Goal: Task Accomplishment & Management: Manage account settings

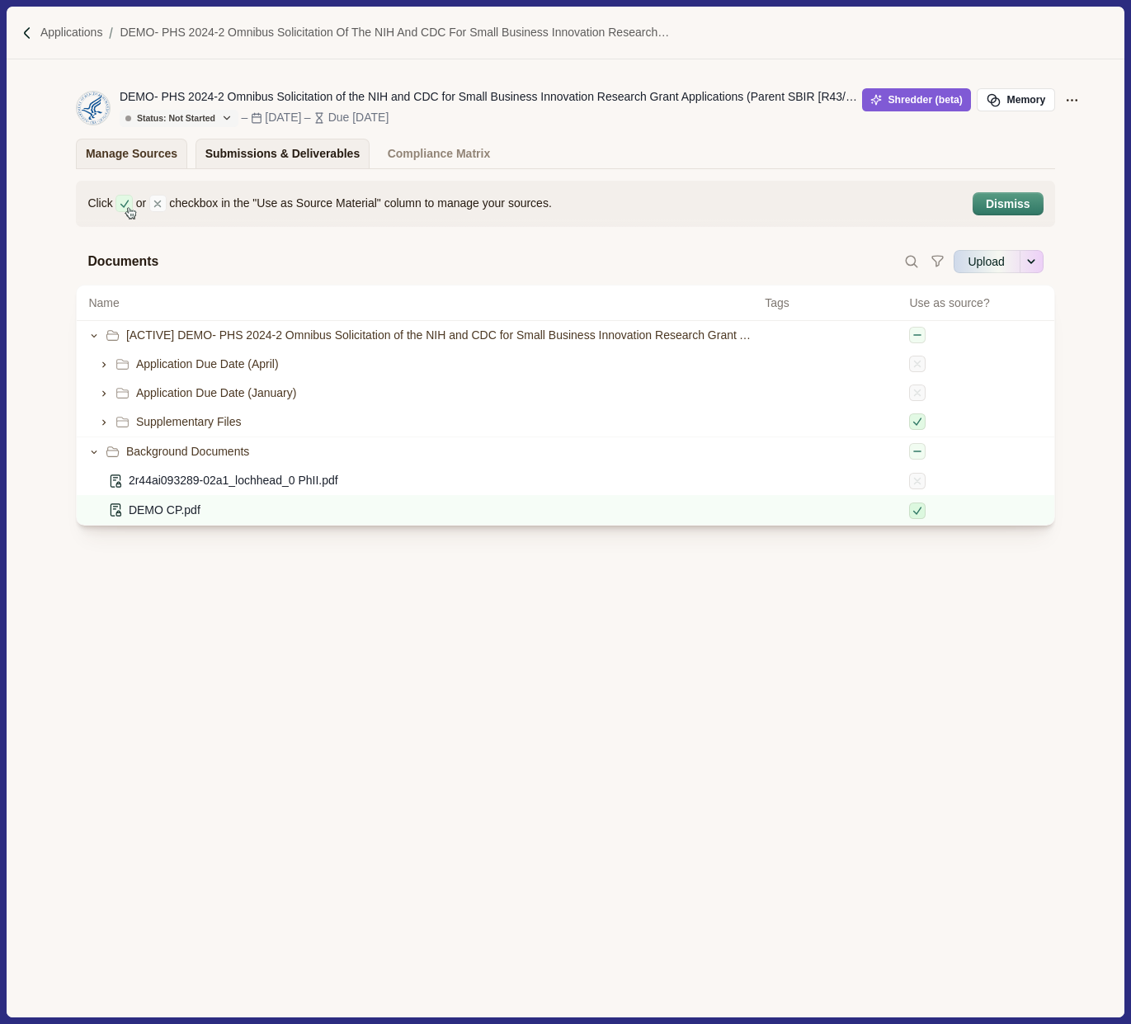
click at [301, 159] on div "Submissions & Deliverables" at bounding box center [282, 153] width 155 height 29
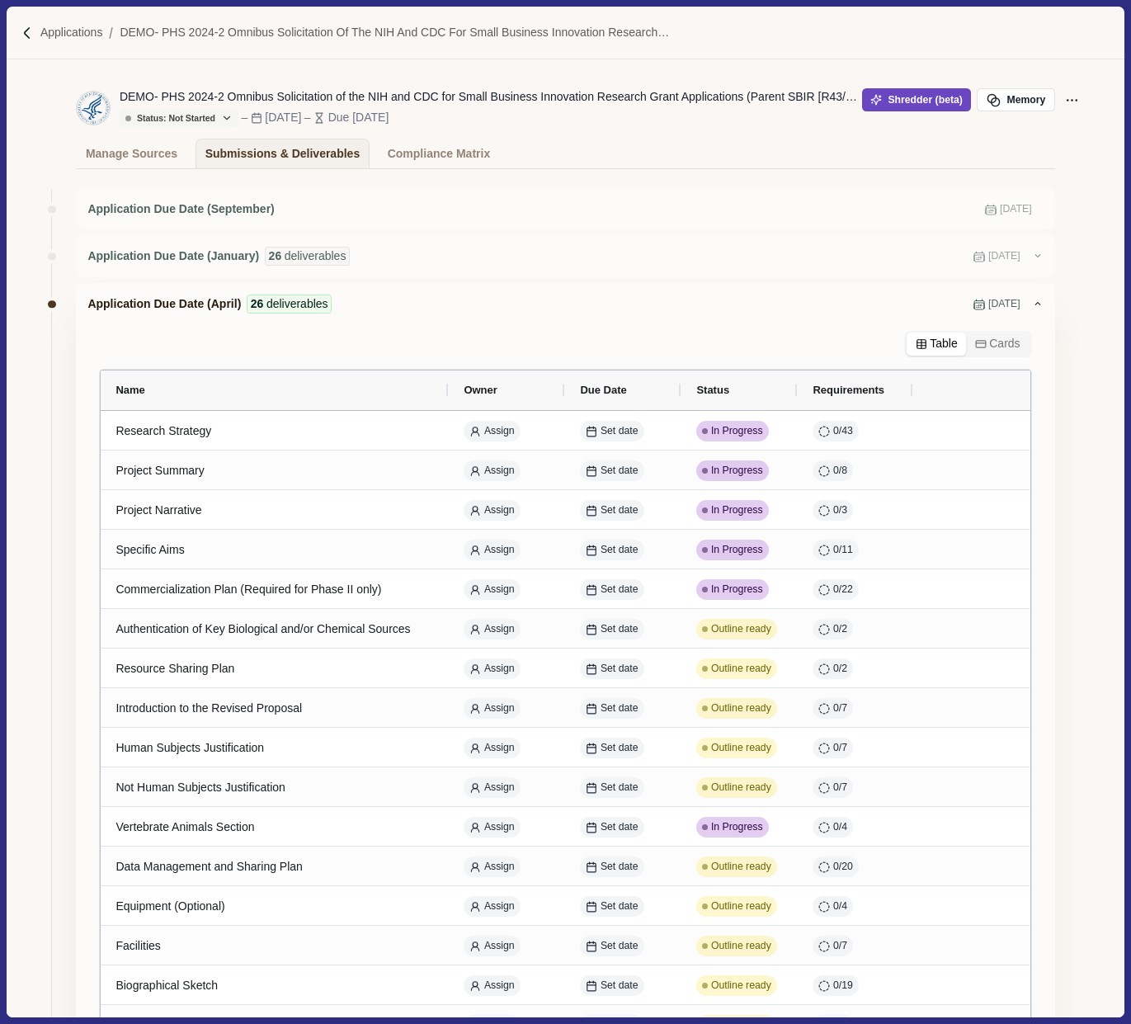
click at [904, 96] on button "Shredder (beta)" at bounding box center [917, 99] width 110 height 23
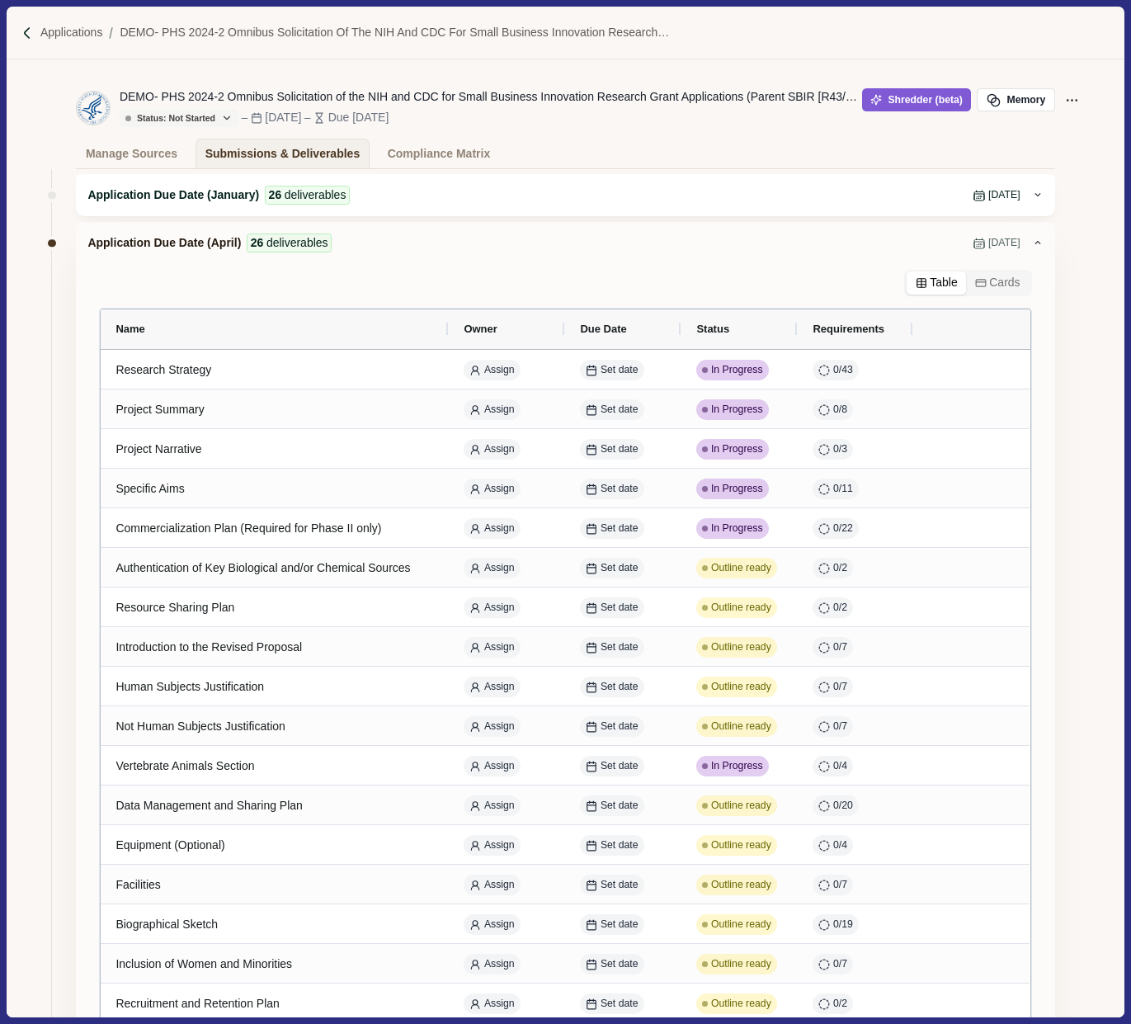
scroll to position [62, 0]
click at [889, 108] on button "Shredder (beta)" at bounding box center [917, 99] width 110 height 23
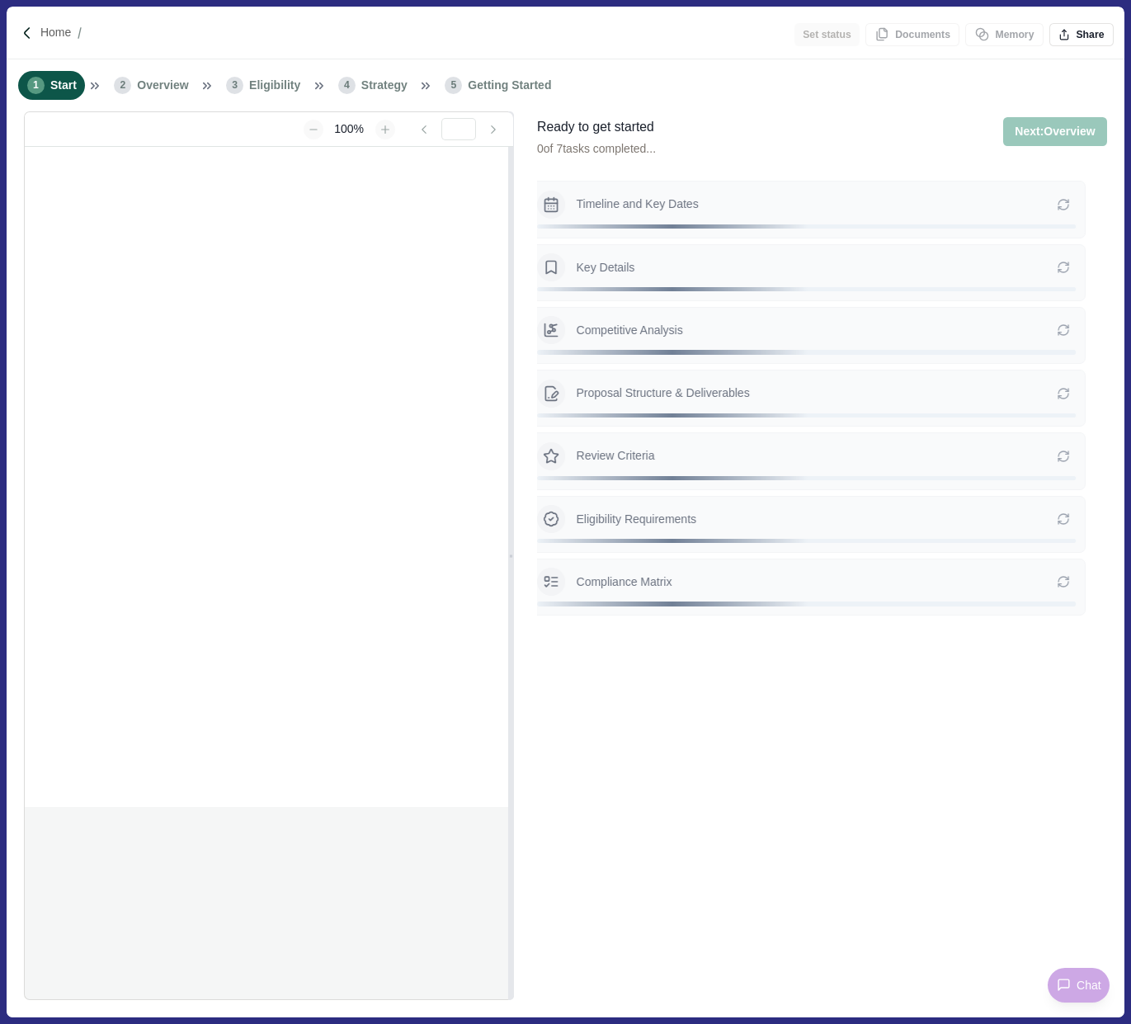
type input "**********"
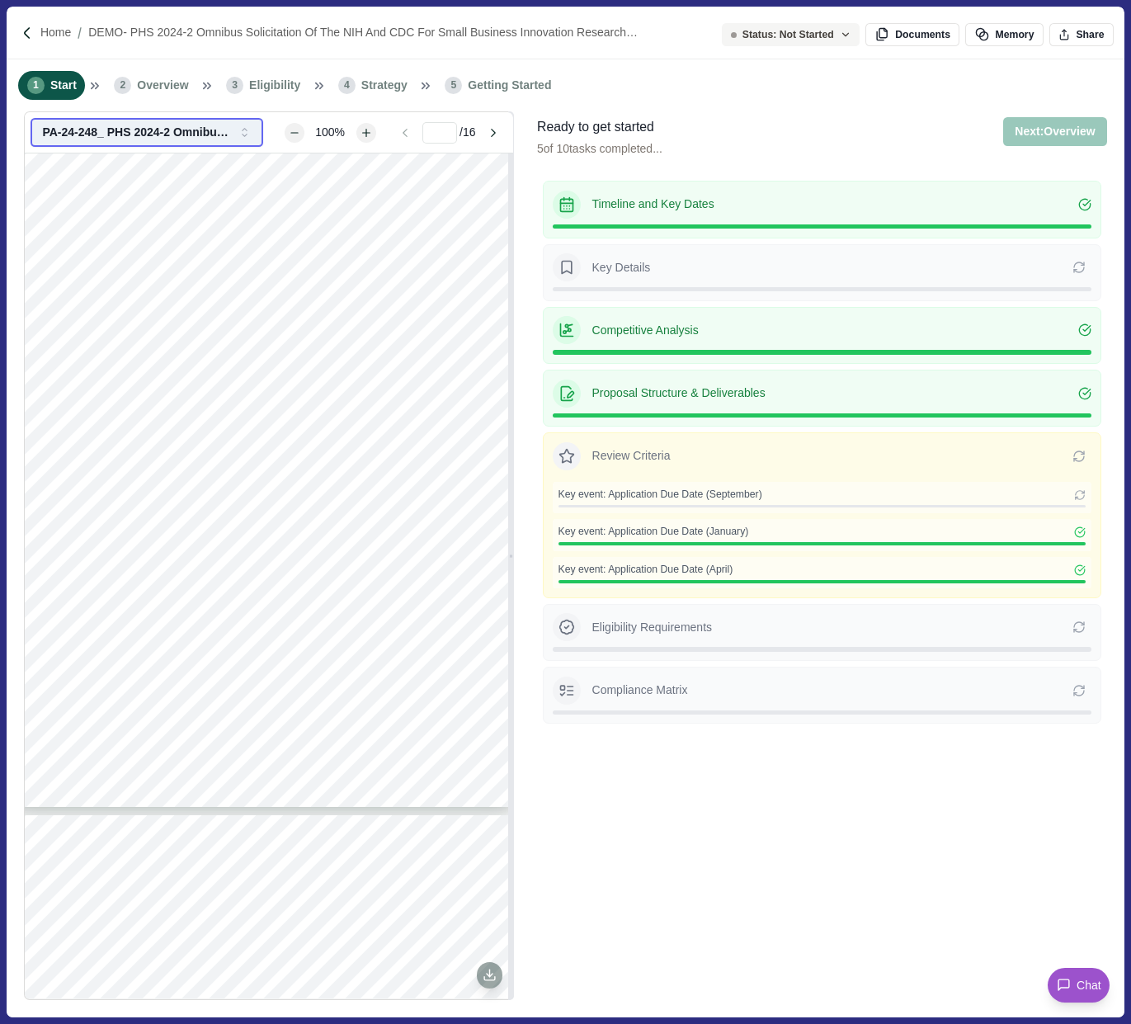
click at [221, 131] on div "PA-24-248_ PHS 2024-2 Omnibus Solicitation of the NIH for Small Business Techno…" at bounding box center [136, 132] width 189 height 14
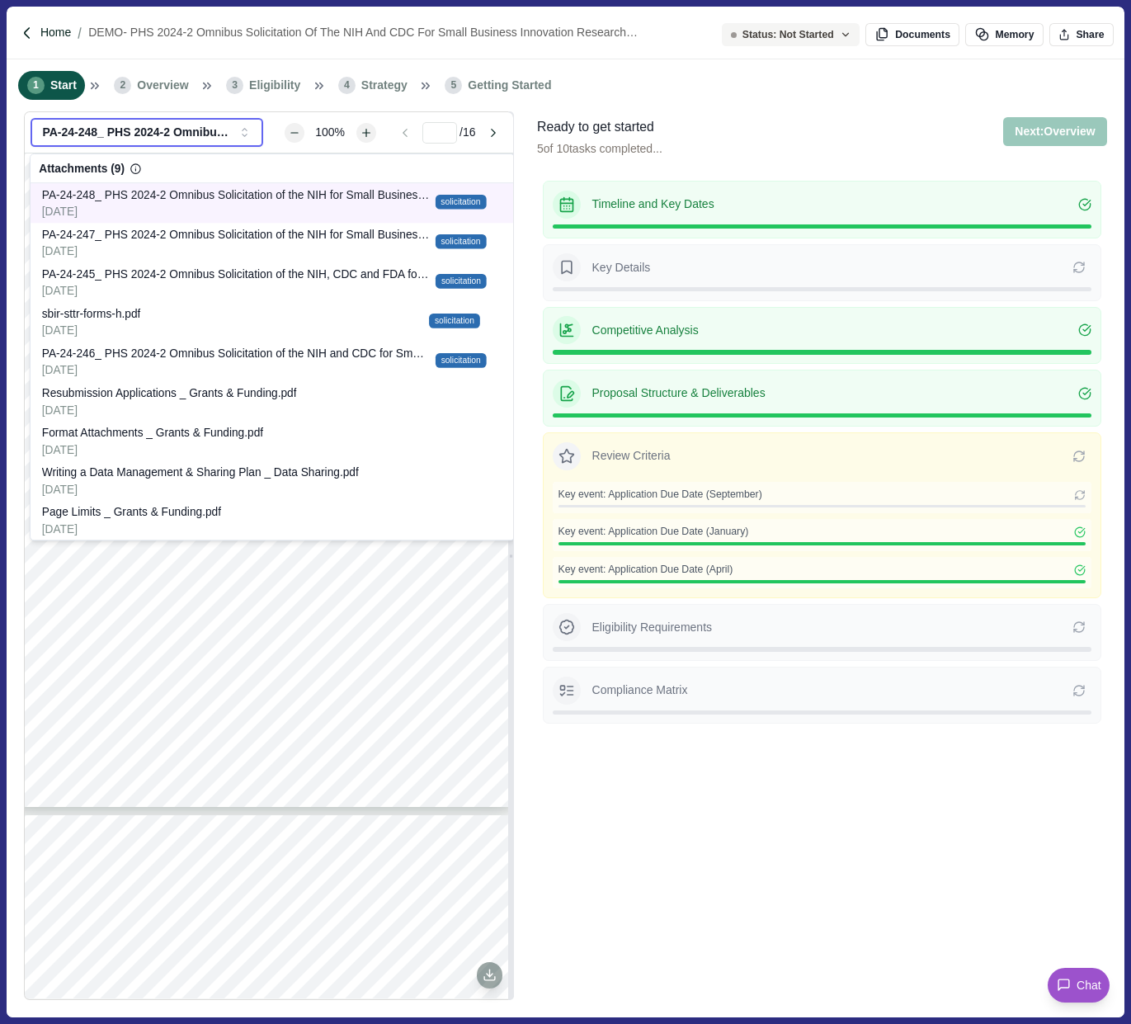
click at [40, 26] on p "Home" at bounding box center [55, 32] width 31 height 17
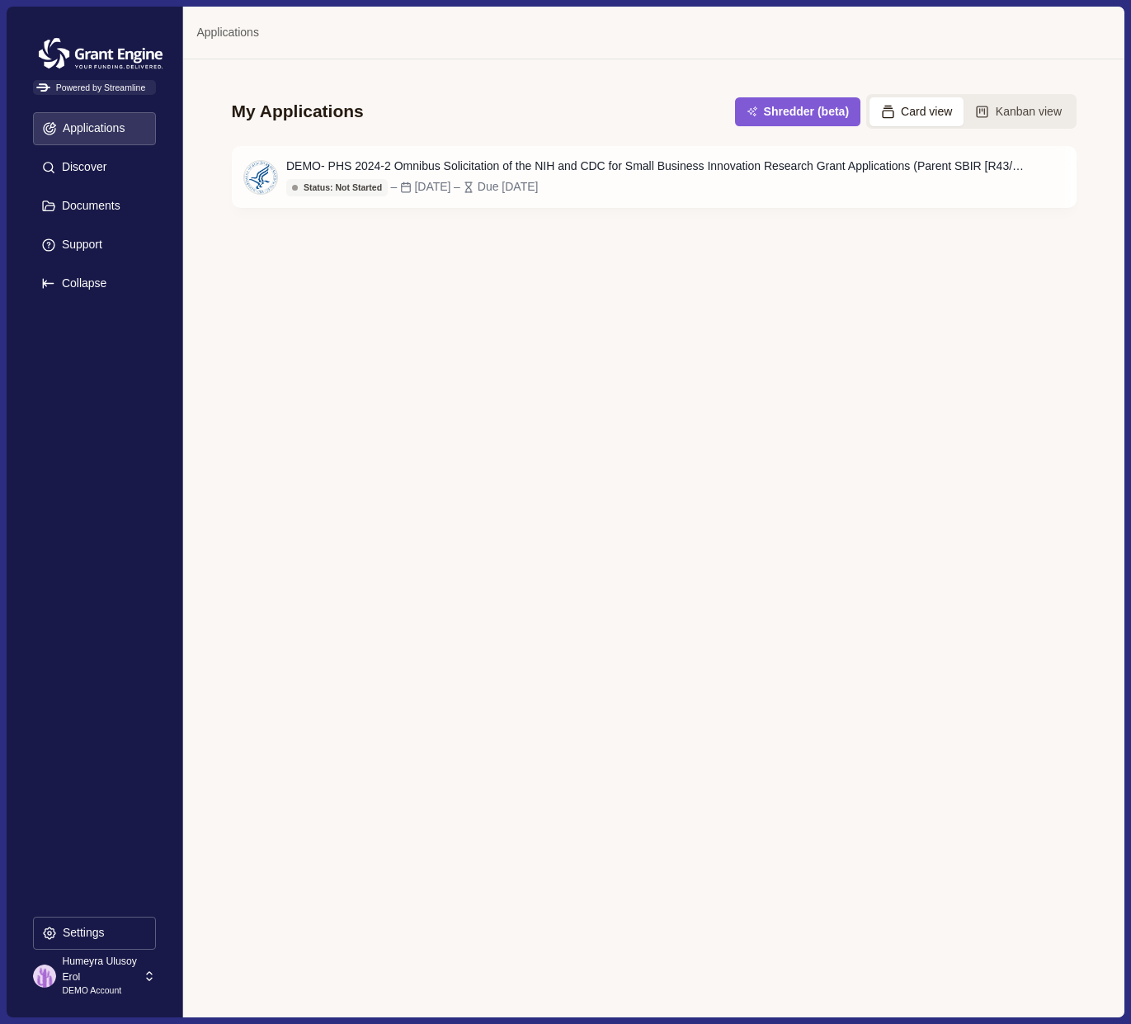
click at [468, 277] on div "My Applications Shredder (beta) Card view Kanban view DEMO- PHS 2024-2 Omnibus …" at bounding box center [653, 537] width 940 height 957
click at [581, 270] on div "My Applications Shredder (beta) Card view Kanban view DEMO- PHS 2024-2 Omnibus …" at bounding box center [653, 537] width 940 height 957
click at [97, 170] on p "Discover" at bounding box center [81, 167] width 50 height 14
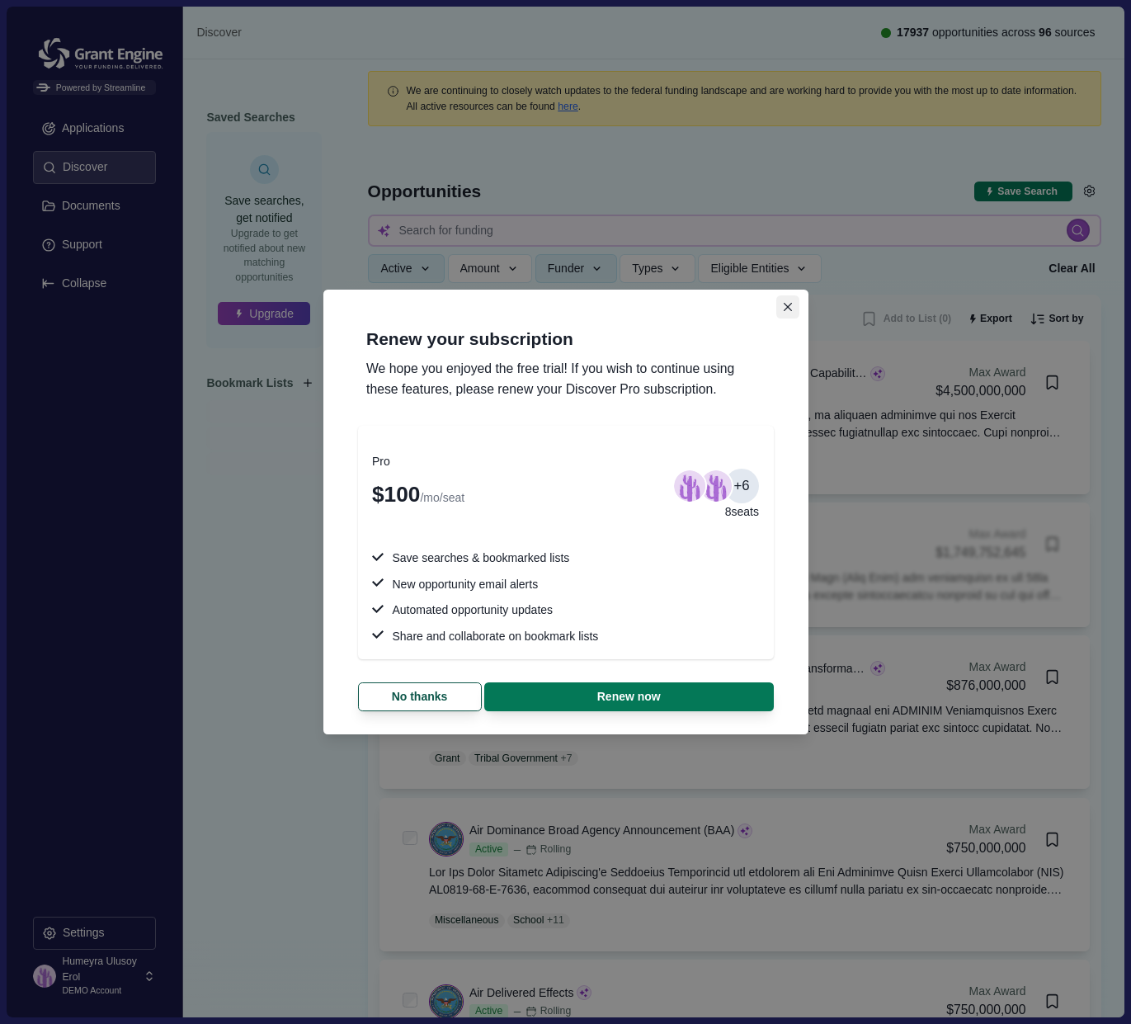
click at [784, 304] on icon "Close" at bounding box center [788, 307] width 9 height 9
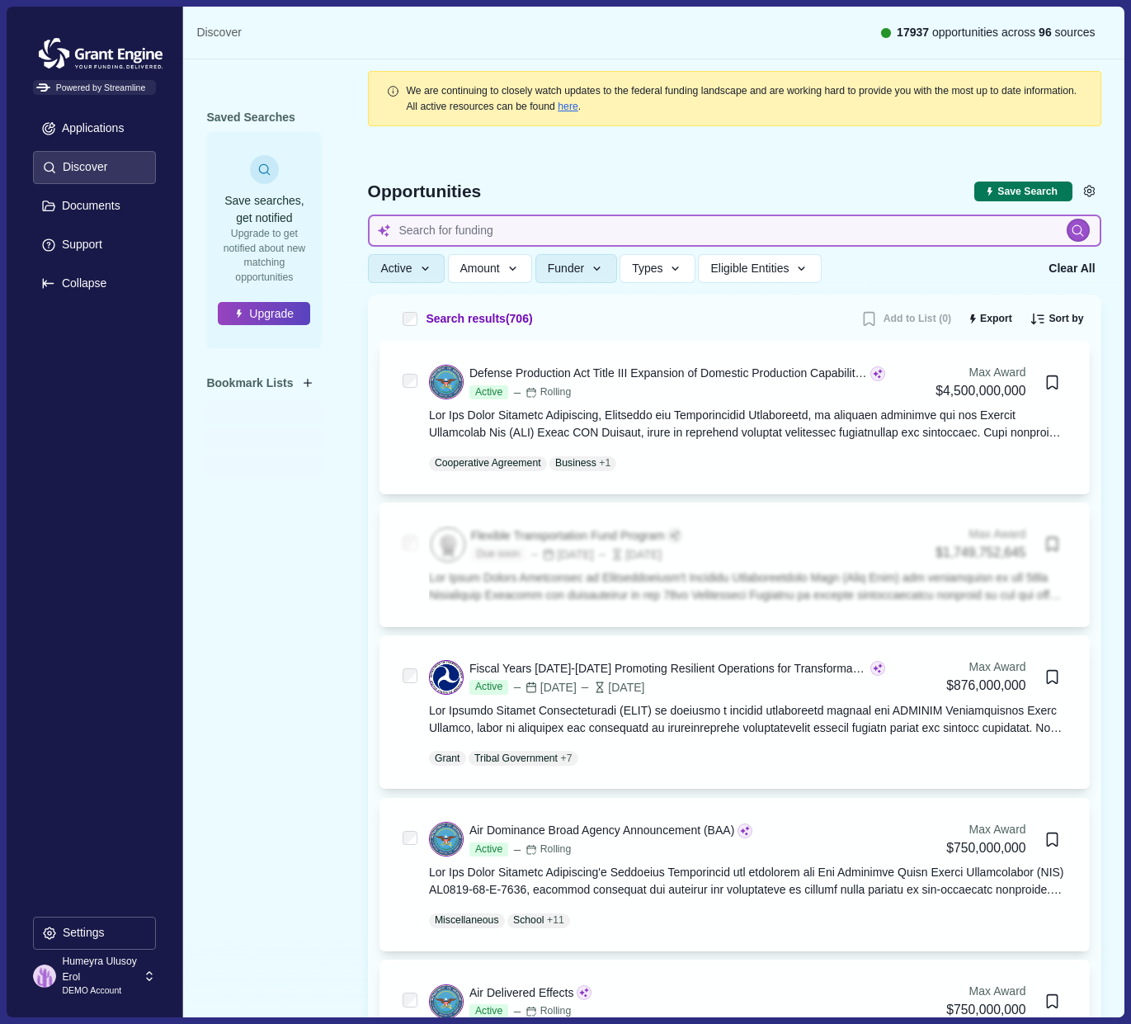
click at [664, 233] on input at bounding box center [734, 230] width 732 height 32
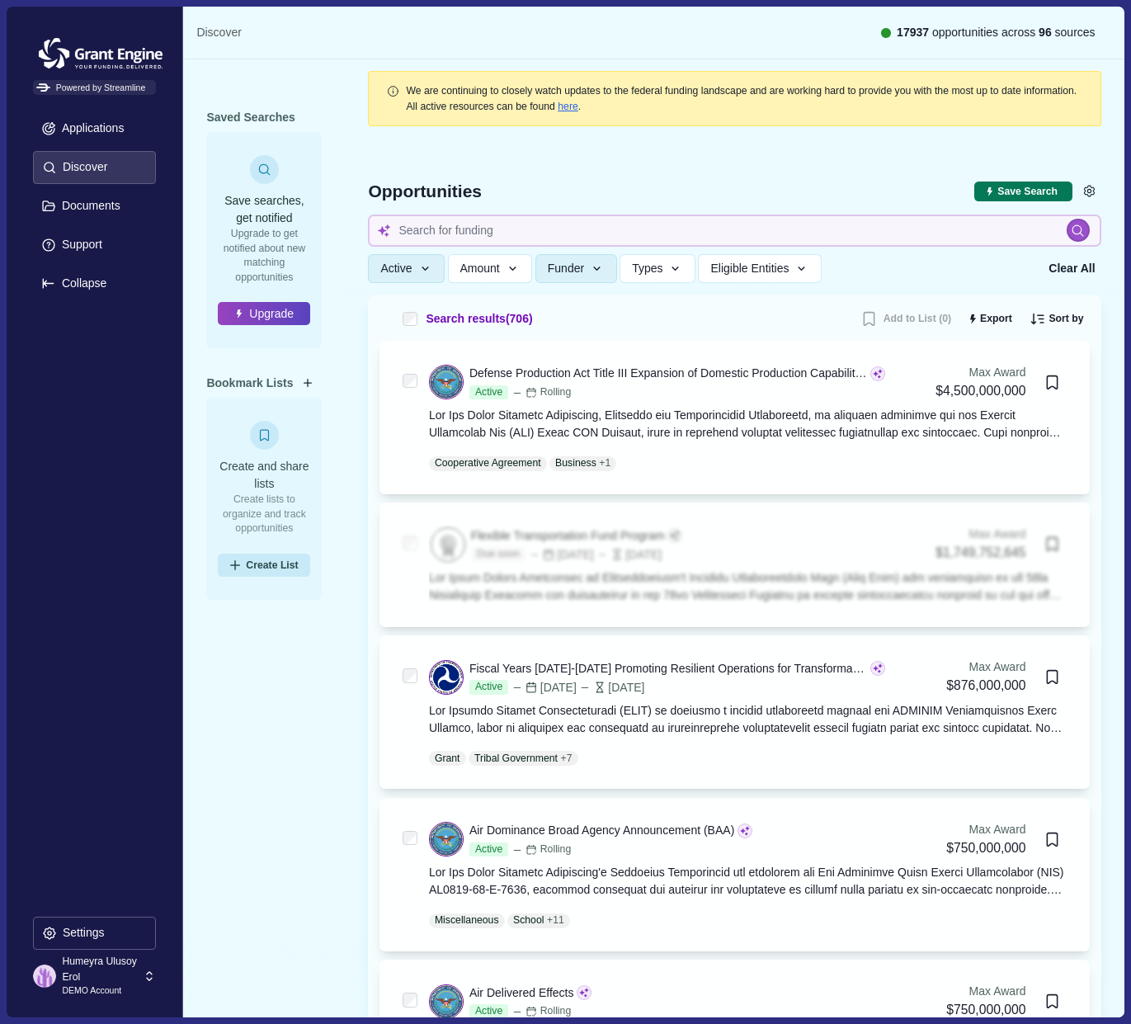
click at [342, 629] on div "Saved Searches Save searches, get notified Upgrade to get notified about new ma…" at bounding box center [264, 491] width 162 height 865
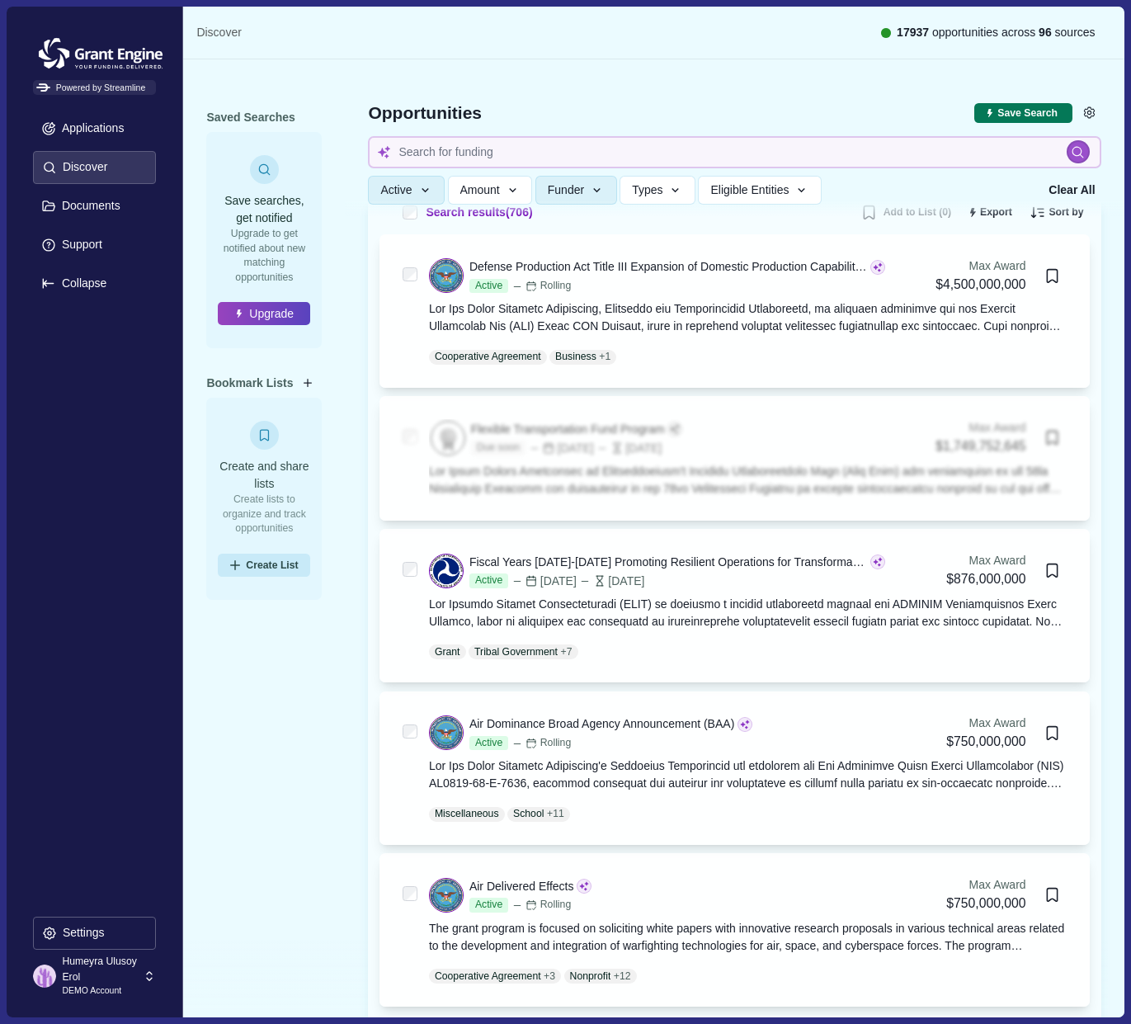
scroll to position [167, 0]
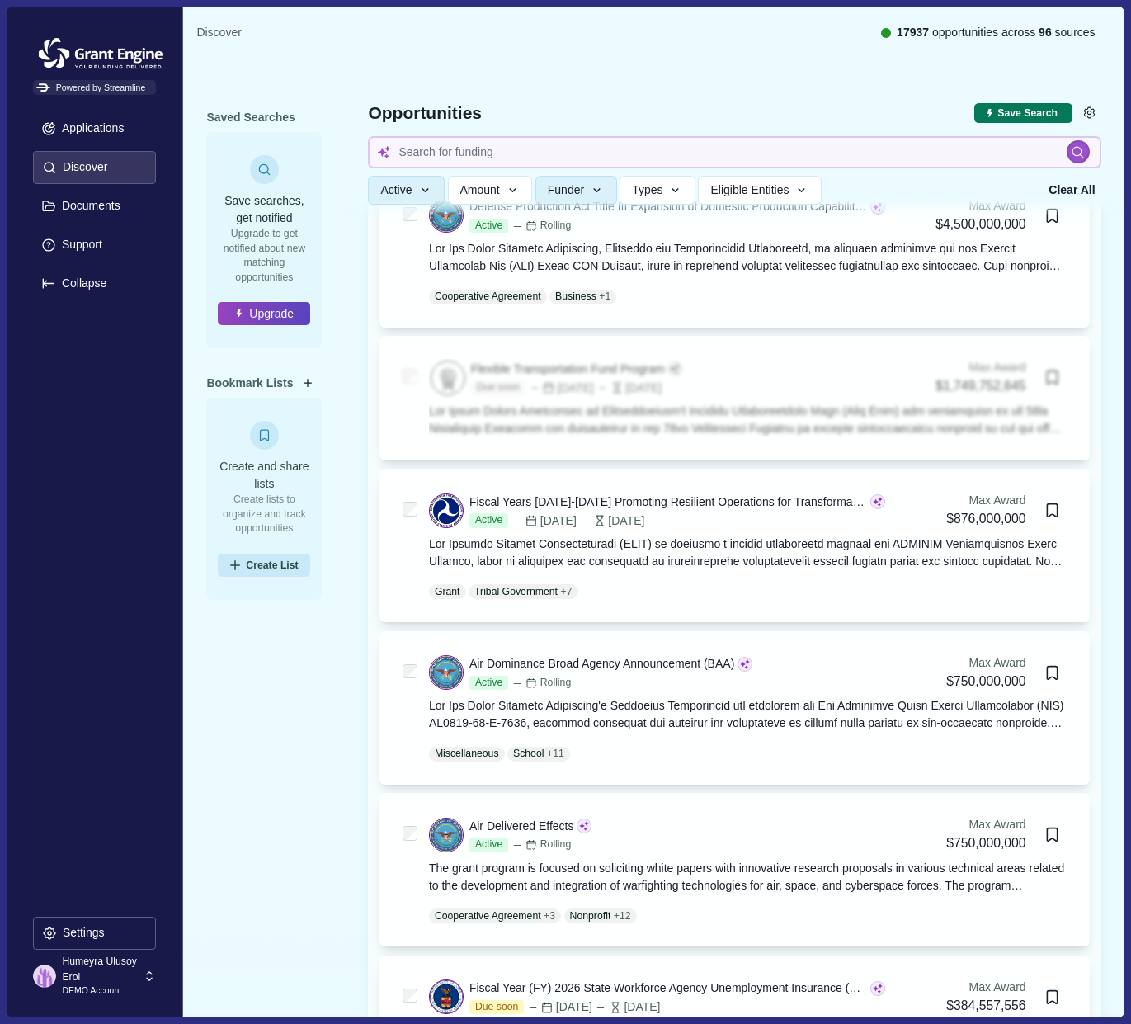
click at [775, 115] on div "Opportunities" at bounding box center [671, 112] width 606 height 23
click at [755, 108] on div "Opportunities" at bounding box center [671, 112] width 606 height 23
click at [722, 105] on div "Opportunities" at bounding box center [671, 112] width 606 height 23
click at [125, 128] on p "Applications" at bounding box center [90, 128] width 68 height 14
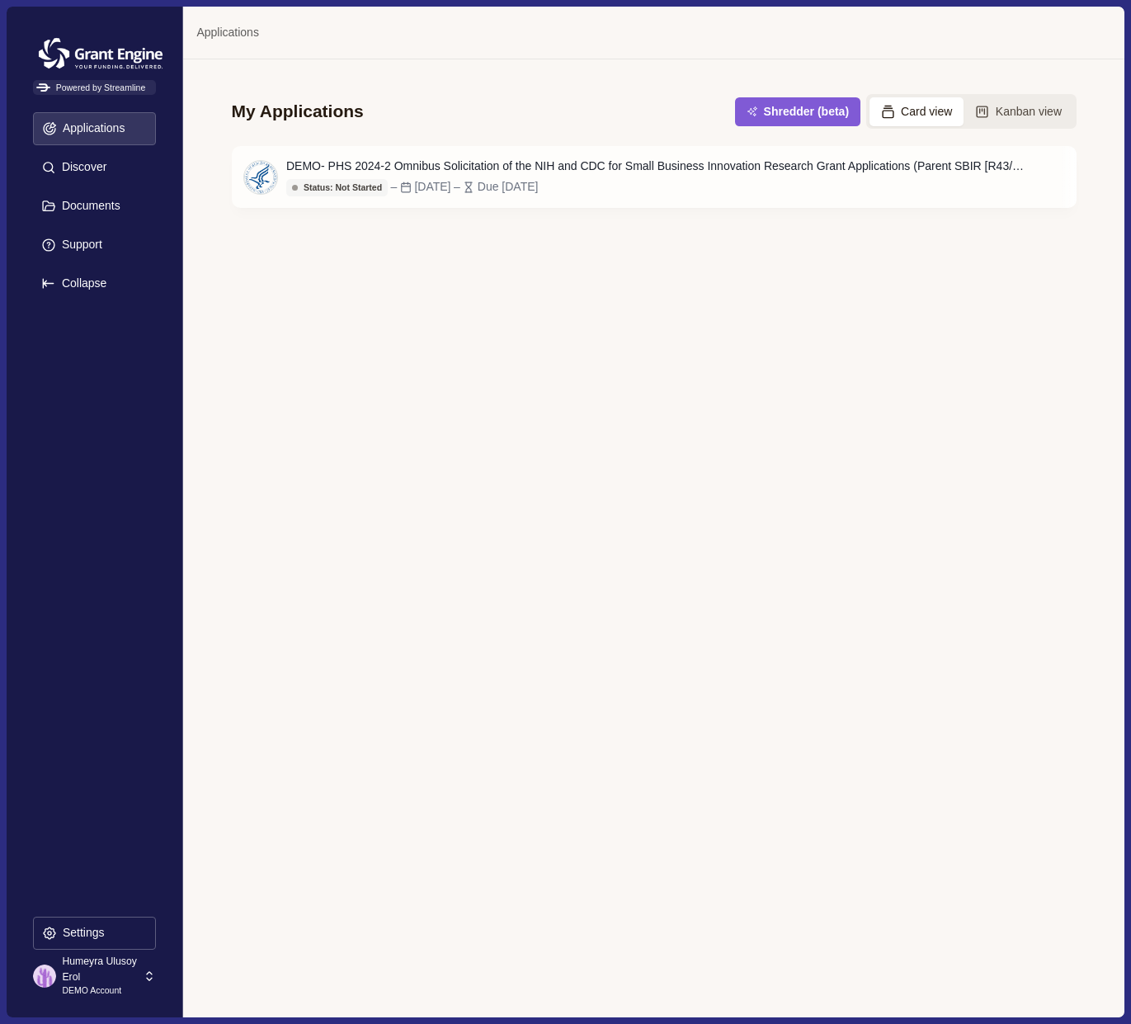
click at [450, 92] on div "My Applications Shredder (beta) Card view Kanban view" at bounding box center [654, 99] width 845 height 81
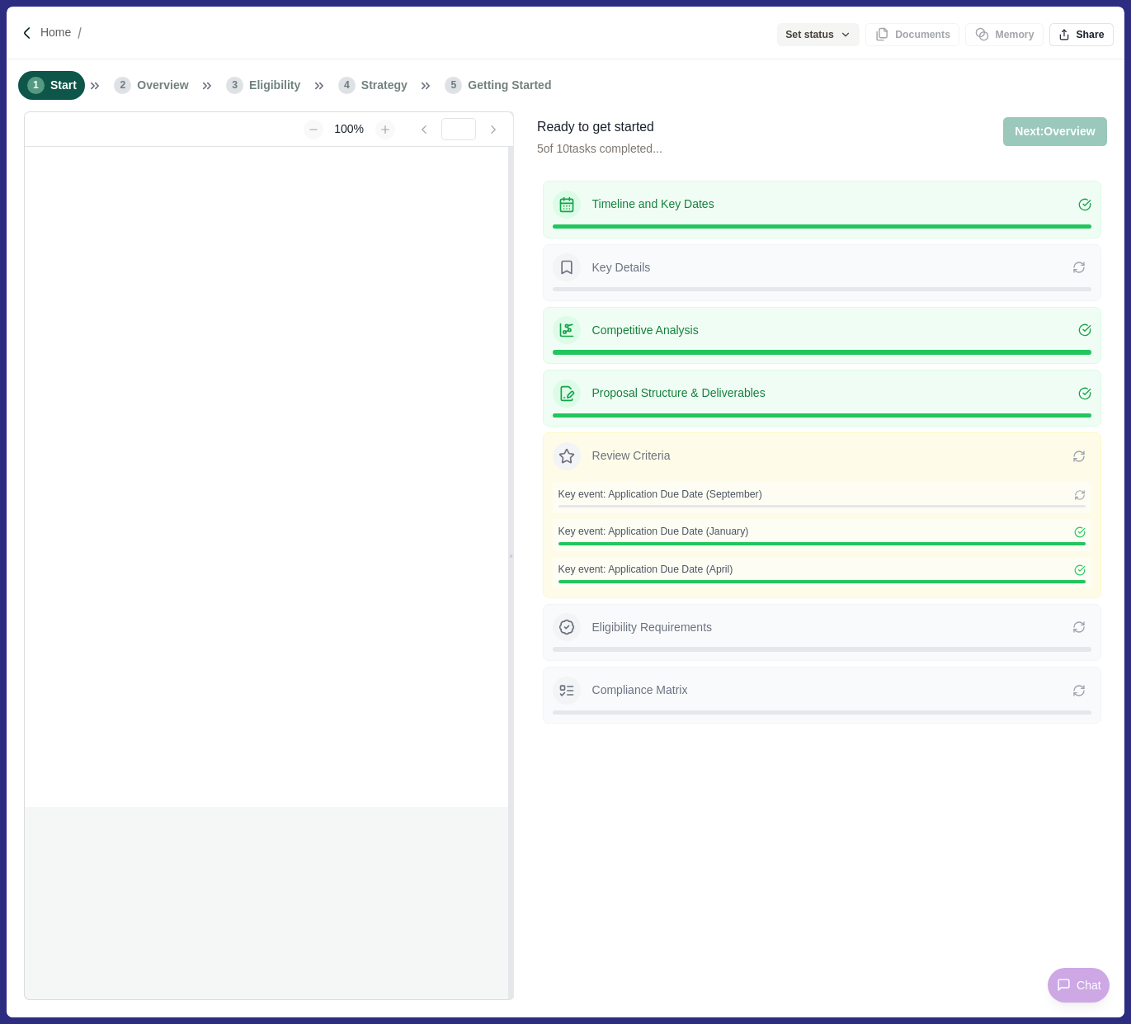
type input "**********"
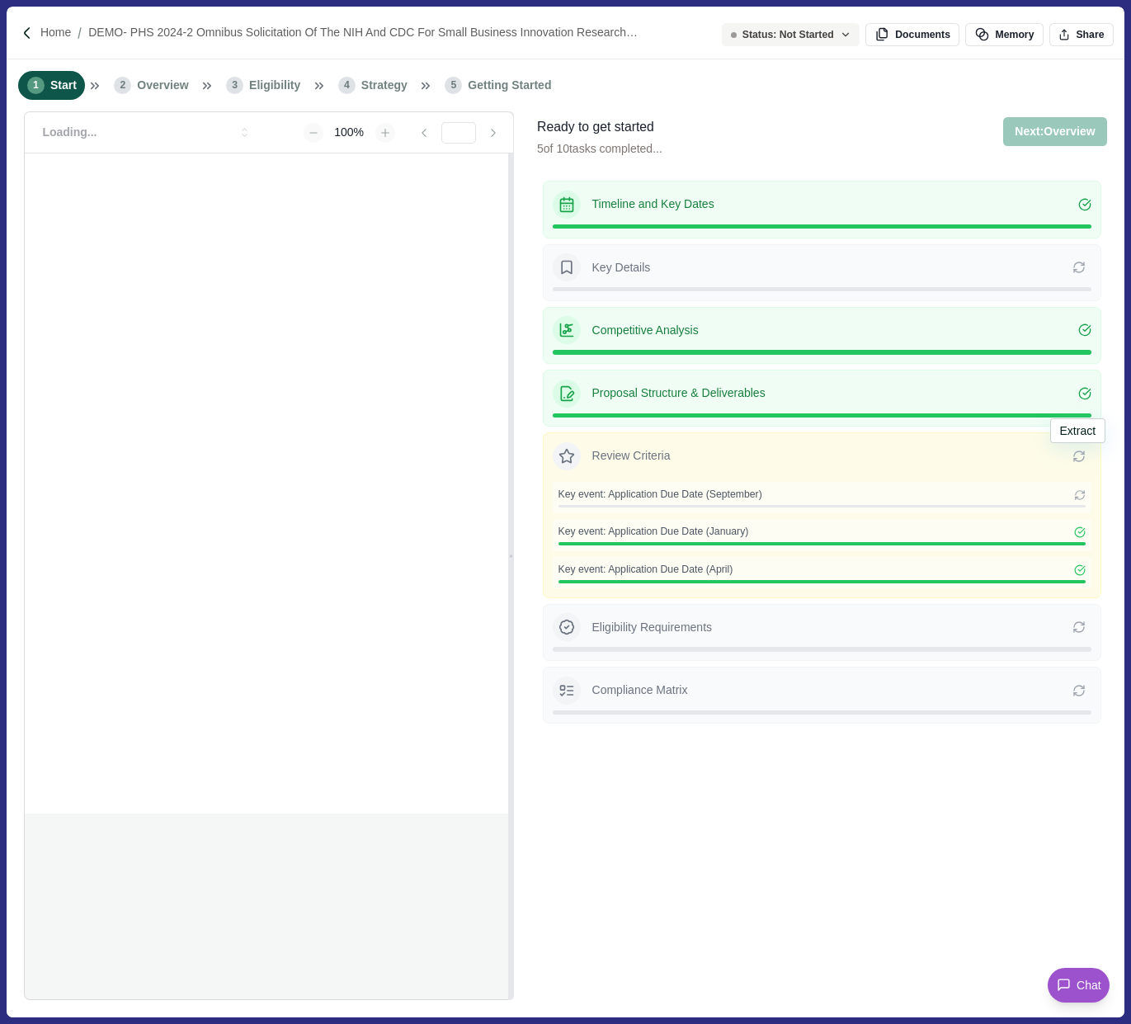
click at [1079, 453] on icon at bounding box center [1078, 455] width 13 height 13
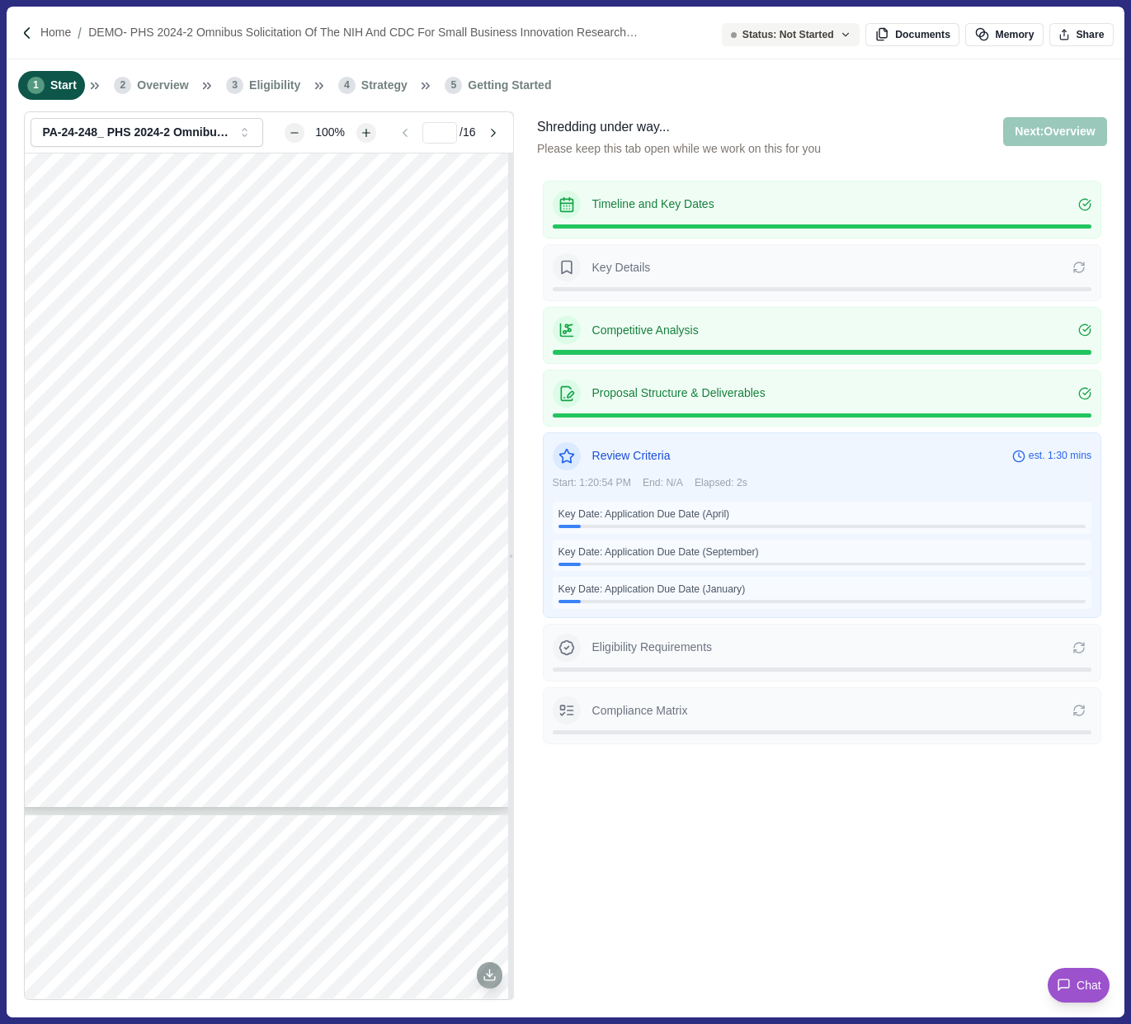
click at [1073, 271] on icon at bounding box center [1078, 267] width 13 height 13
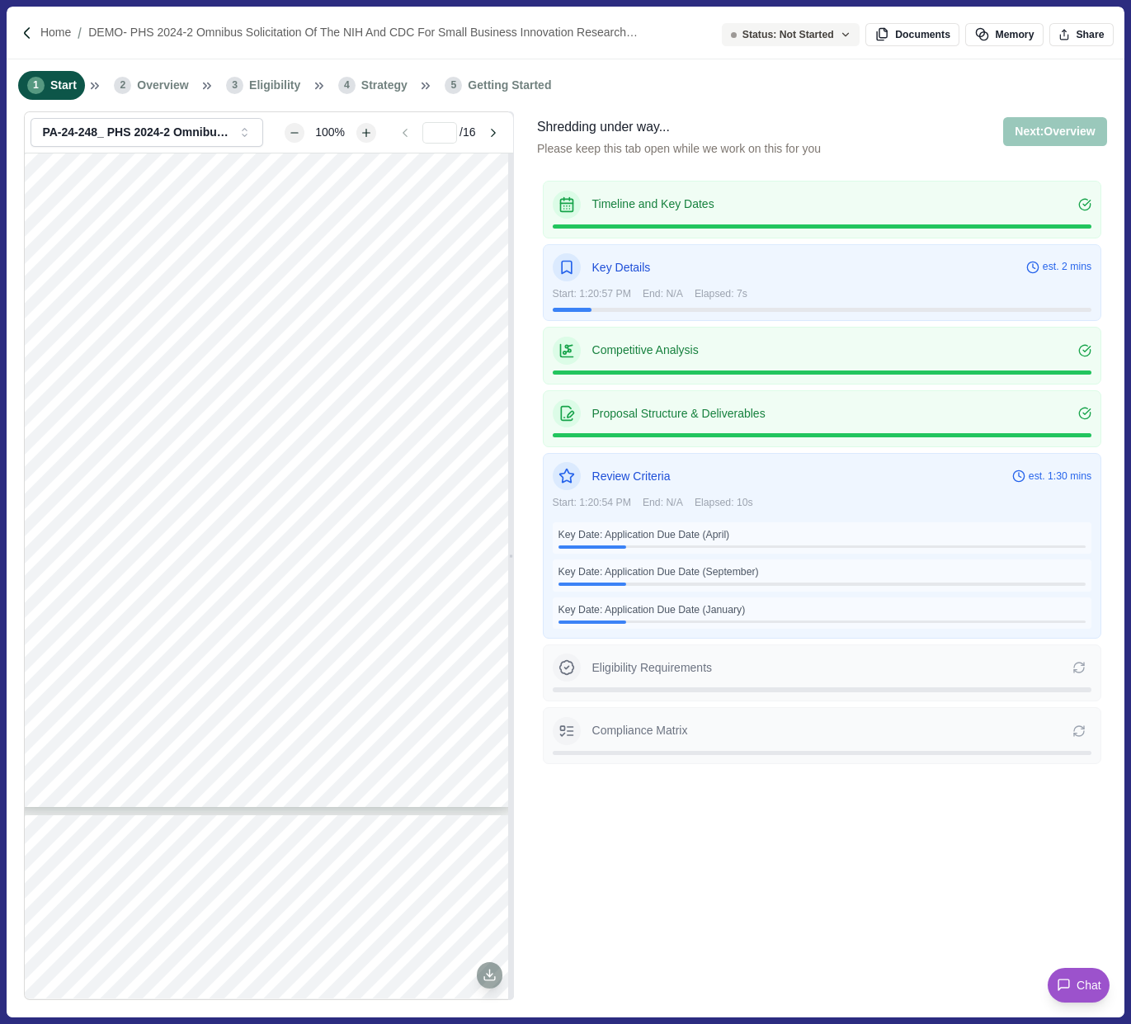
click at [263, 82] on span "Eligibility" at bounding box center [274, 85] width 51 height 17
click at [146, 31] on p "DEMO- PHS 2024-2 Omnibus Solicitation of the NIH and CDC for Small Business Inn…" at bounding box center [371, 32] width 566 height 17
click at [913, 35] on button "Documents" at bounding box center [912, 34] width 94 height 23
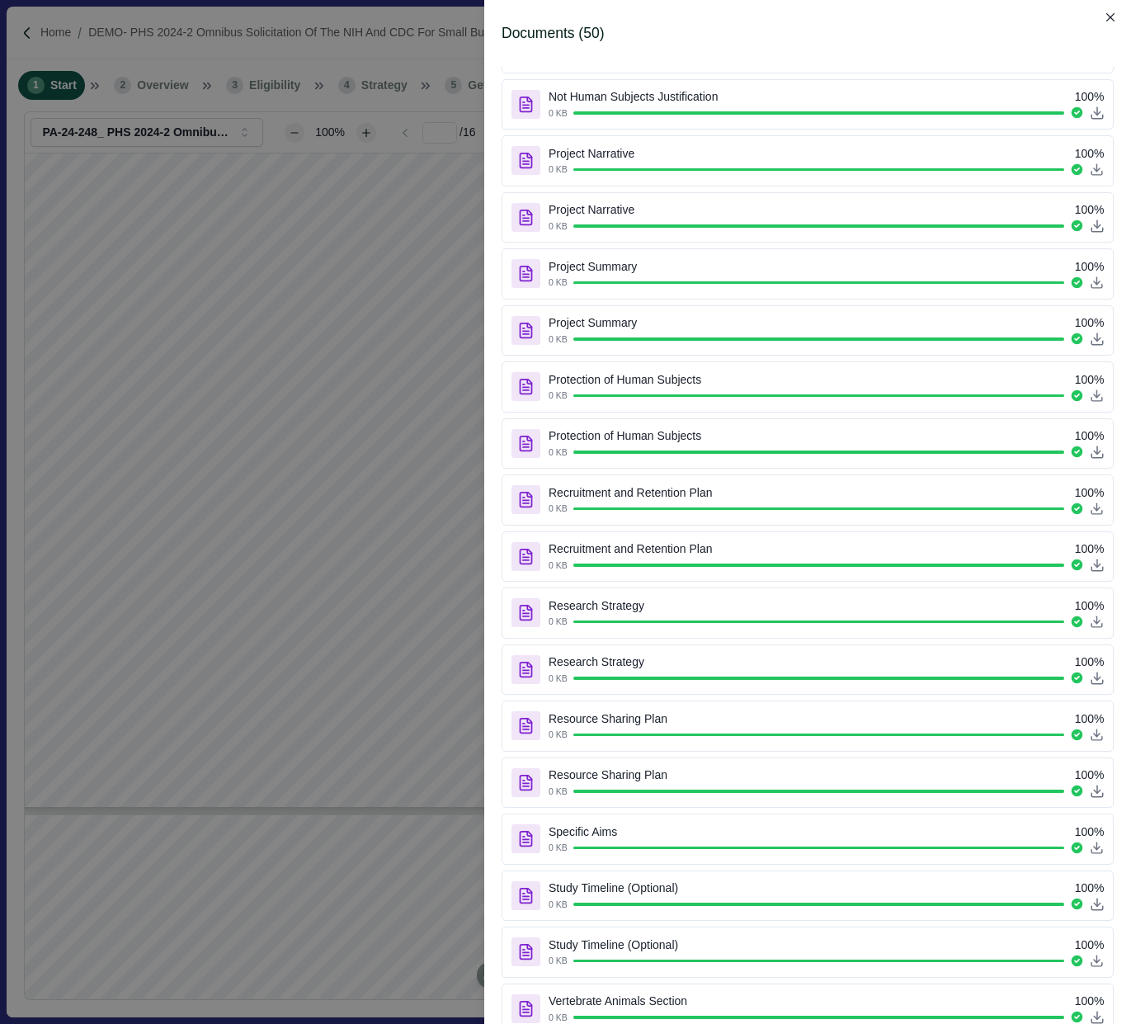
scroll to position [1861, 0]
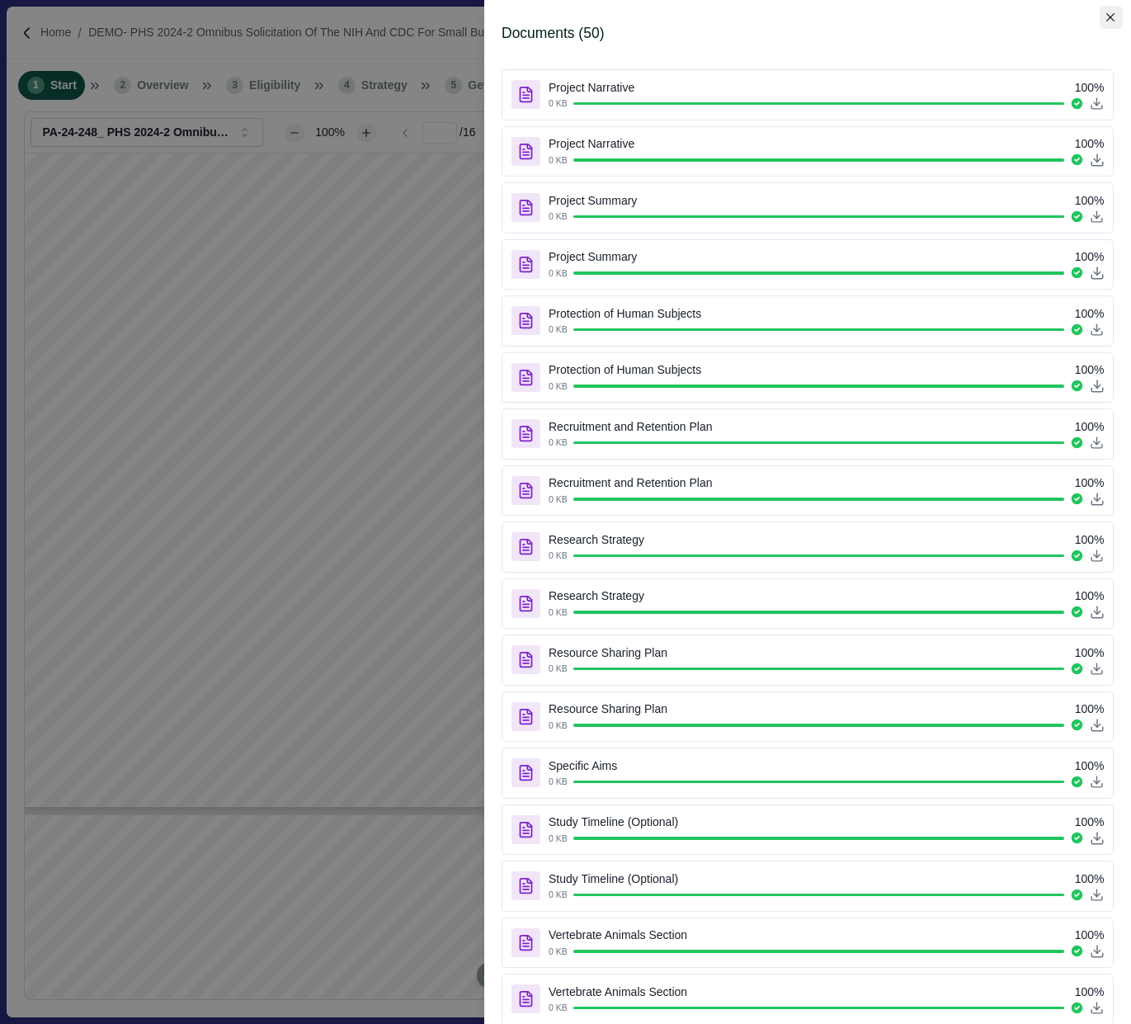
click at [1113, 16] on icon "Close" at bounding box center [1110, 17] width 9 height 9
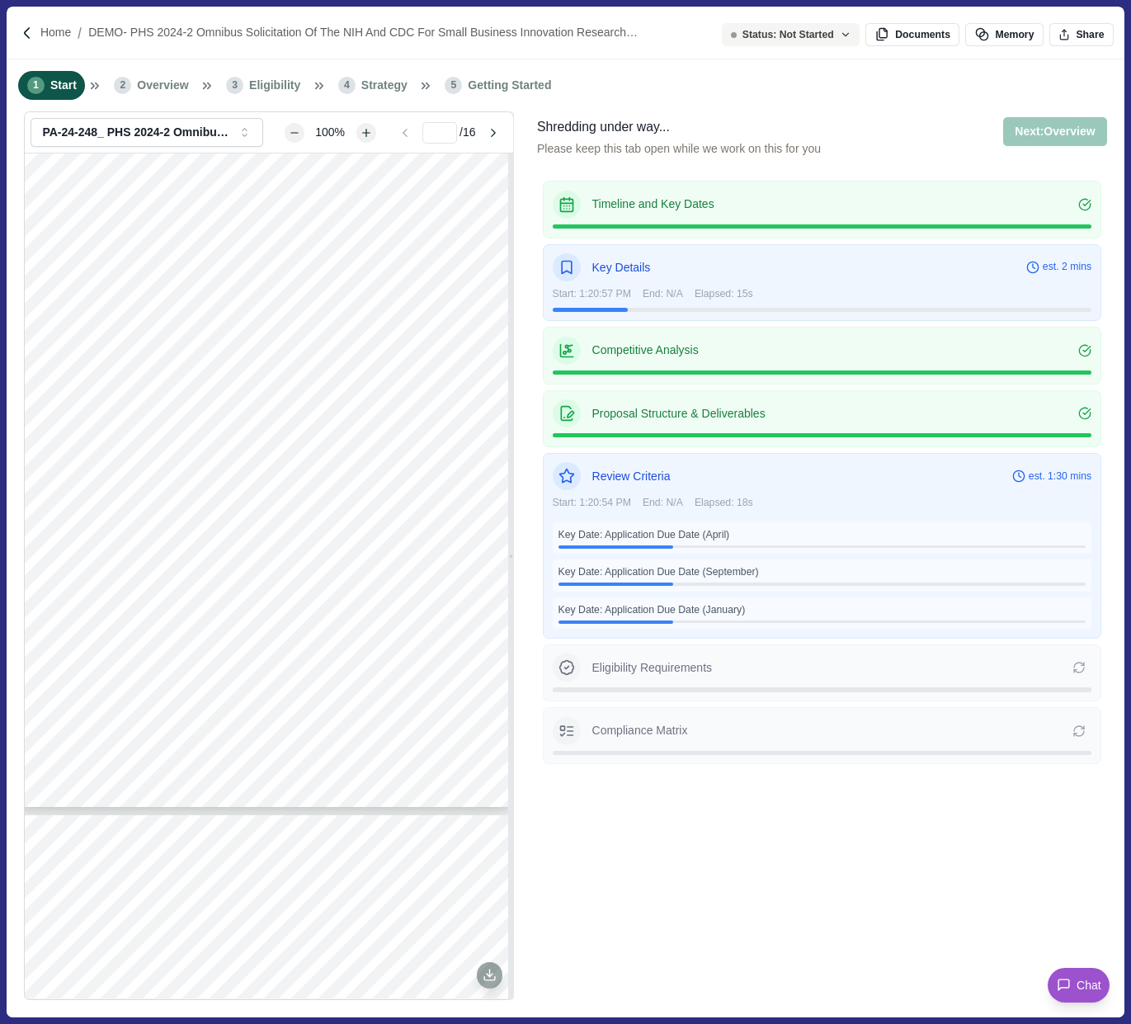
click at [259, 86] on span "Eligibility" at bounding box center [274, 85] width 51 height 17
click at [71, 33] on p "Home" at bounding box center [55, 32] width 31 height 17
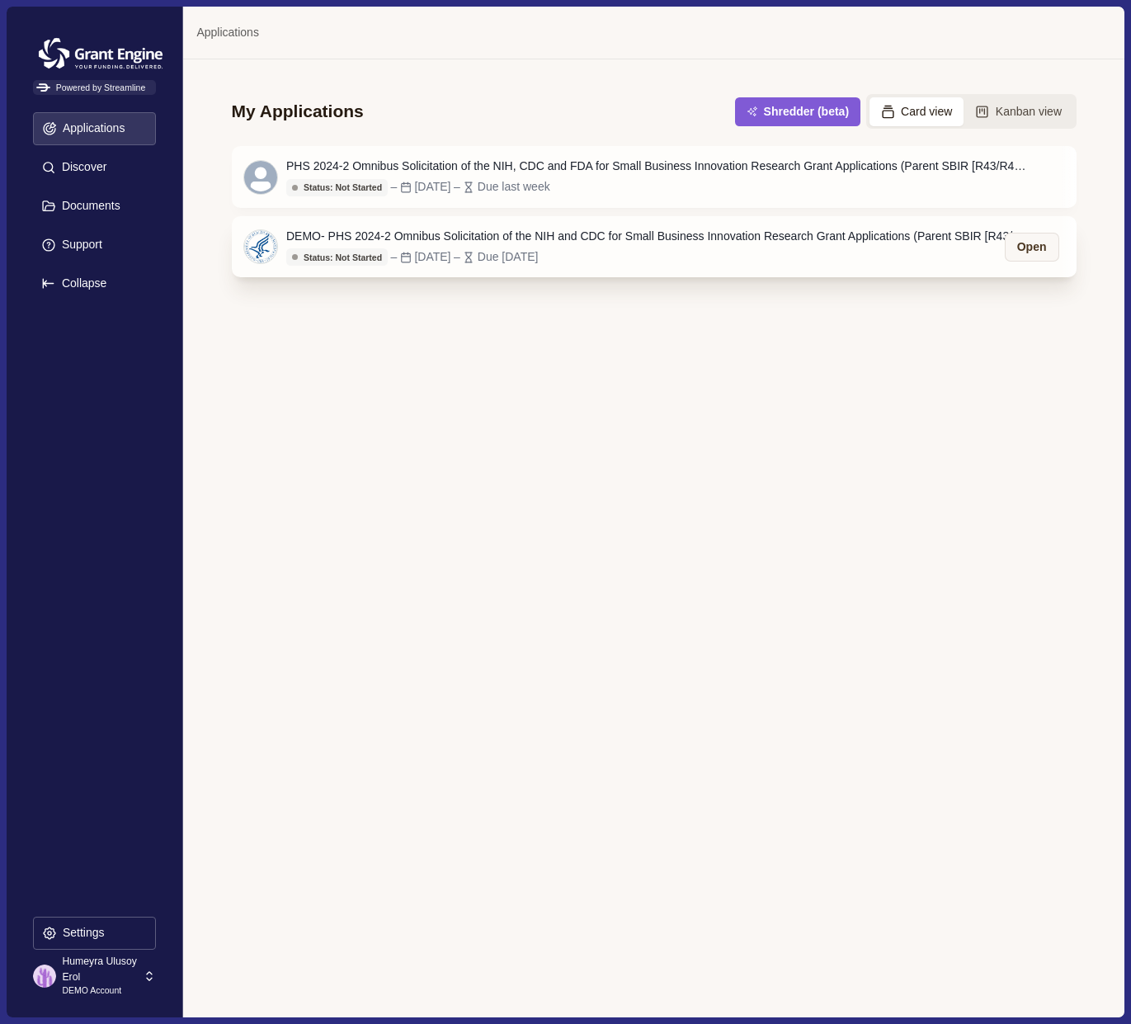
click at [607, 231] on div "DEMO- PHS 2024-2 Omnibus Solicitation of the NIH and CDC for Small Business Inn…" at bounding box center [657, 236] width 742 height 17
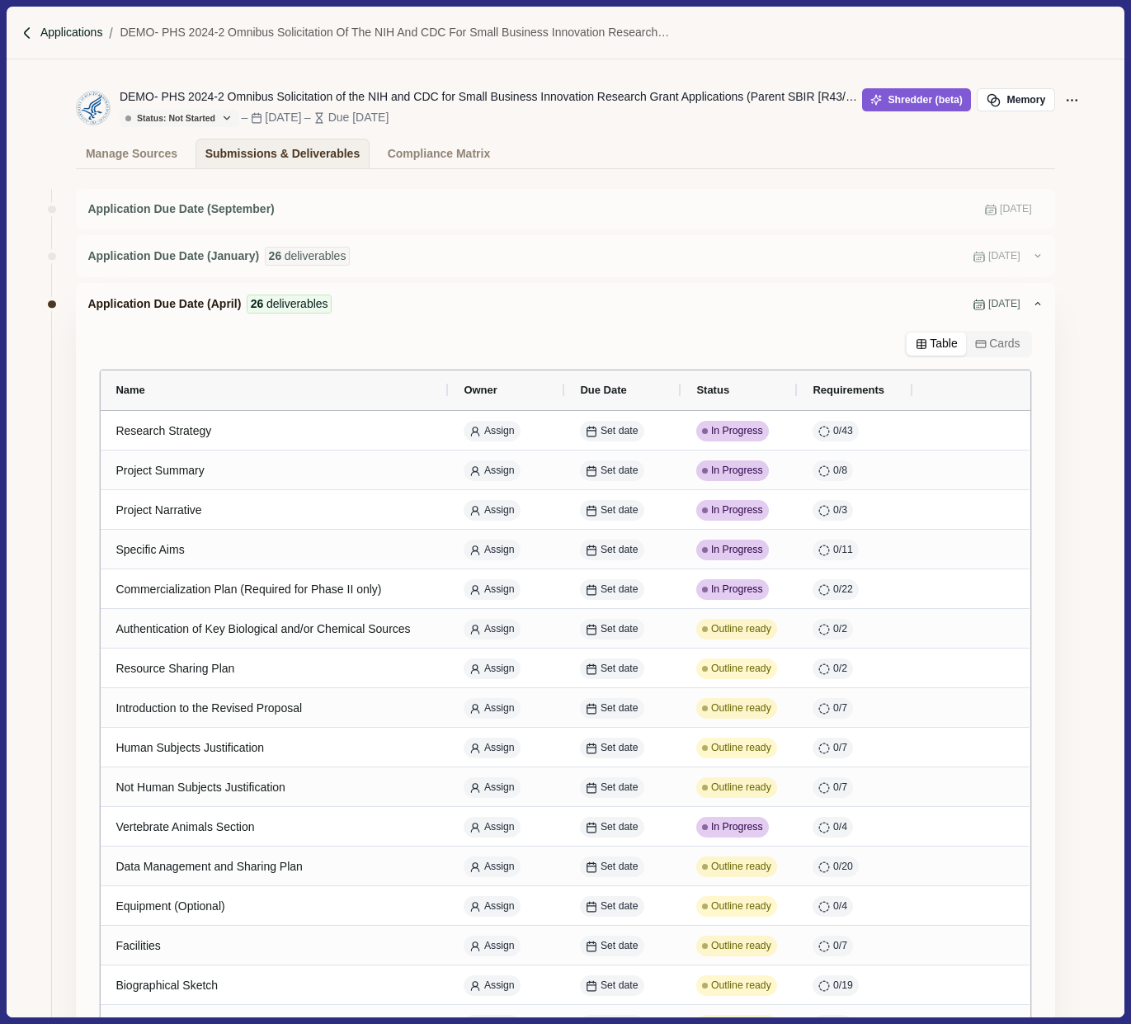
click at [67, 37] on p "Applications" at bounding box center [71, 32] width 63 height 17
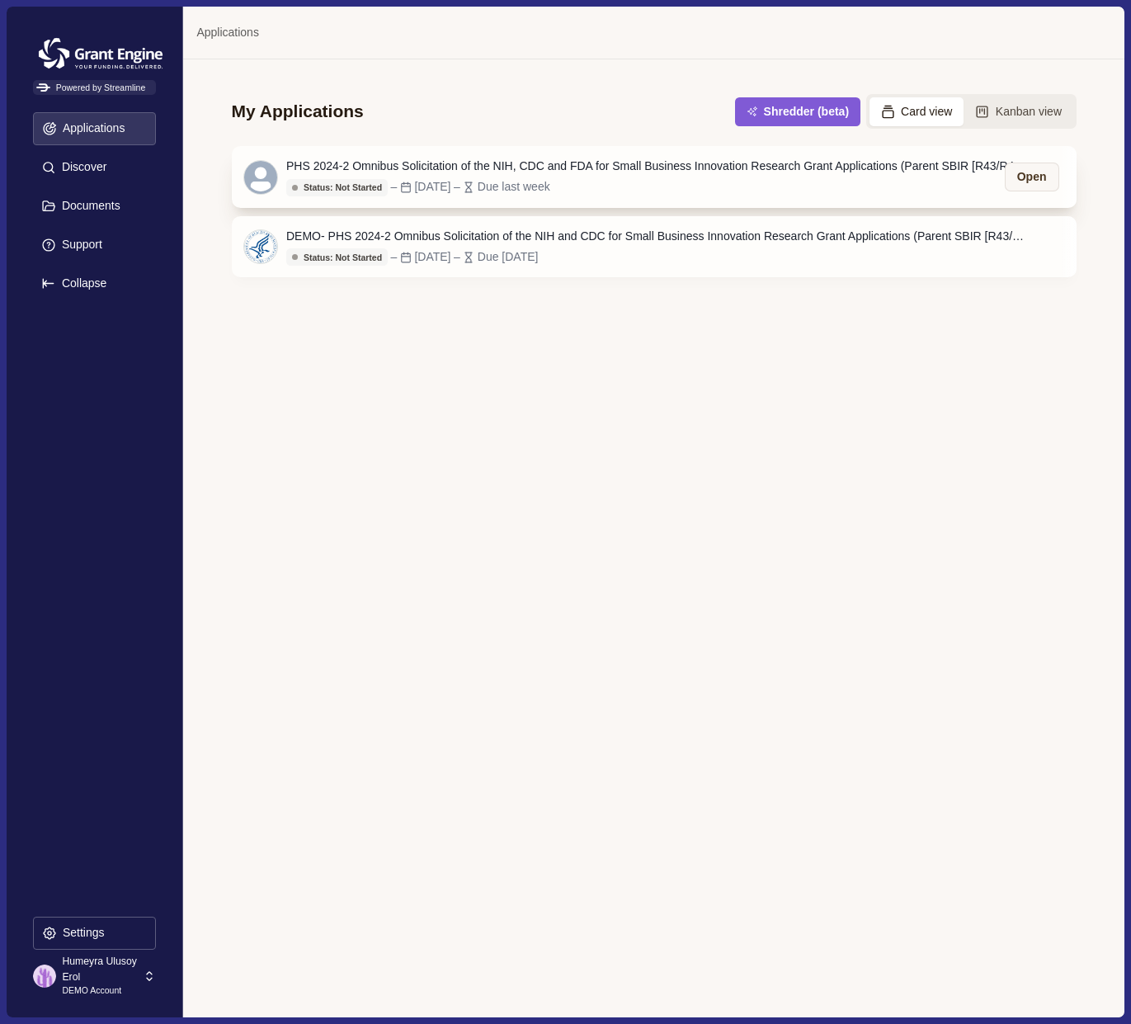
click at [450, 179] on div "[DATE]" at bounding box center [432, 186] width 36 height 17
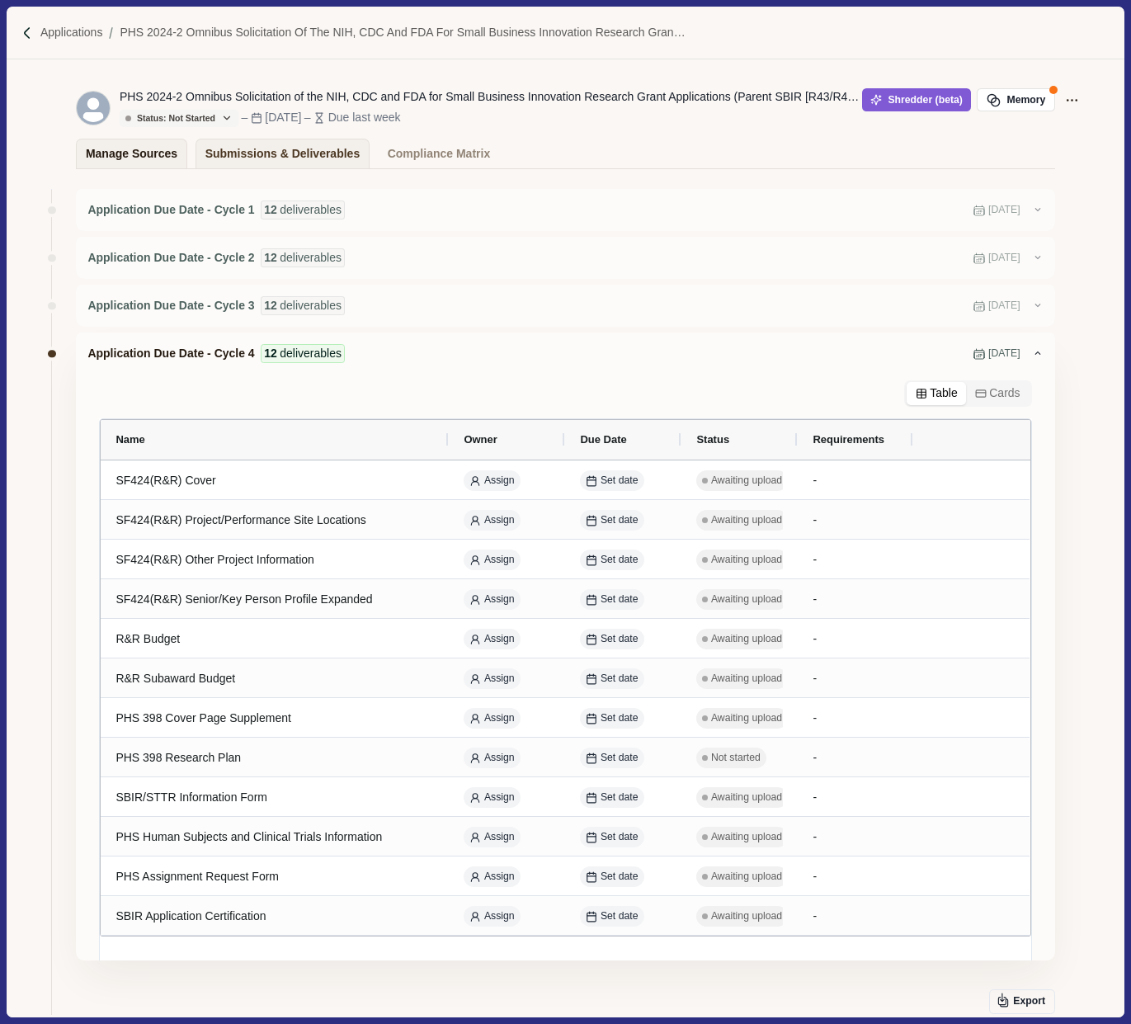
click at [161, 160] on div "Manage Sources" at bounding box center [132, 153] width 92 height 29
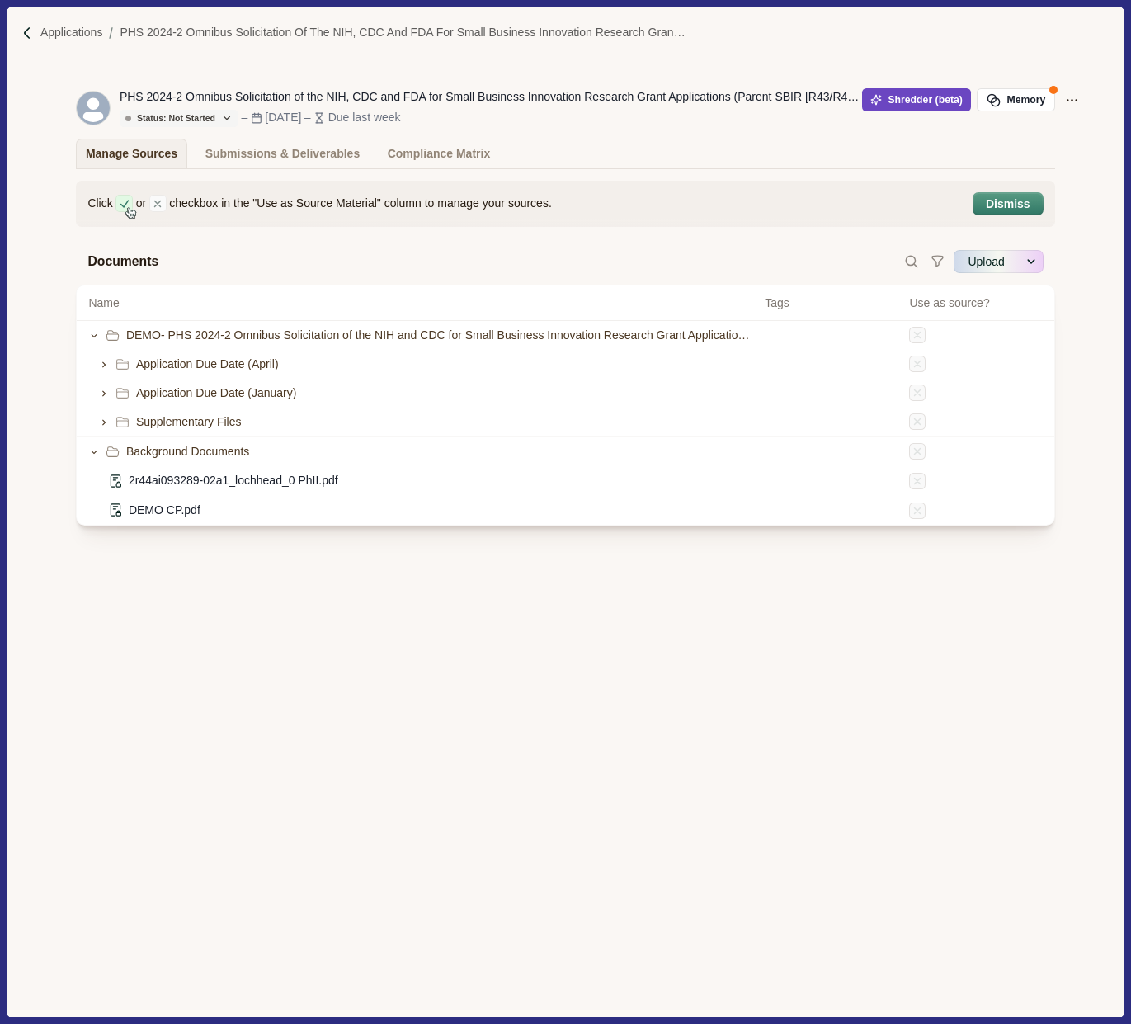
click at [874, 106] on button "Shredder (beta)" at bounding box center [917, 99] width 110 height 23
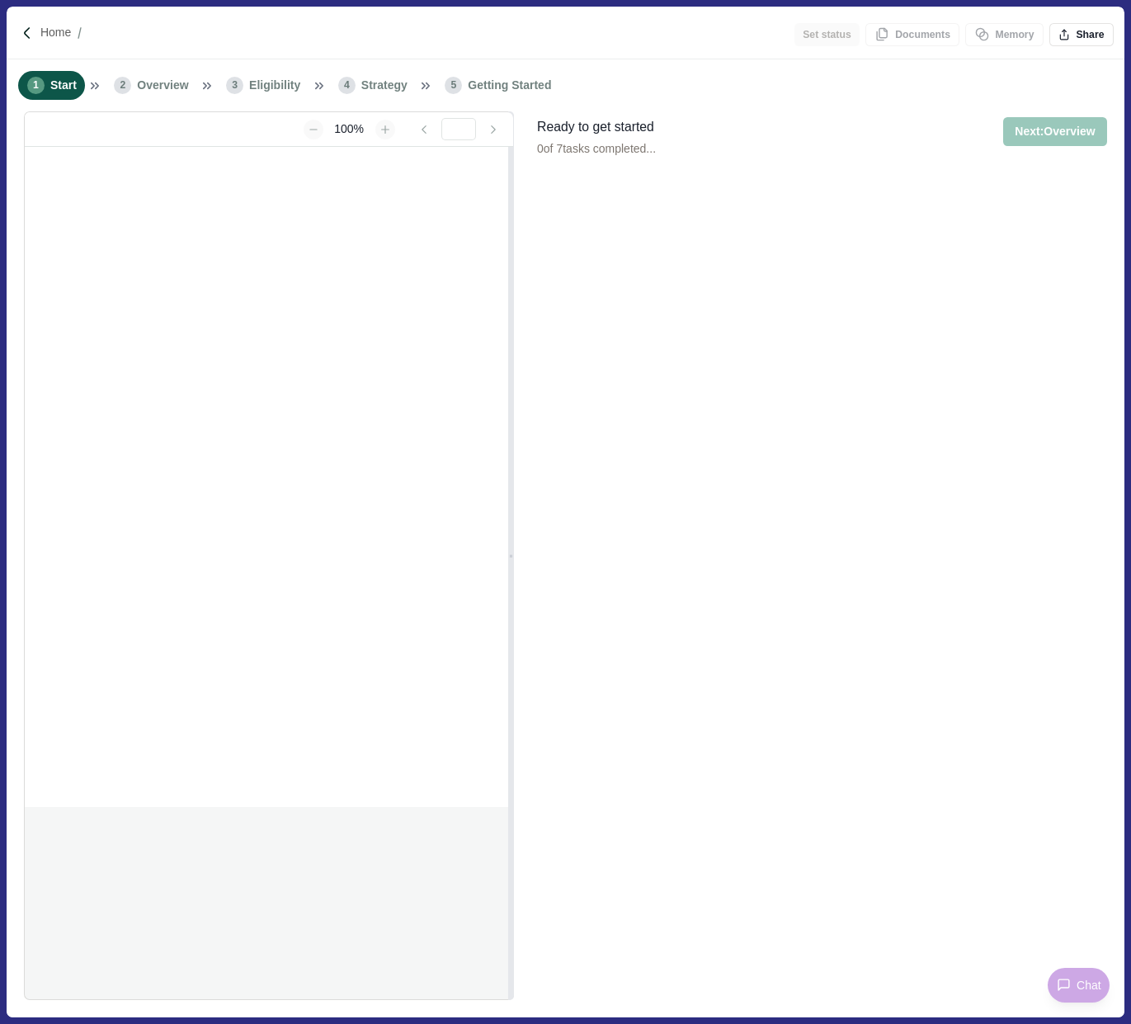
type input "**********"
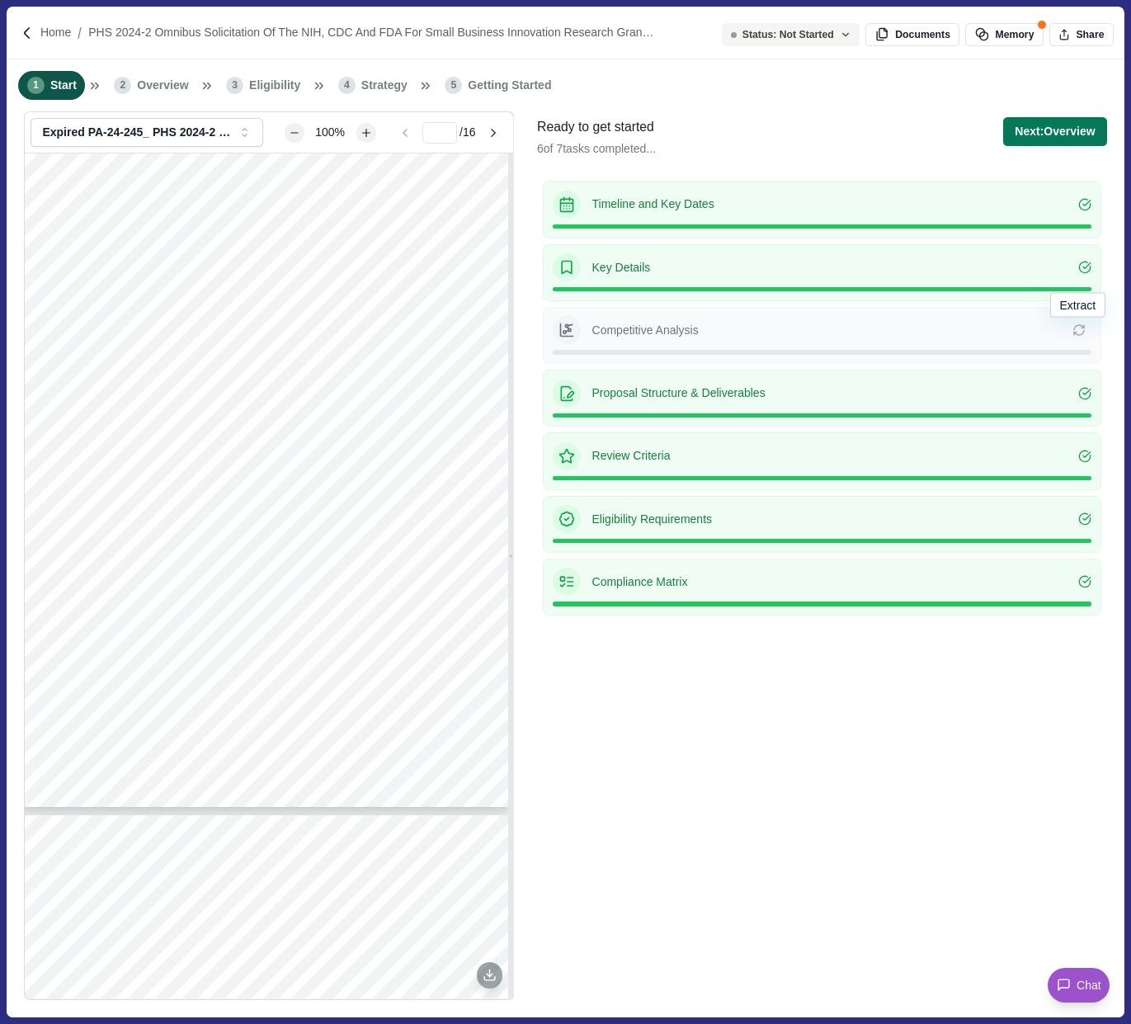
click at [1074, 331] on icon at bounding box center [1078, 329] width 13 height 13
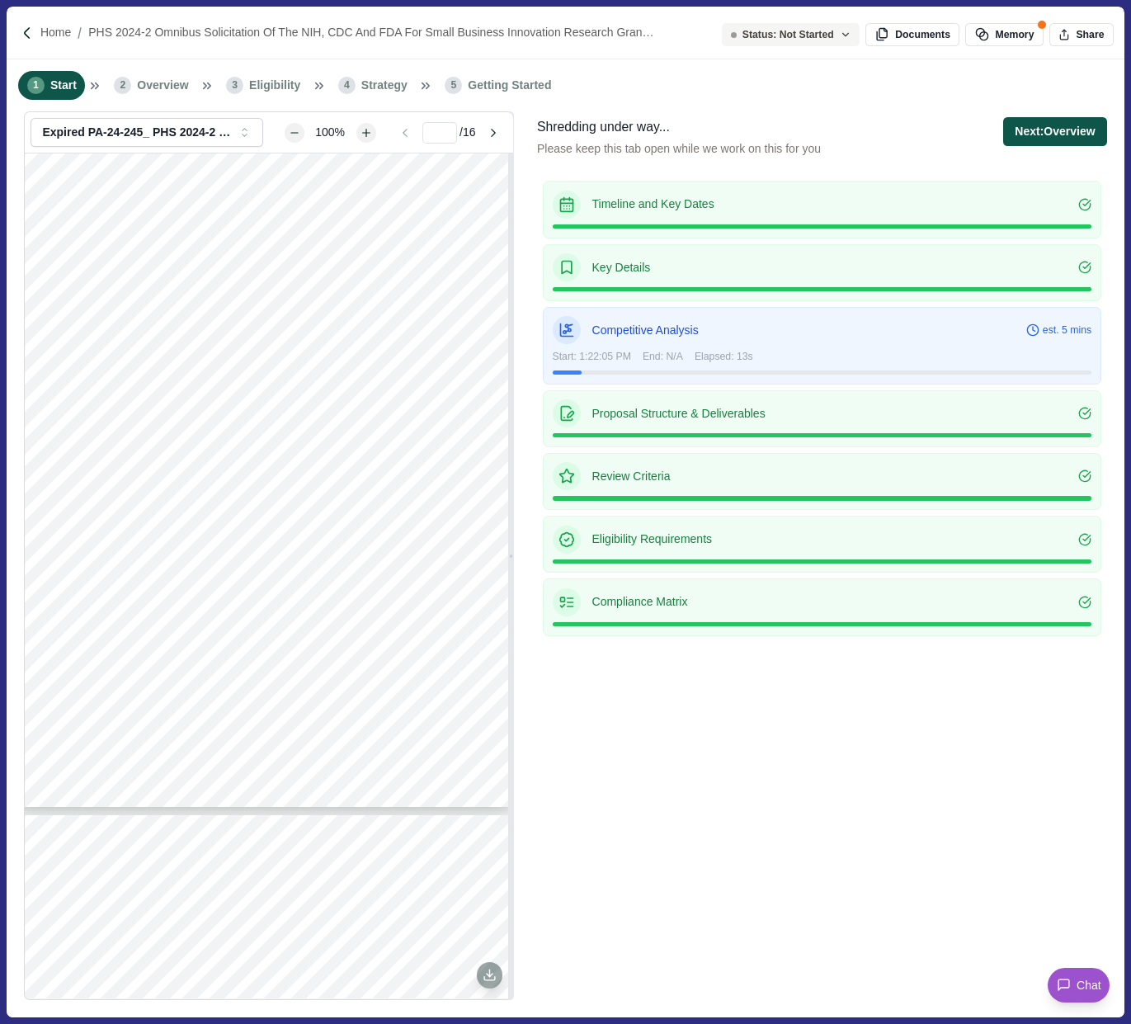
click at [1038, 135] on button "Next: Overview" at bounding box center [1054, 131] width 103 height 29
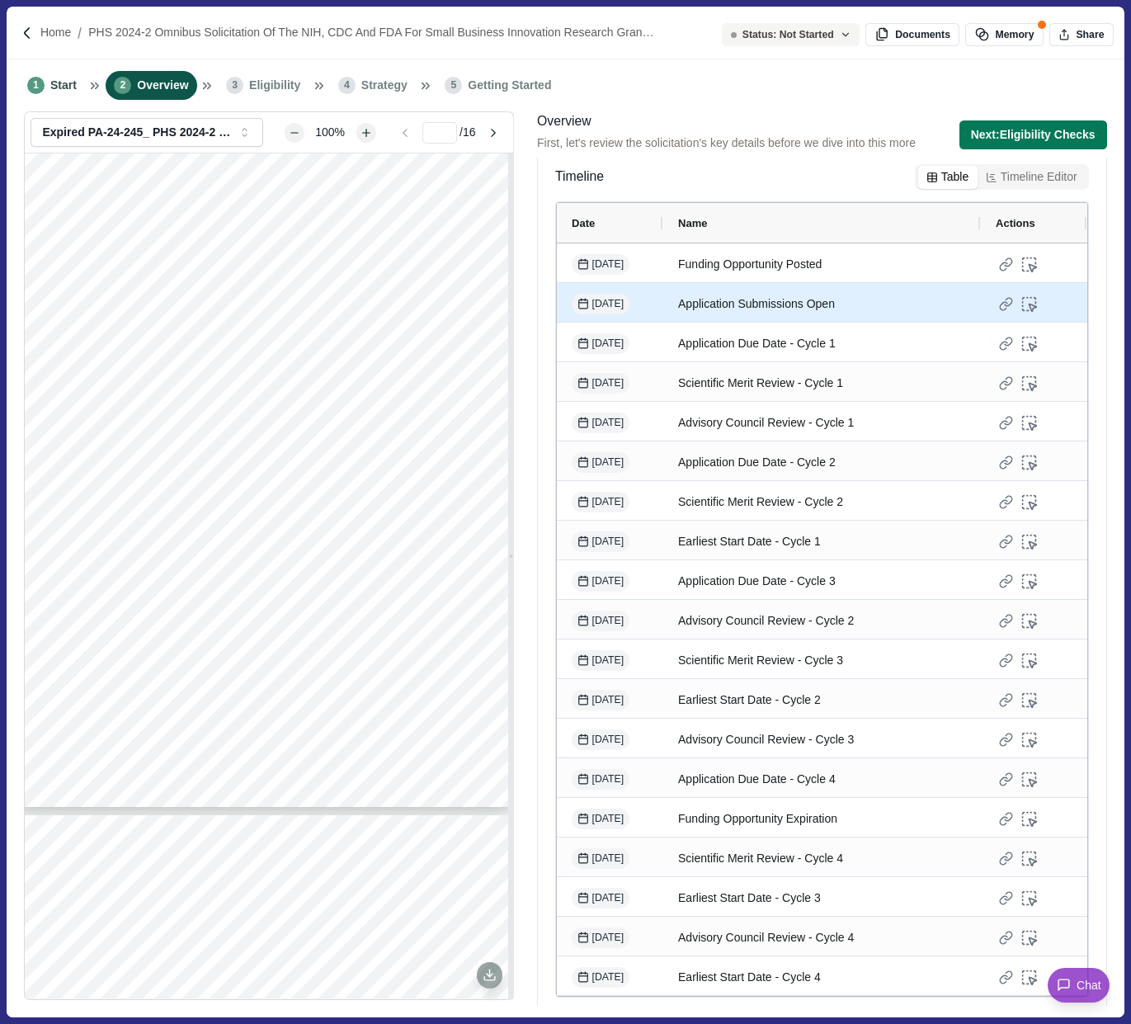
scroll to position [596, 0]
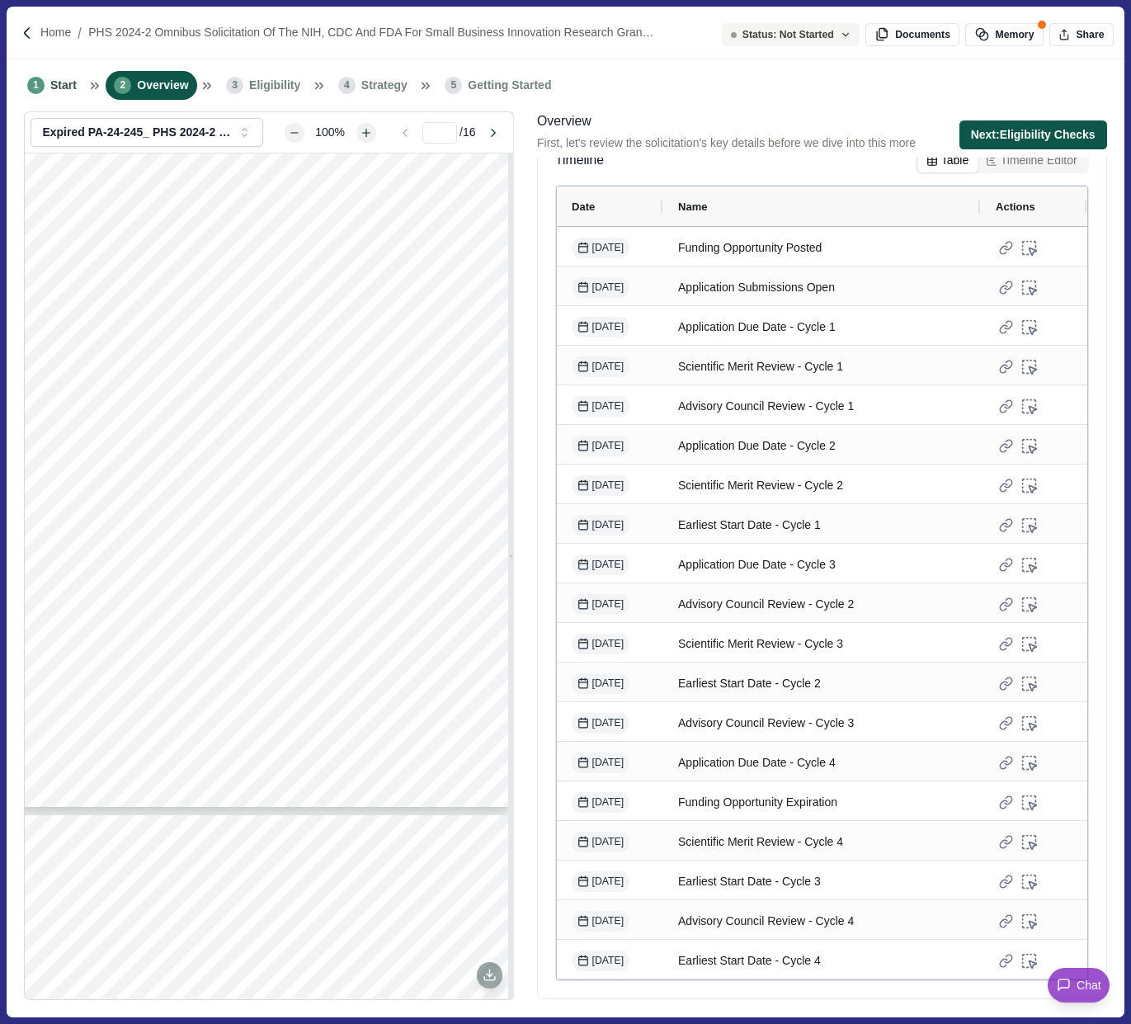
click at [1014, 136] on button "Next: Eligibility Checks" at bounding box center [1033, 134] width 148 height 29
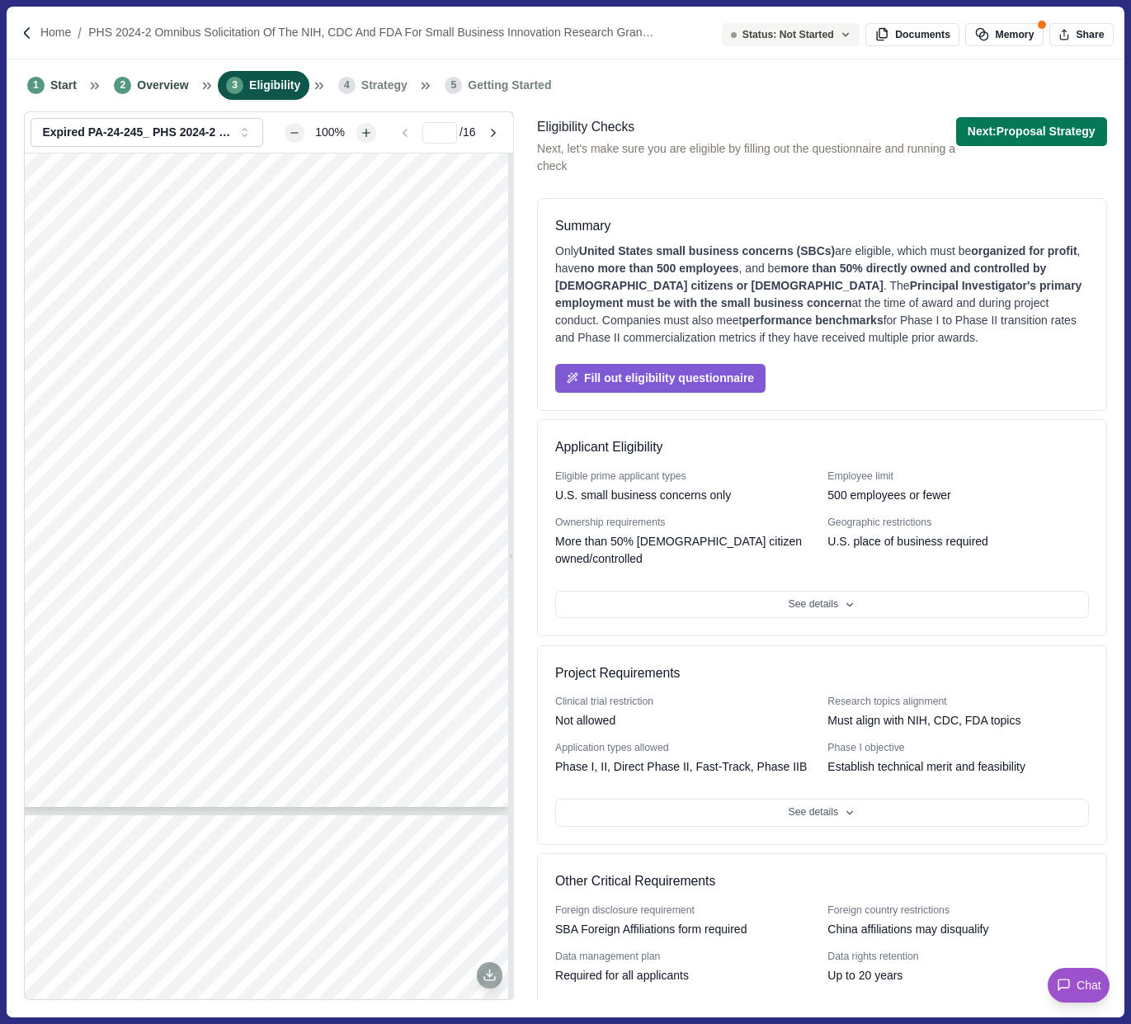
scroll to position [36, 0]
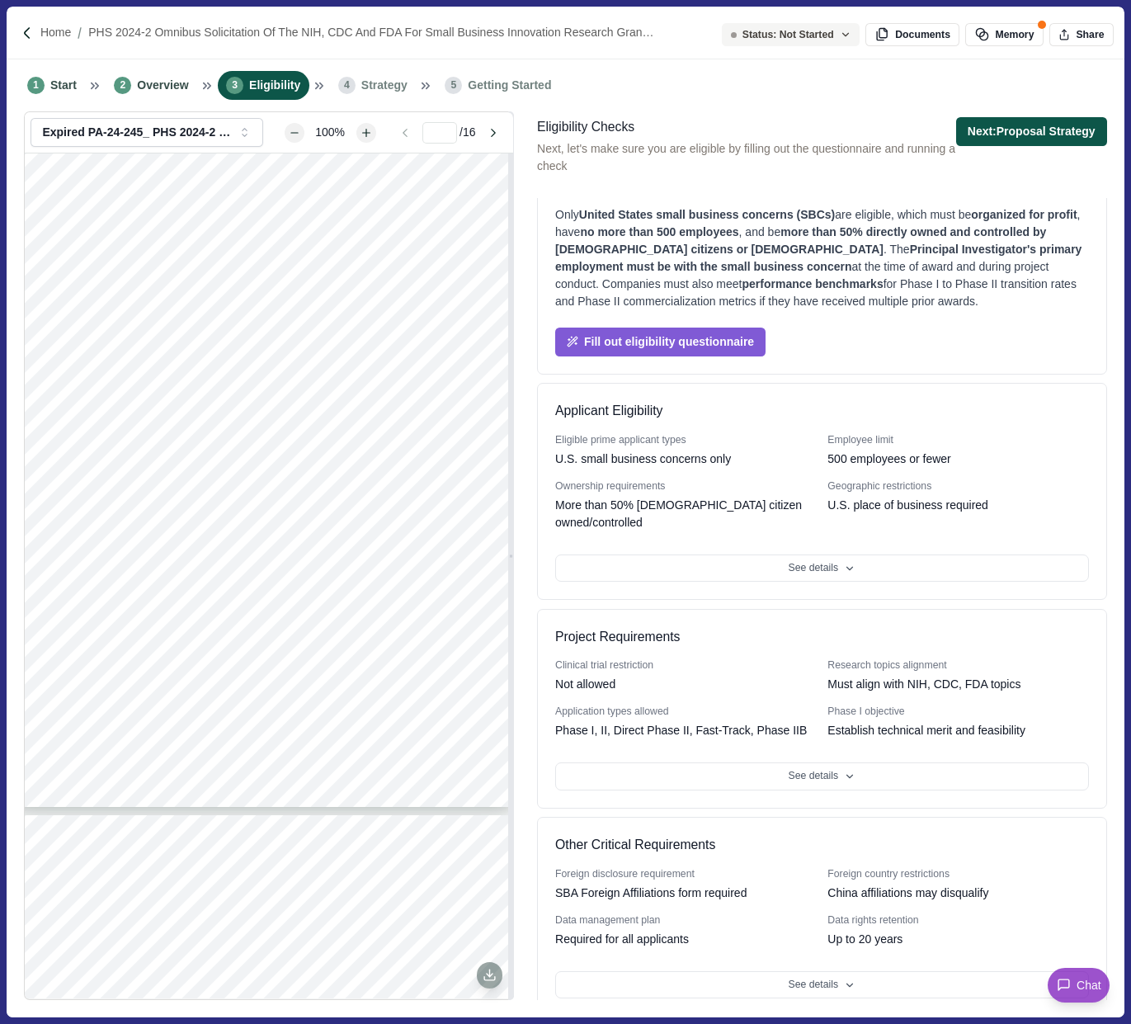
click at [978, 134] on button "Next: Proposal Strategy" at bounding box center [1031, 131] width 151 height 29
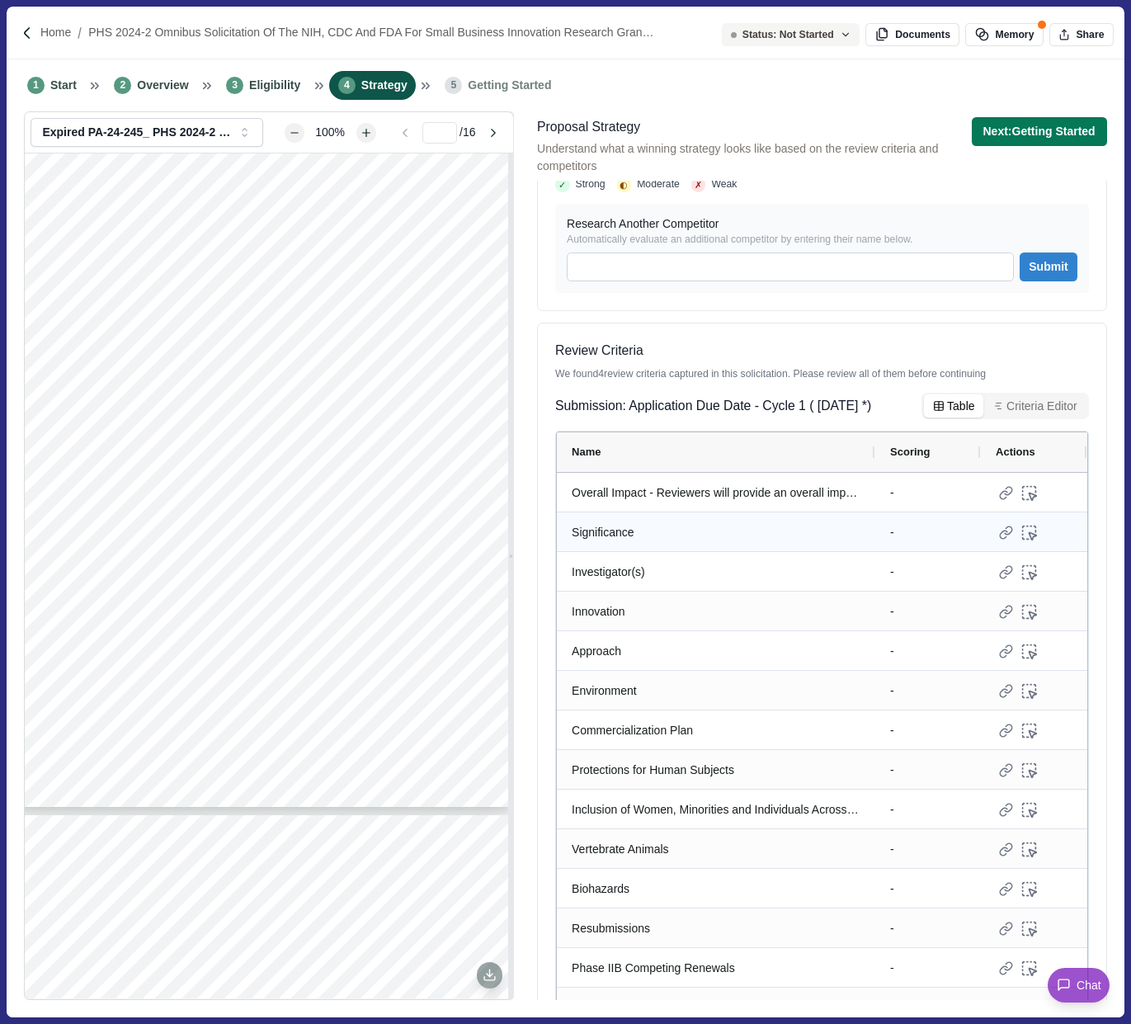
scroll to position [190, 0]
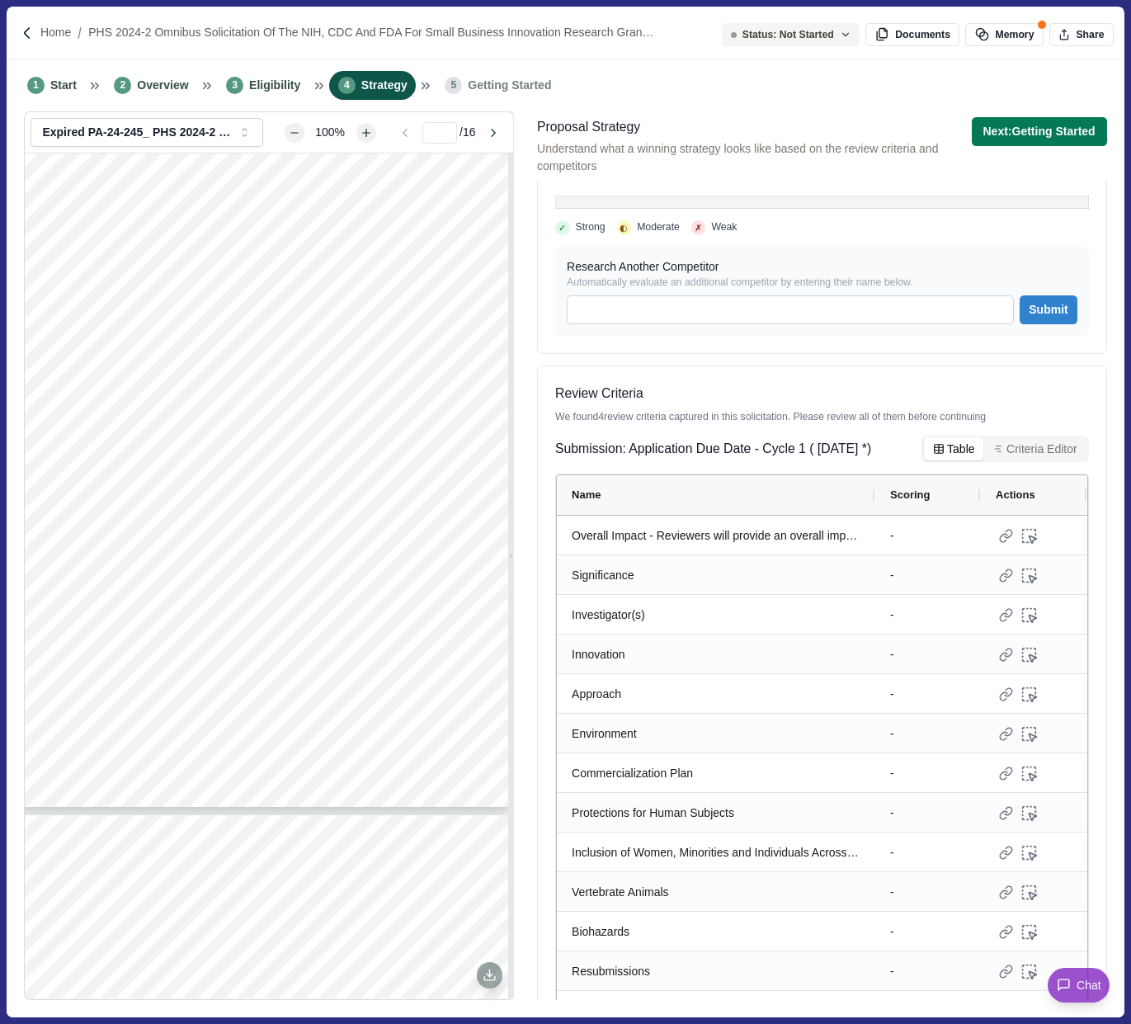
click at [669, 459] on span "Submission: Application Due Date - Cycle 1 ( [DATE] *)" at bounding box center [713, 449] width 316 height 21
click at [828, 459] on span "Submission: Application Due Date - Cycle 1 ( [DATE] *)" at bounding box center [713, 449] width 316 height 21
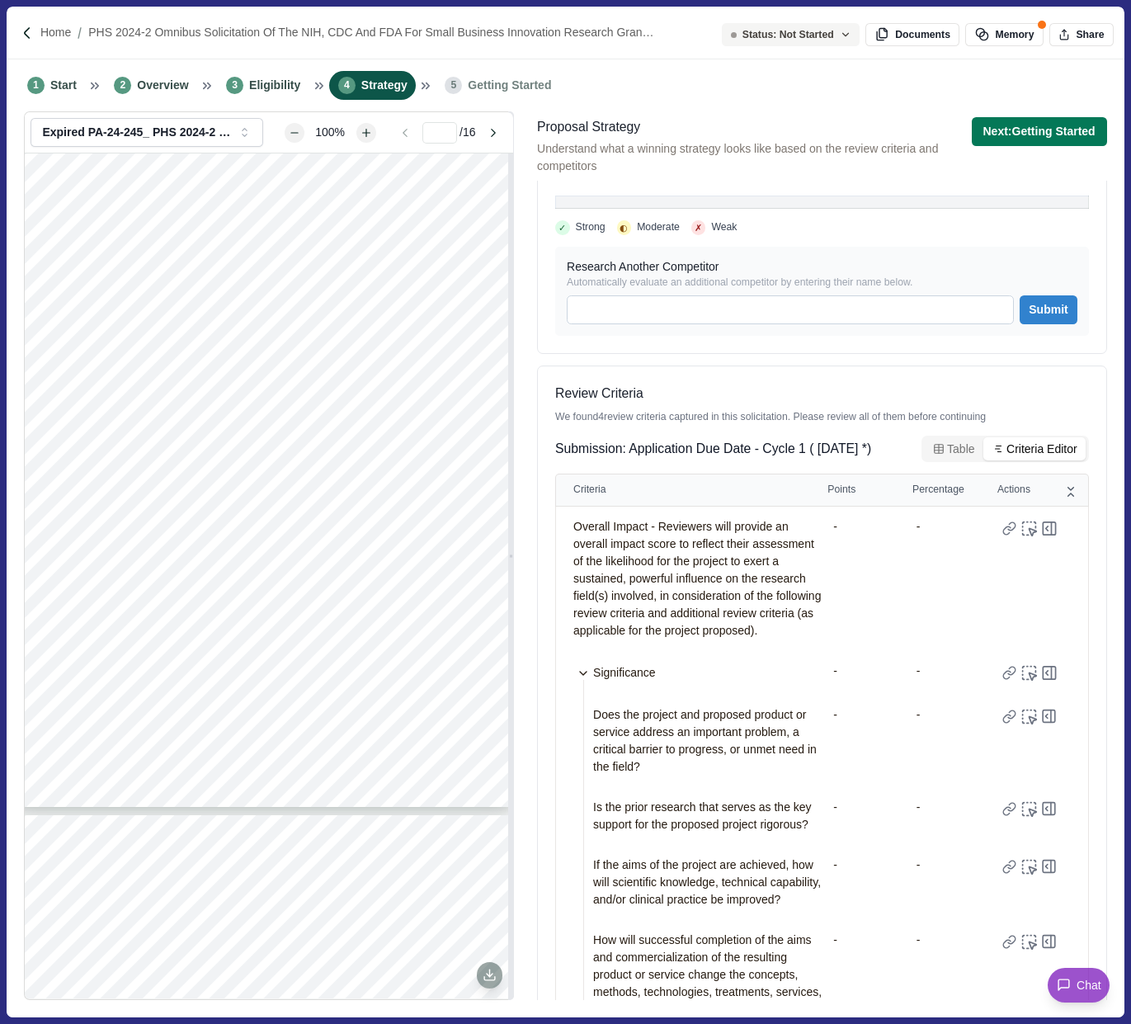
click at [1023, 460] on button "Criteria Editor" at bounding box center [1034, 448] width 102 height 23
click at [708, 453] on span "Submission: Application Due Date - Cycle 1 ( [DATE] *)" at bounding box center [713, 449] width 316 height 21
click at [945, 460] on button "Table" at bounding box center [953, 448] width 59 height 23
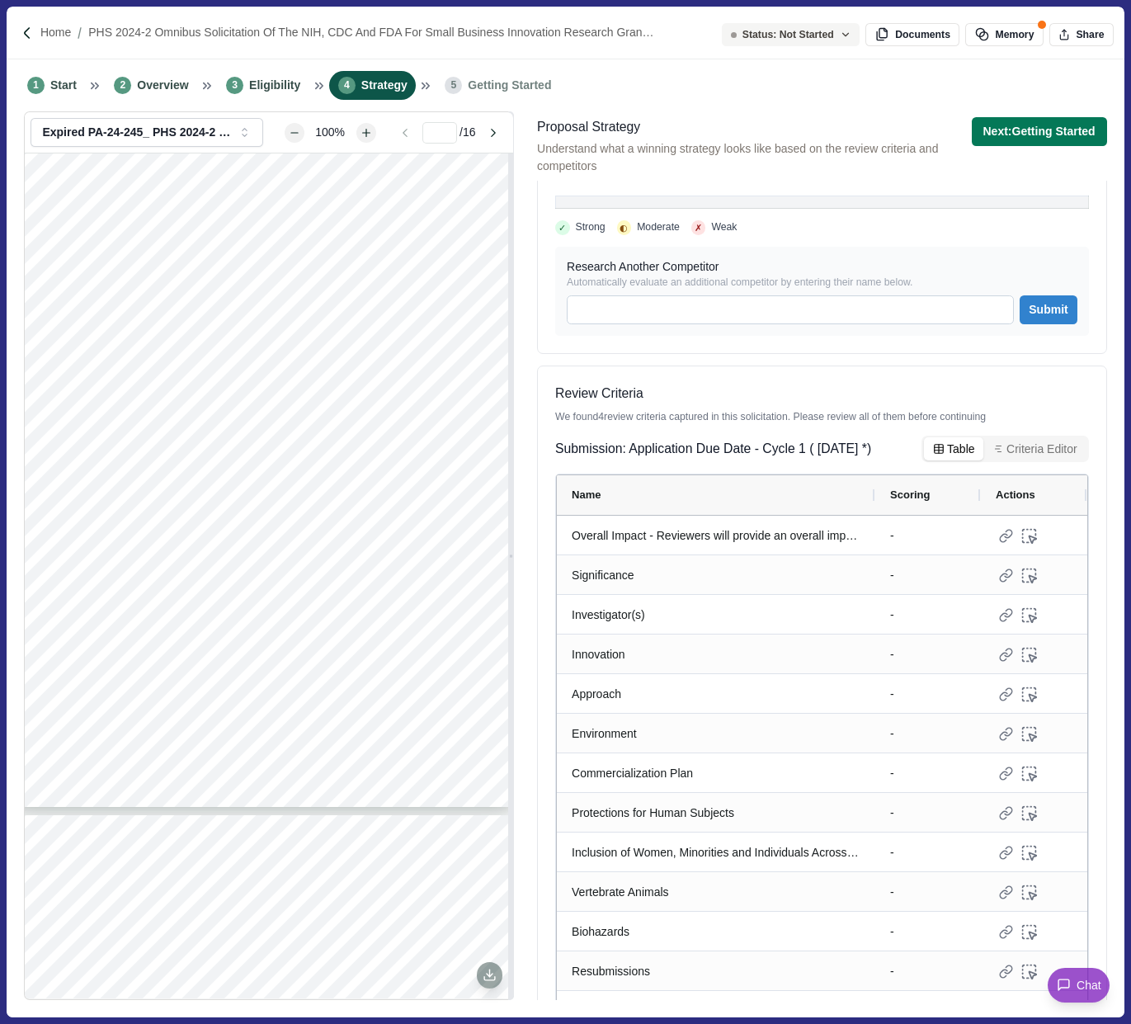
click at [787, 459] on span "Submission: Application Due Date - Cycle 1 ( [DATE] *)" at bounding box center [713, 449] width 316 height 21
click at [708, 459] on span "Submission: Application Due Date - Cycle 1 ( [DATE] *)" at bounding box center [713, 449] width 316 height 21
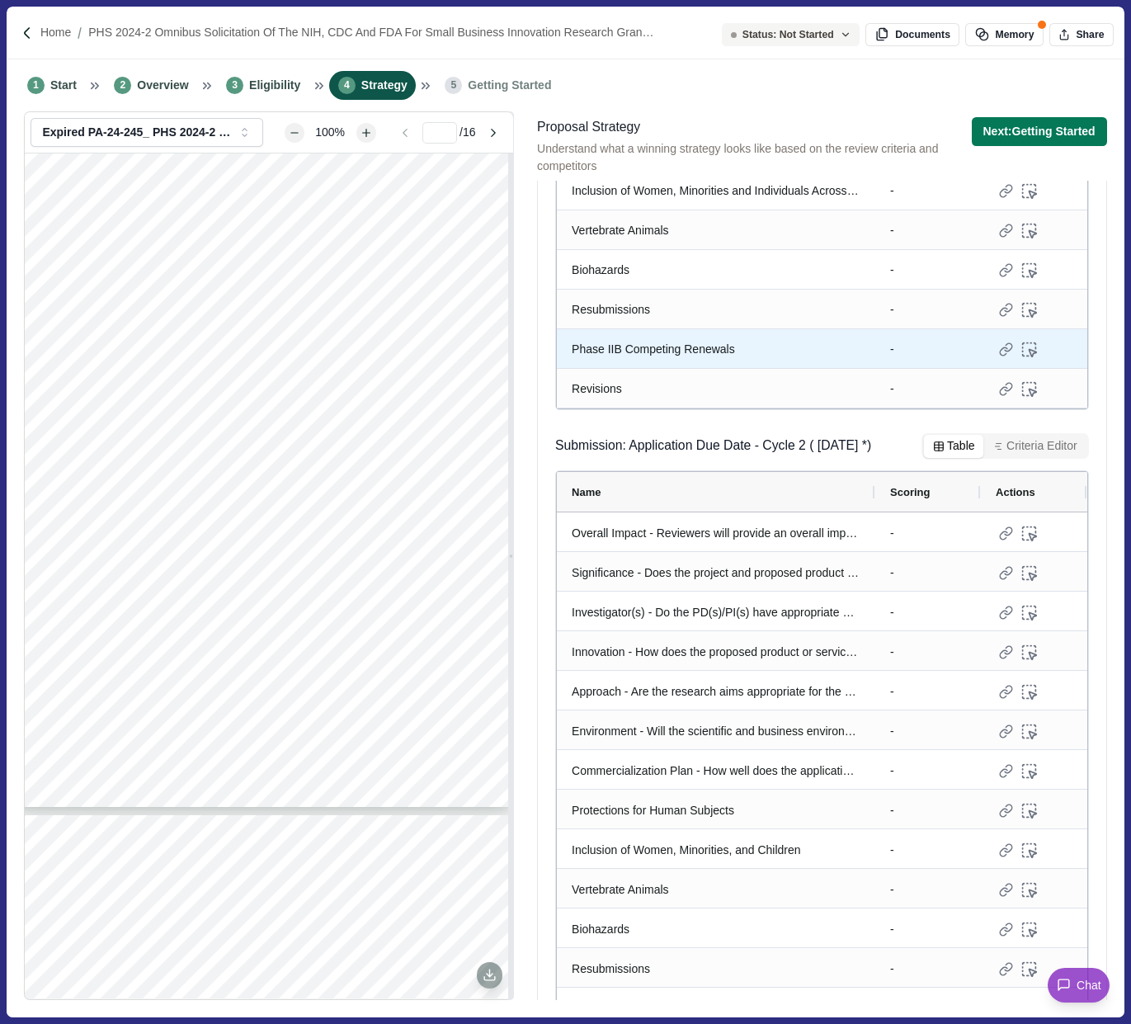
scroll to position [853, 0]
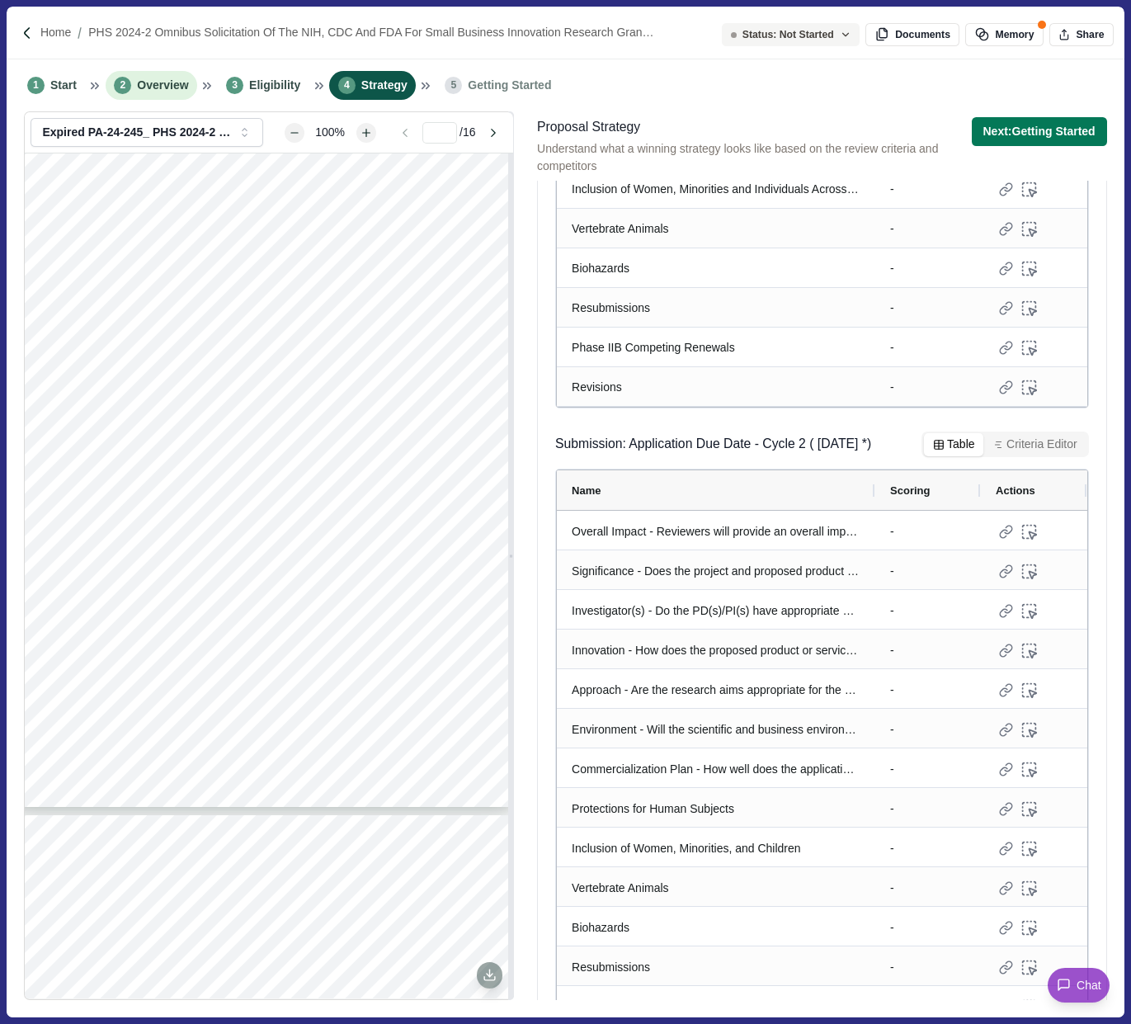
click at [167, 90] on span "Overview" at bounding box center [162, 85] width 51 height 17
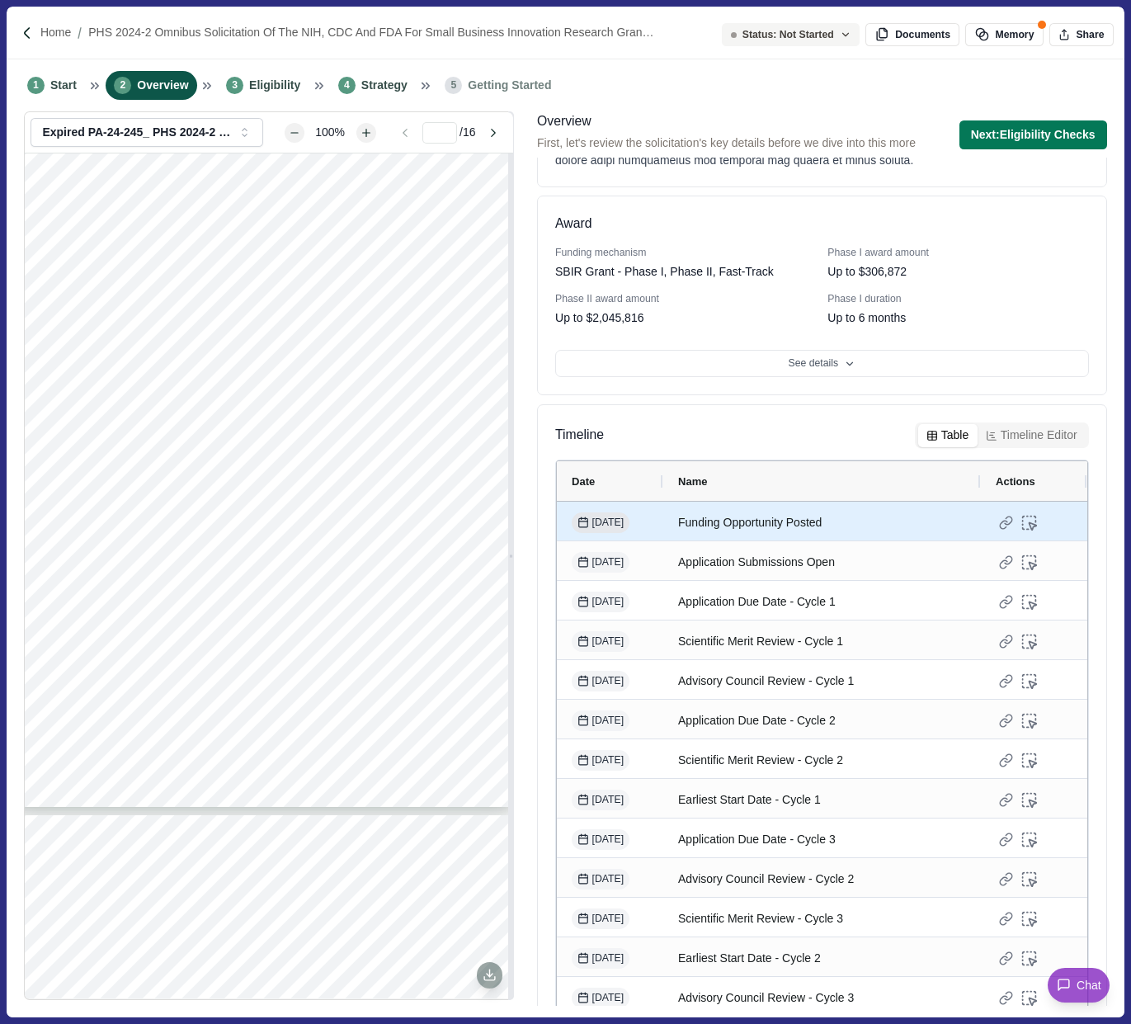
scroll to position [596, 0]
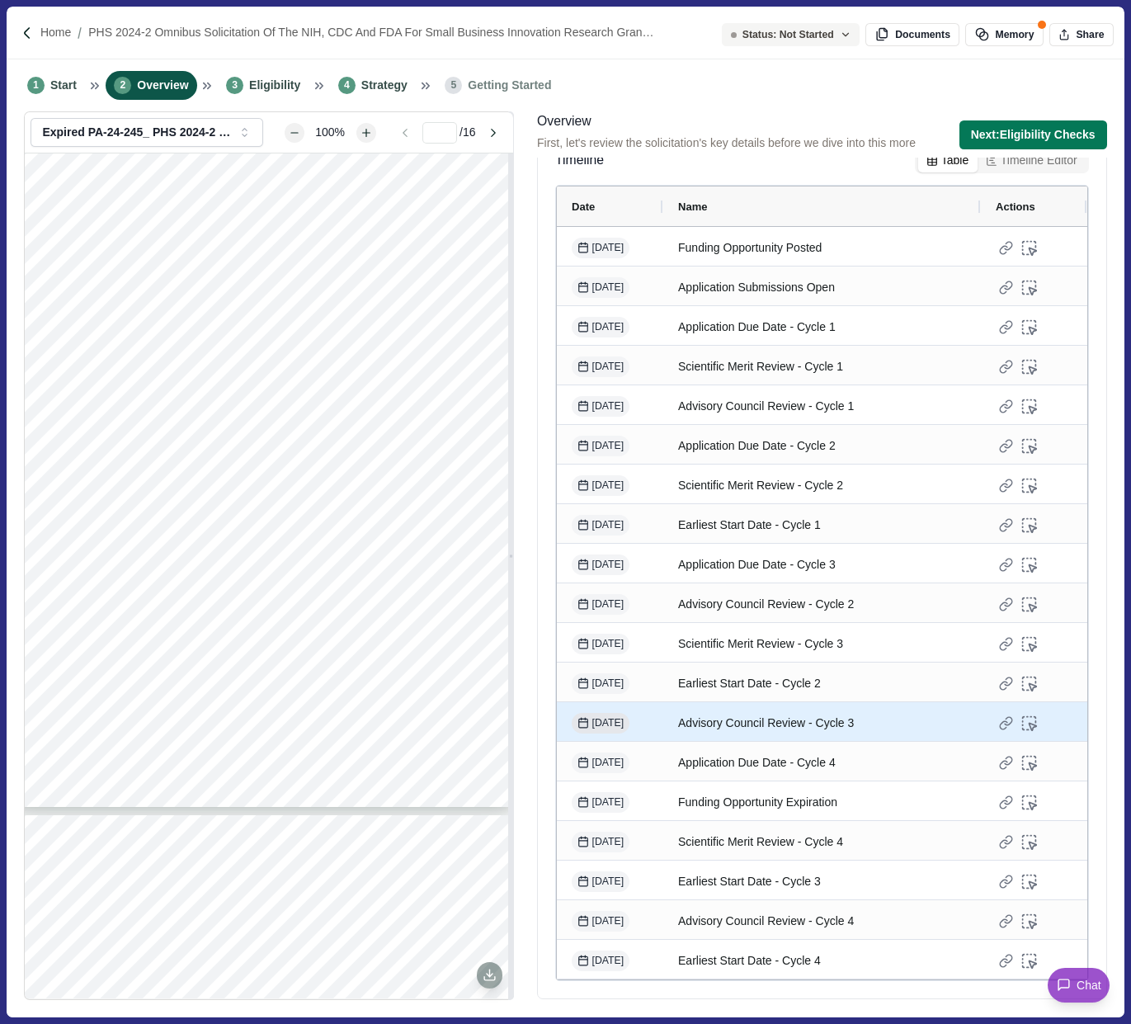
click at [622, 727] on span "Aug 1, 2025" at bounding box center [600, 723] width 46 height 15
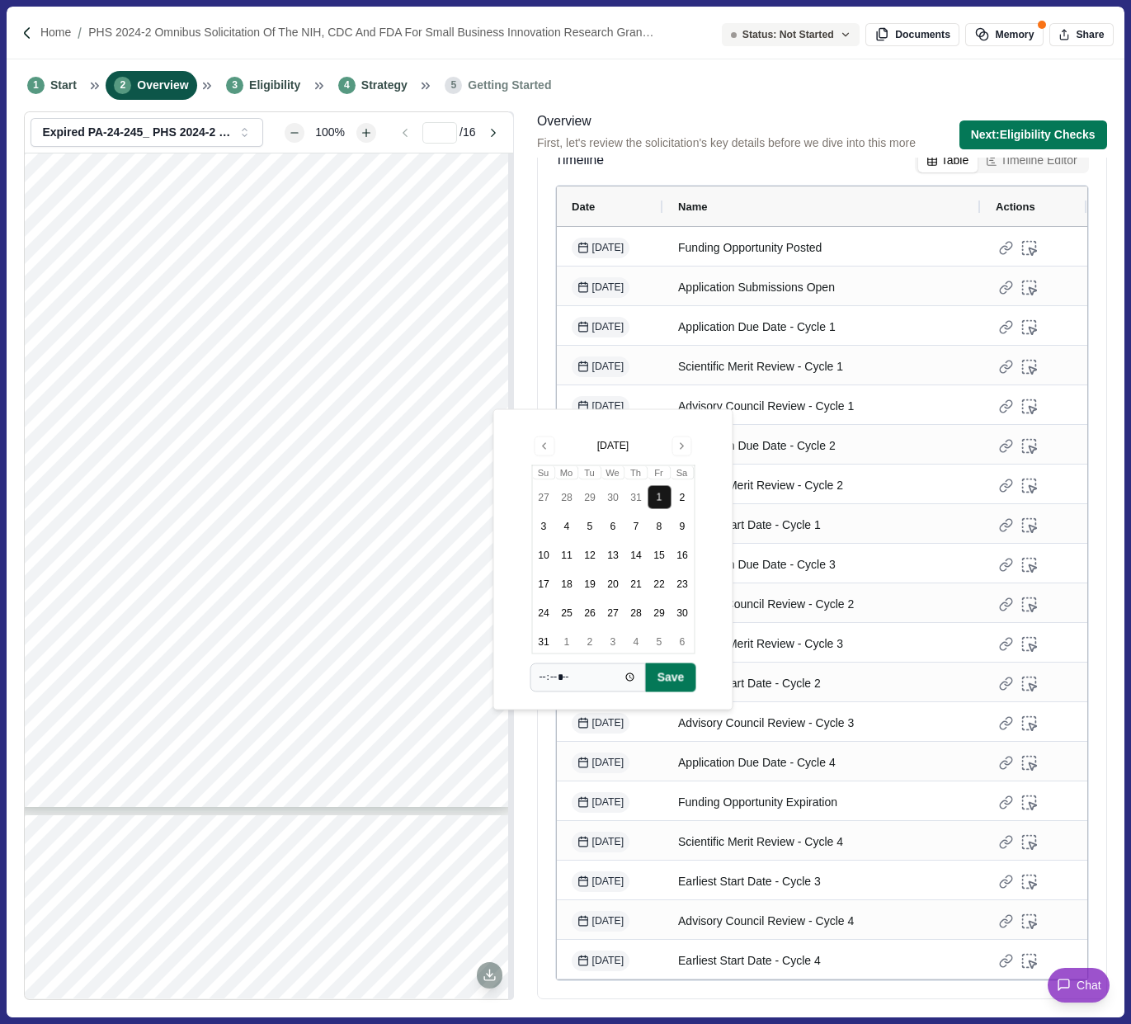
click at [717, 638] on div "August 2025 Su Mo Tu We Th Fr Sa 27 28 29 30 31 1 2 3 4 5 6 7 8 9 10 11 12 13 1…" at bounding box center [613, 559] width 240 height 301
click at [830, 558] on div "Application Due Date - Cycle 3" at bounding box center [822, 564] width 288 height 32
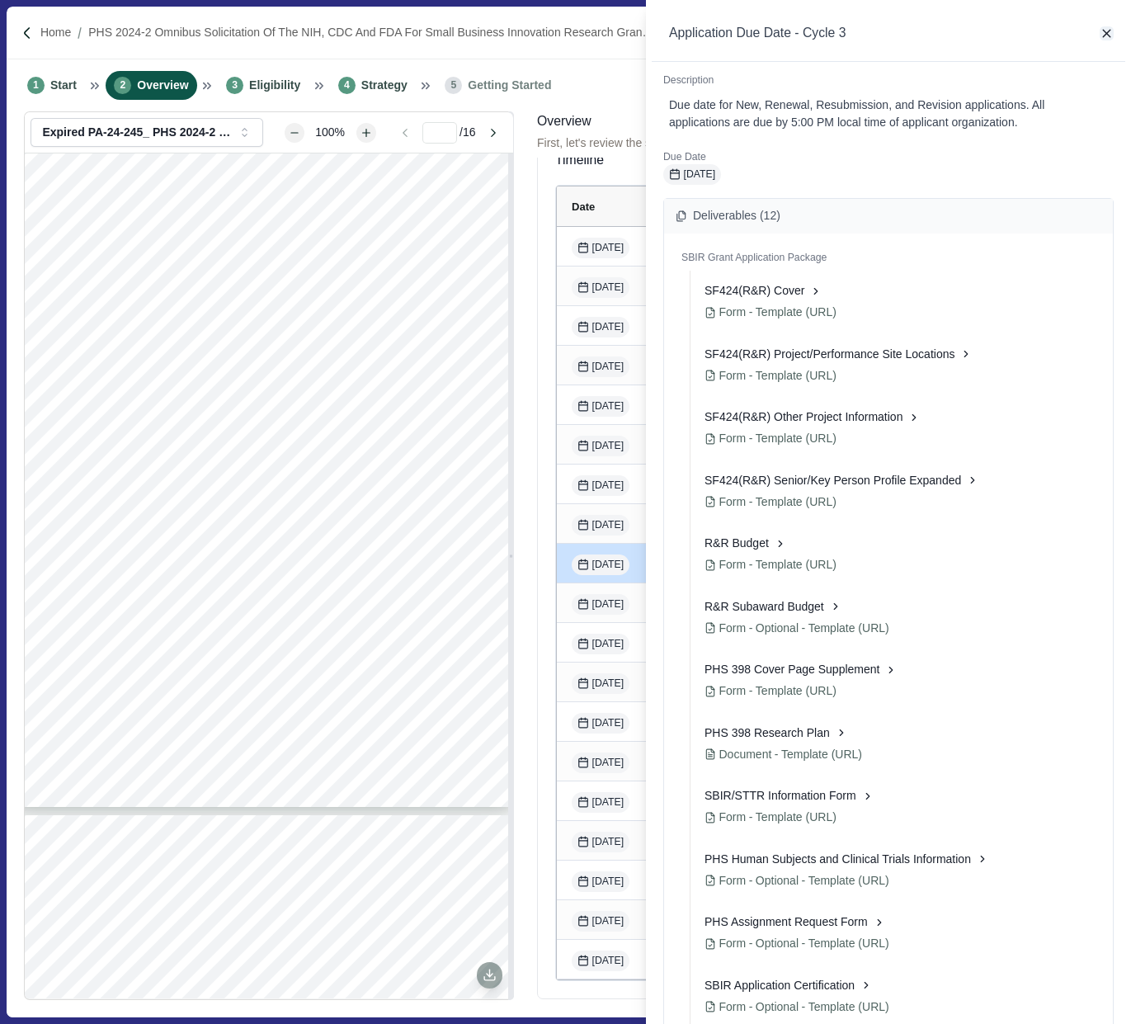
click at [1109, 34] on icon "button" at bounding box center [1106, 33] width 15 height 15
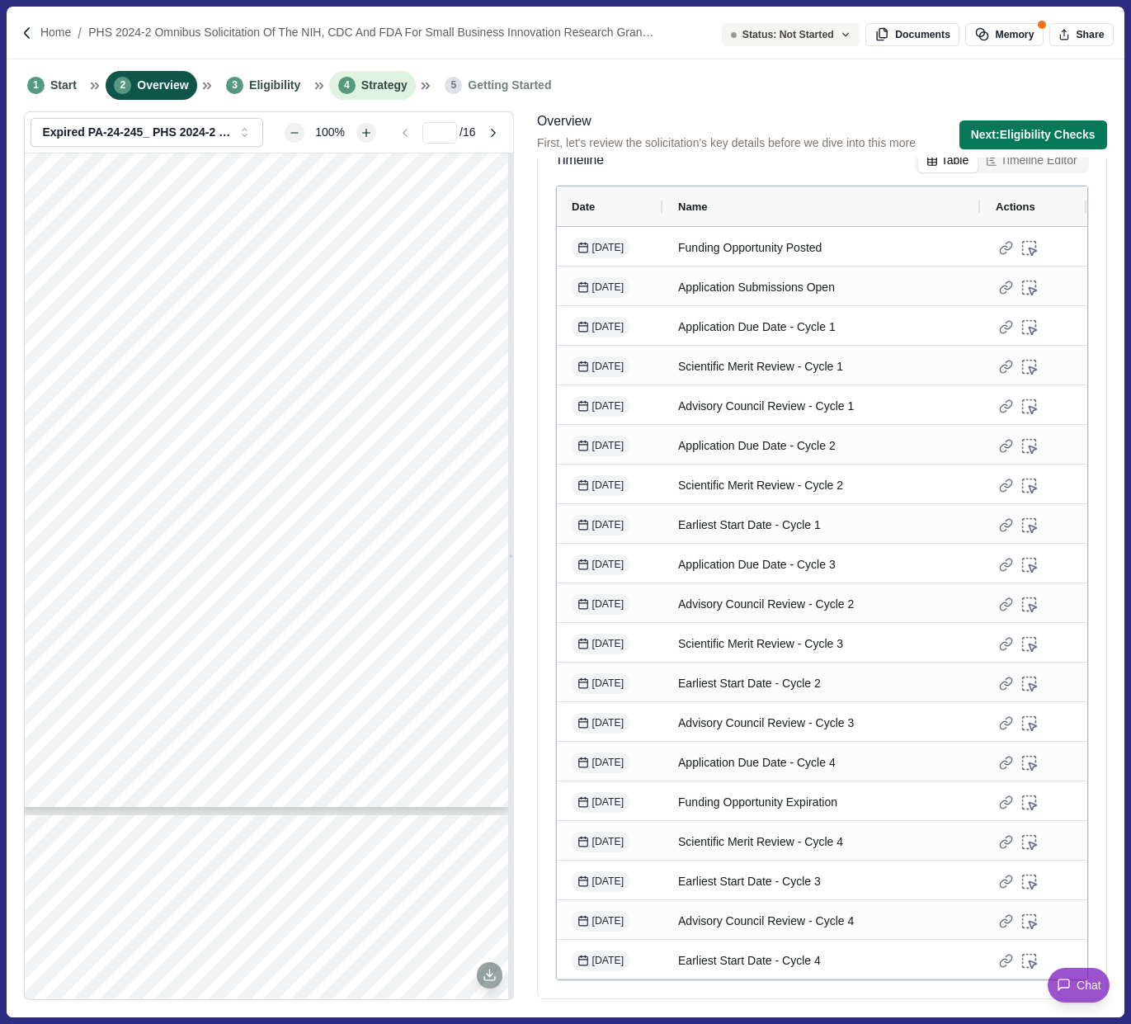
click at [379, 75] on li "4 Strategy" at bounding box center [372, 85] width 87 height 29
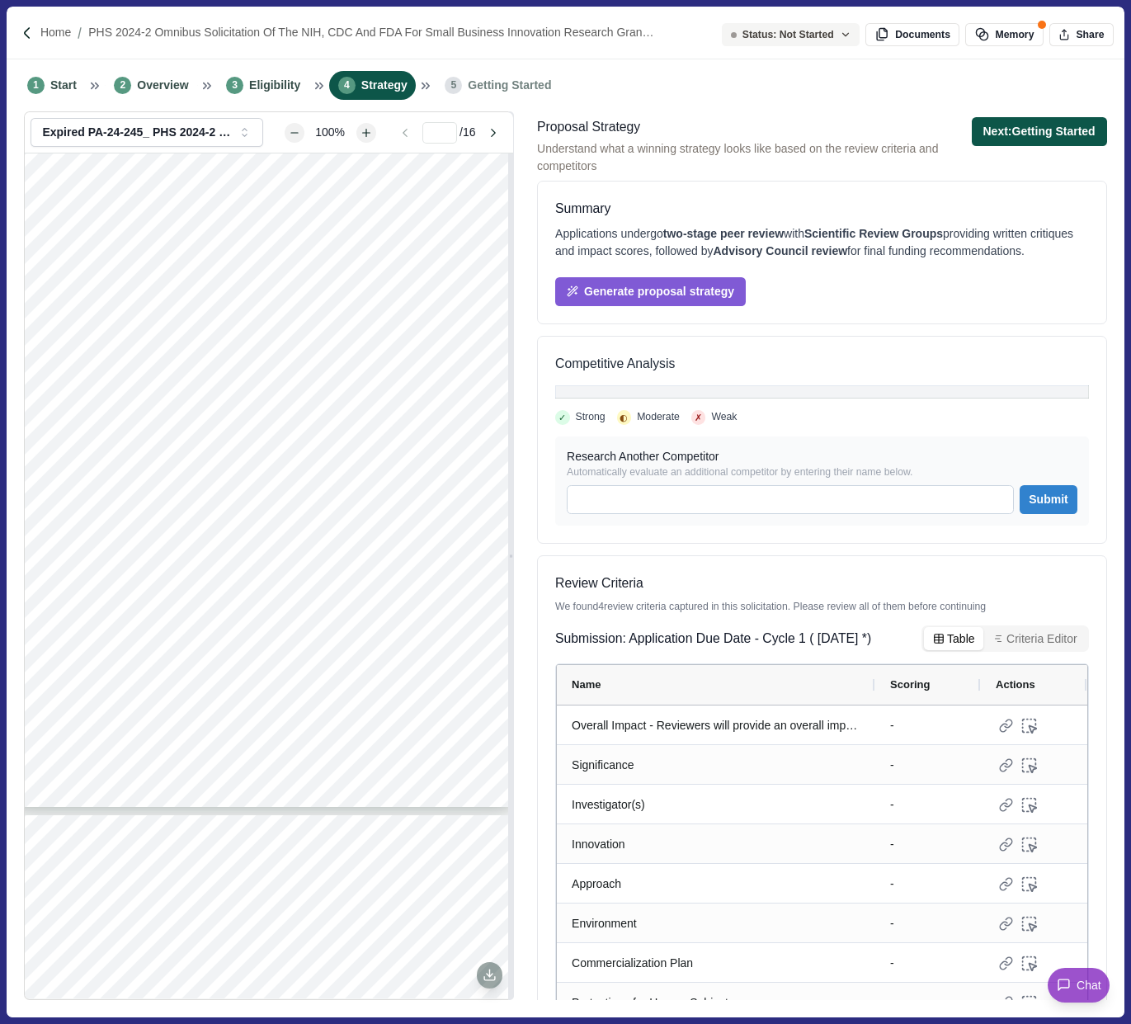
click at [1050, 140] on button "Next: Getting Started" at bounding box center [1039, 131] width 135 height 29
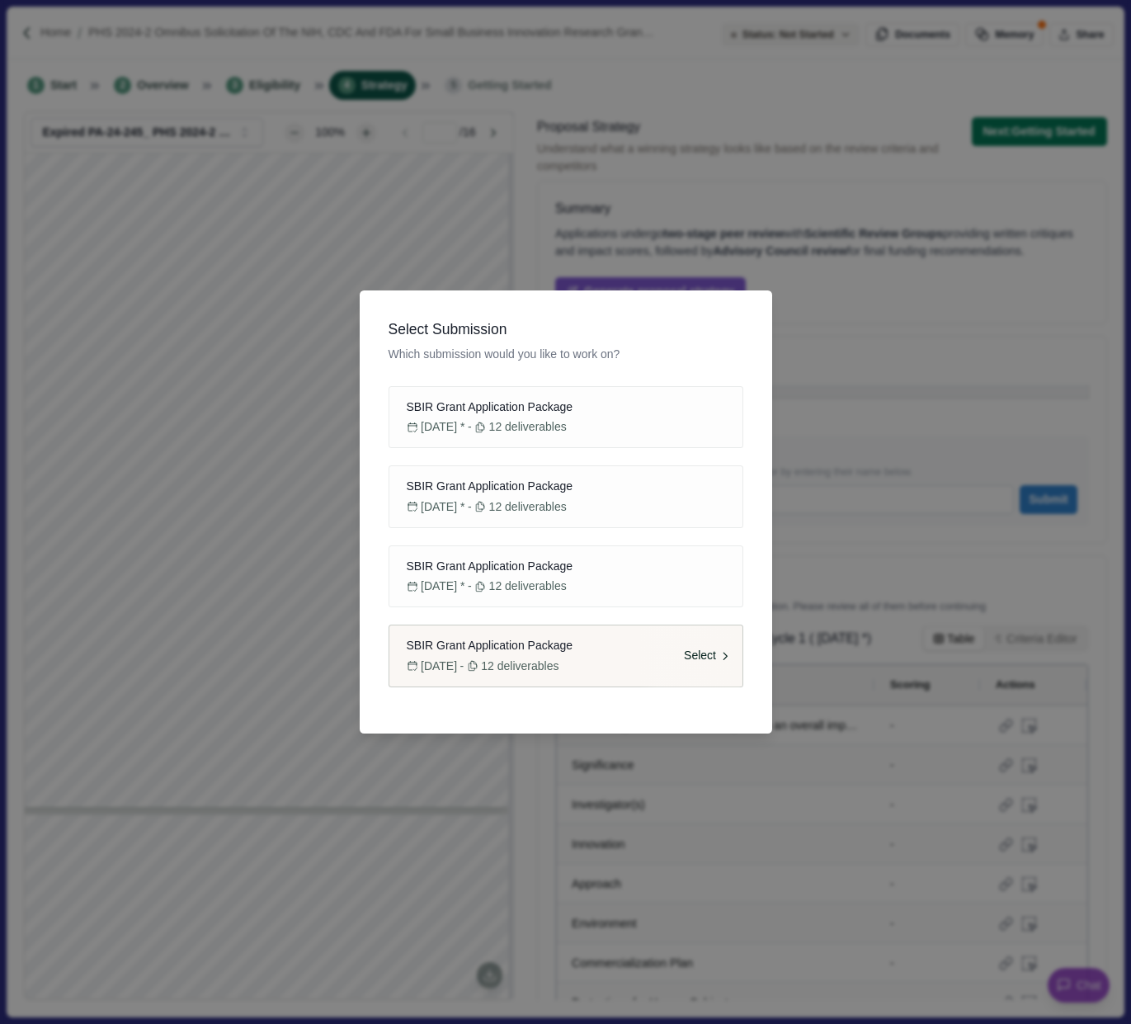
click at [464, 669] on span "-" at bounding box center [462, 665] width 4 height 17
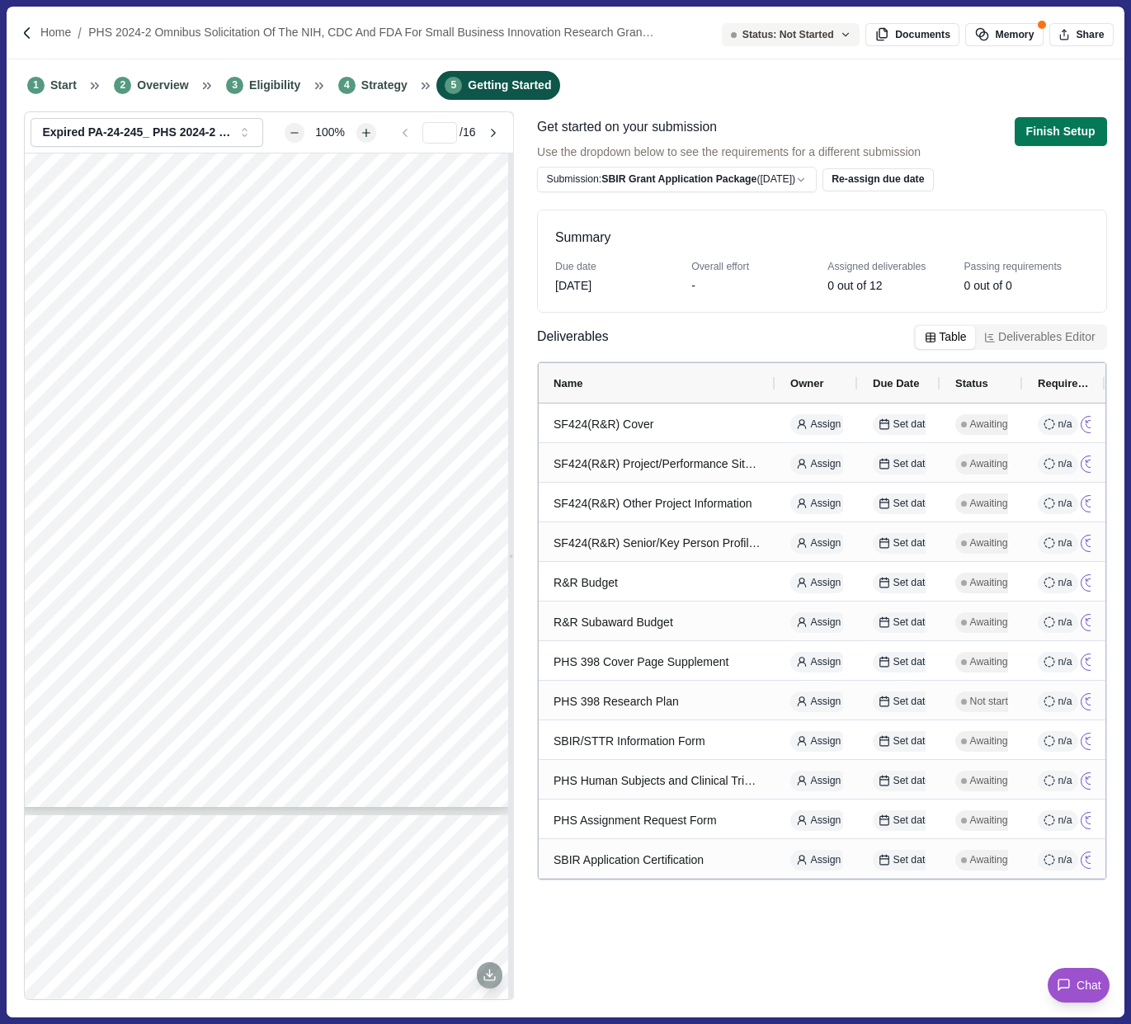
click at [591, 285] on div "[DATE]" at bounding box center [573, 285] width 36 height 17
click at [591, 292] on div "[DATE]" at bounding box center [573, 285] width 36 height 17
click at [812, 172] on html "Home PHS 2024-2 Omnibus Solicitation of the NIH, CDC and FDA for Small Business…" at bounding box center [565, 512] width 1131 height 1024
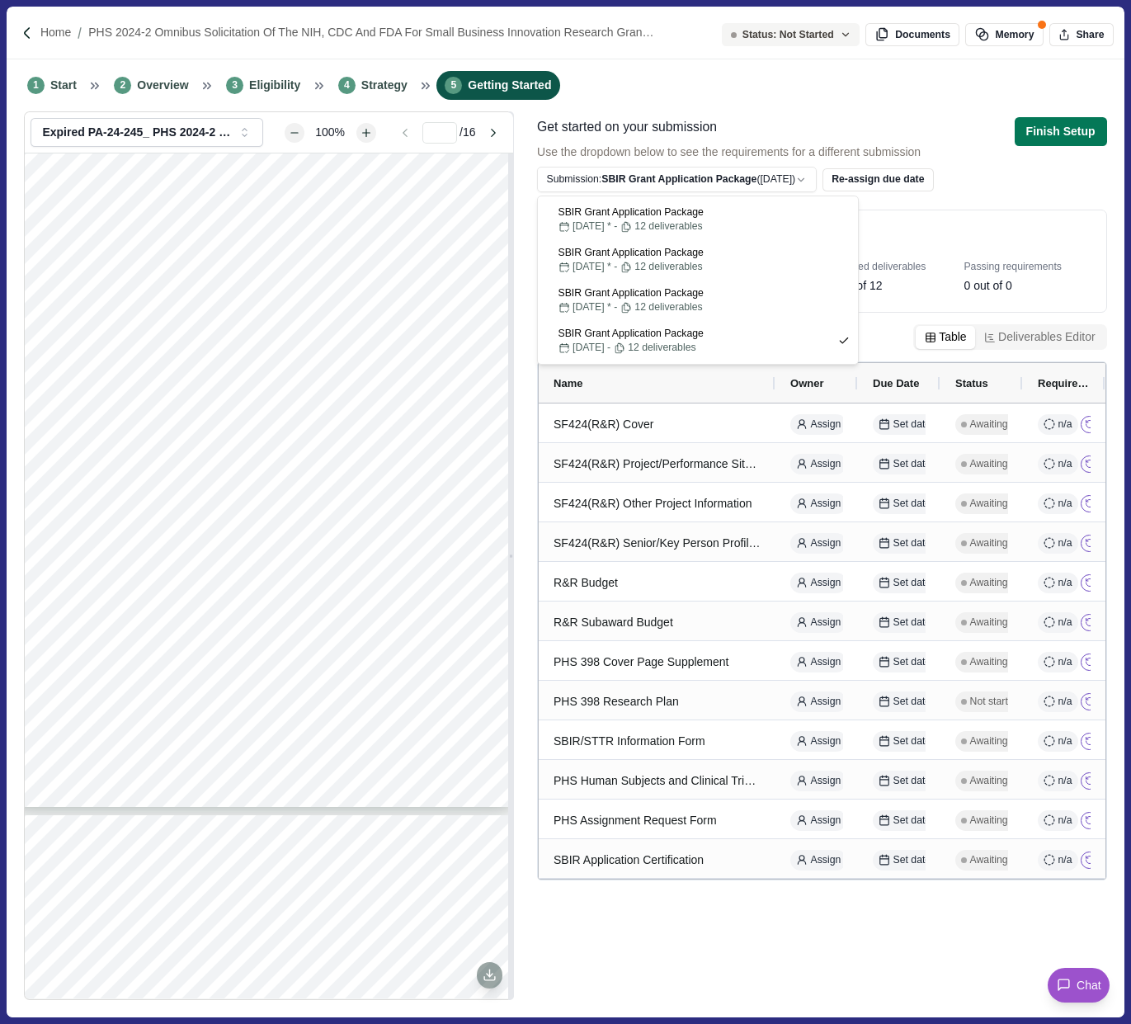
click at [923, 181] on html "Home PHS 2024-2 Omnibus Solicitation of the NIH, CDC and FDA for Small Business…" at bounding box center [565, 512] width 1131 height 1024
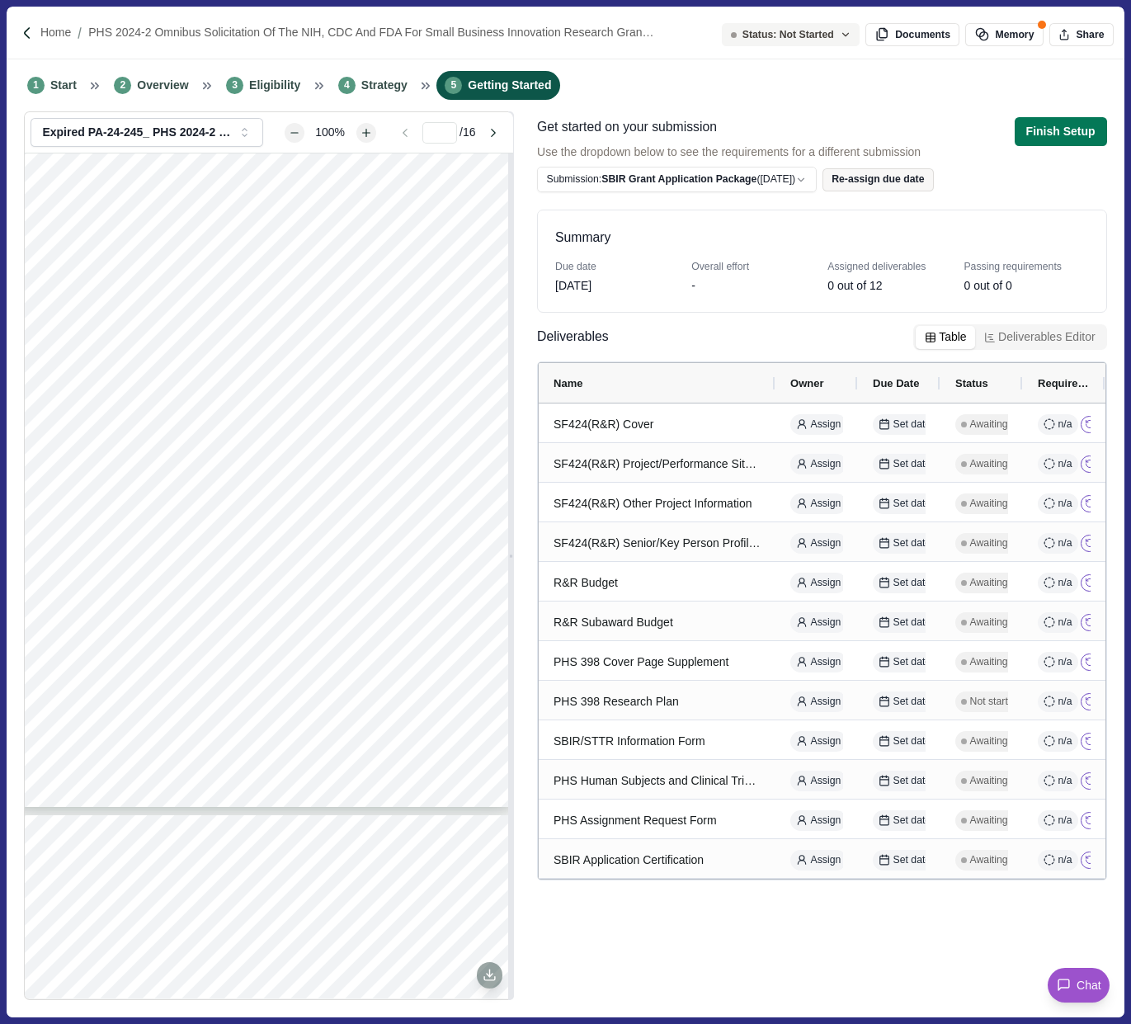
click at [930, 180] on button "Re-assign due date" at bounding box center [877, 179] width 111 height 23
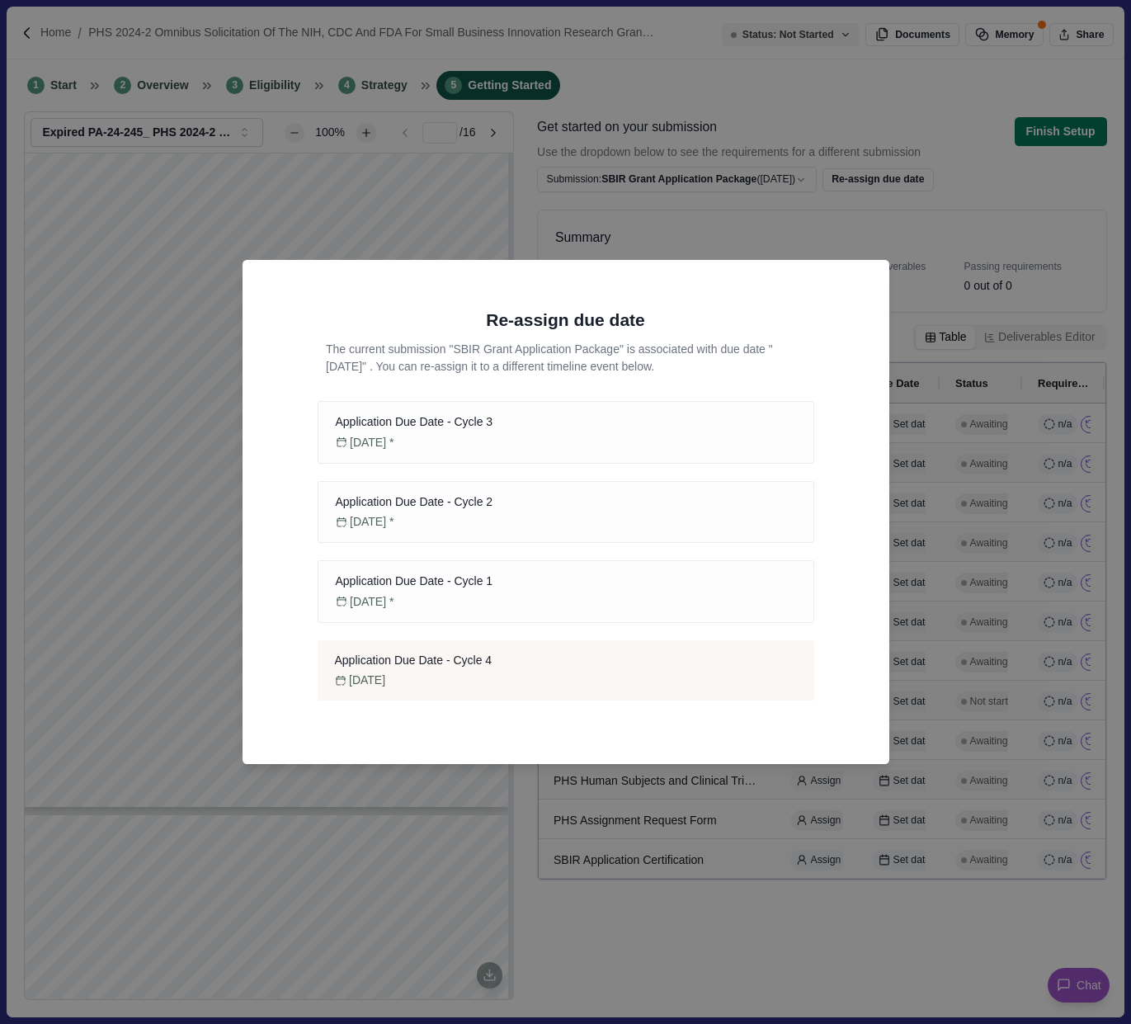
click at [826, 236] on div "Re-assign due date The current submission " SBIR Grant Application Package " is…" at bounding box center [565, 512] width 1131 height 1024
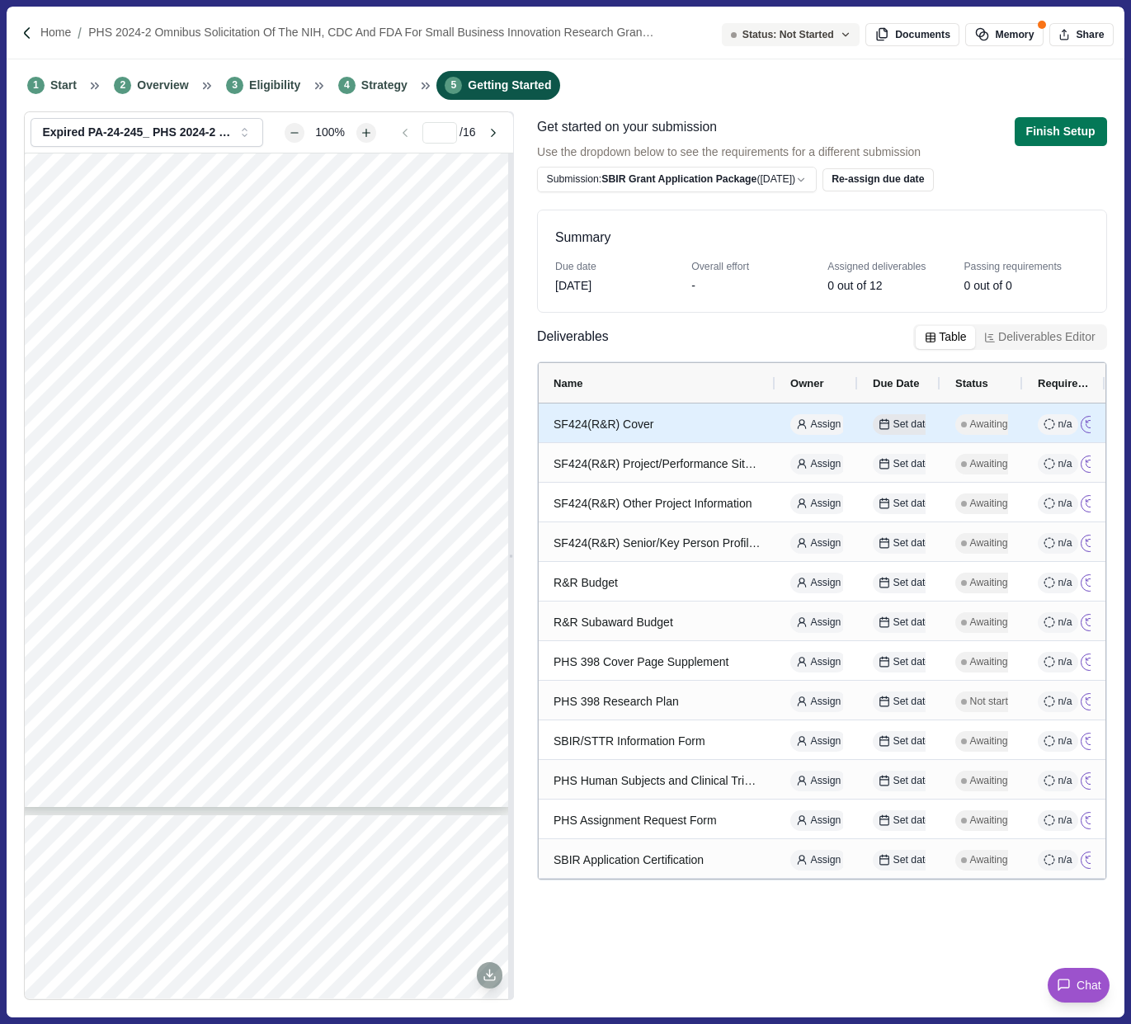
click at [910, 427] on span "Set date" at bounding box center [912, 424] width 38 height 15
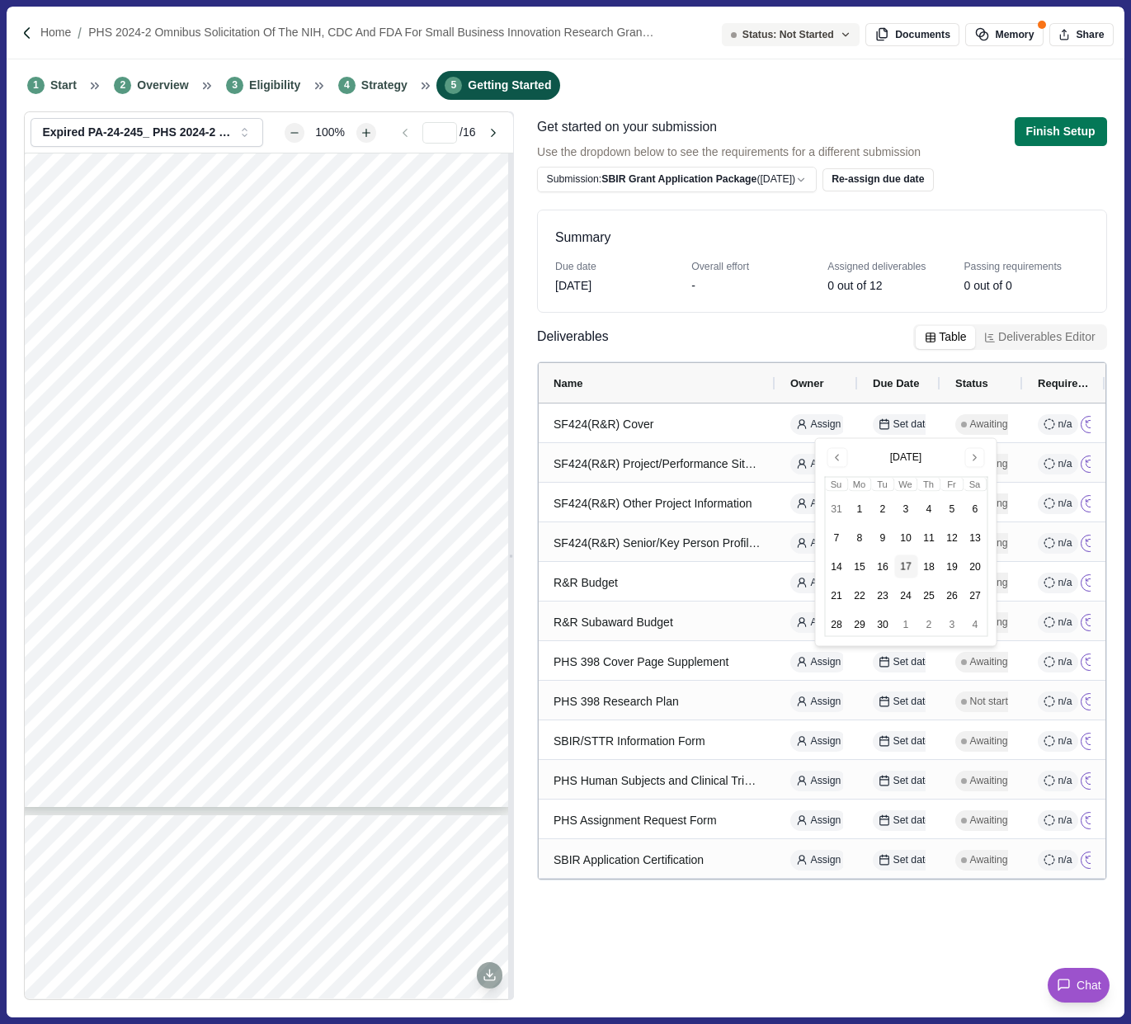
click at [807, 342] on div "Deliverables Table Deliverables Editor" at bounding box center [822, 340] width 570 height 32
click at [1045, 340] on button "Deliverables Editor" at bounding box center [1039, 337] width 129 height 23
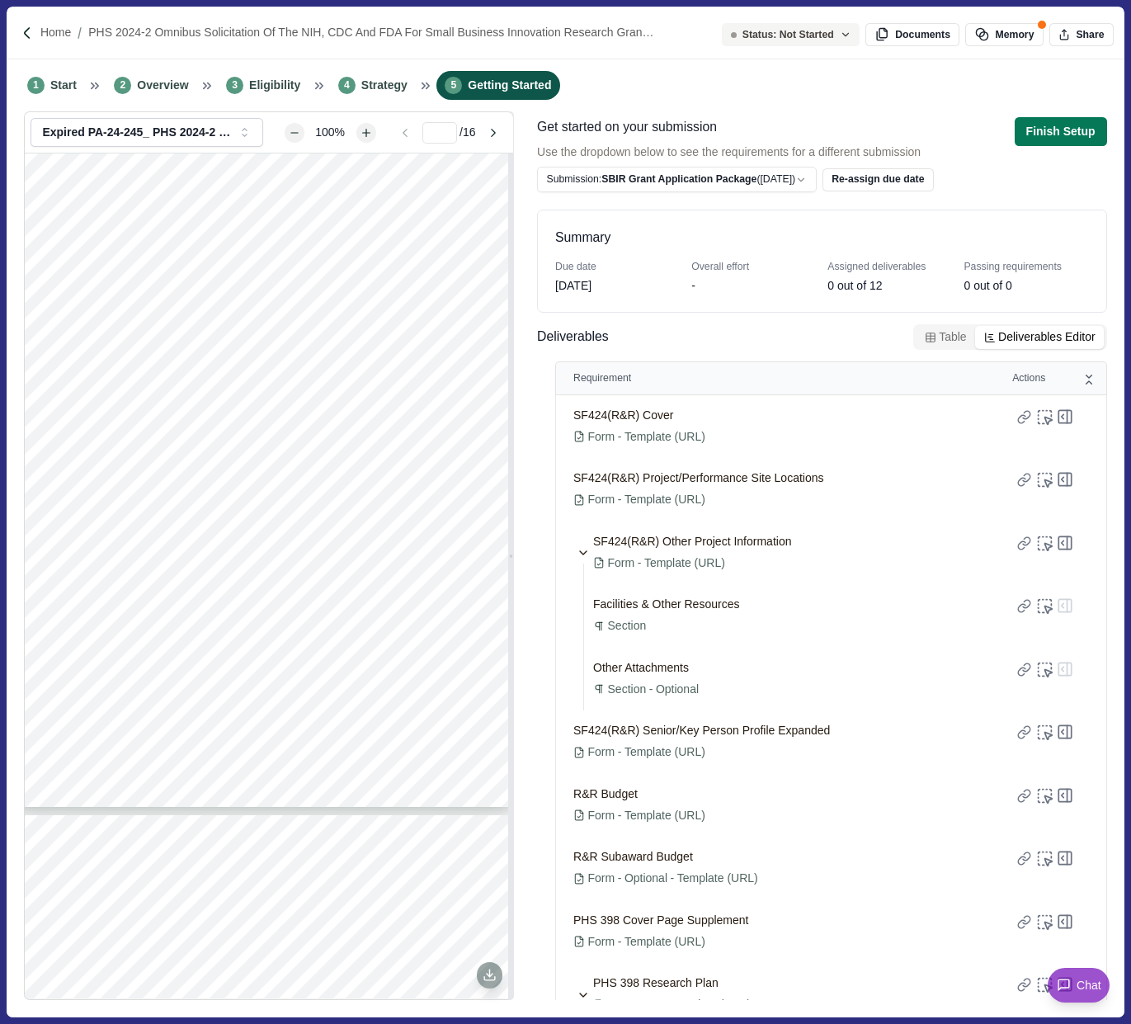
click at [944, 331] on button "Table" at bounding box center [944, 337] width 59 height 23
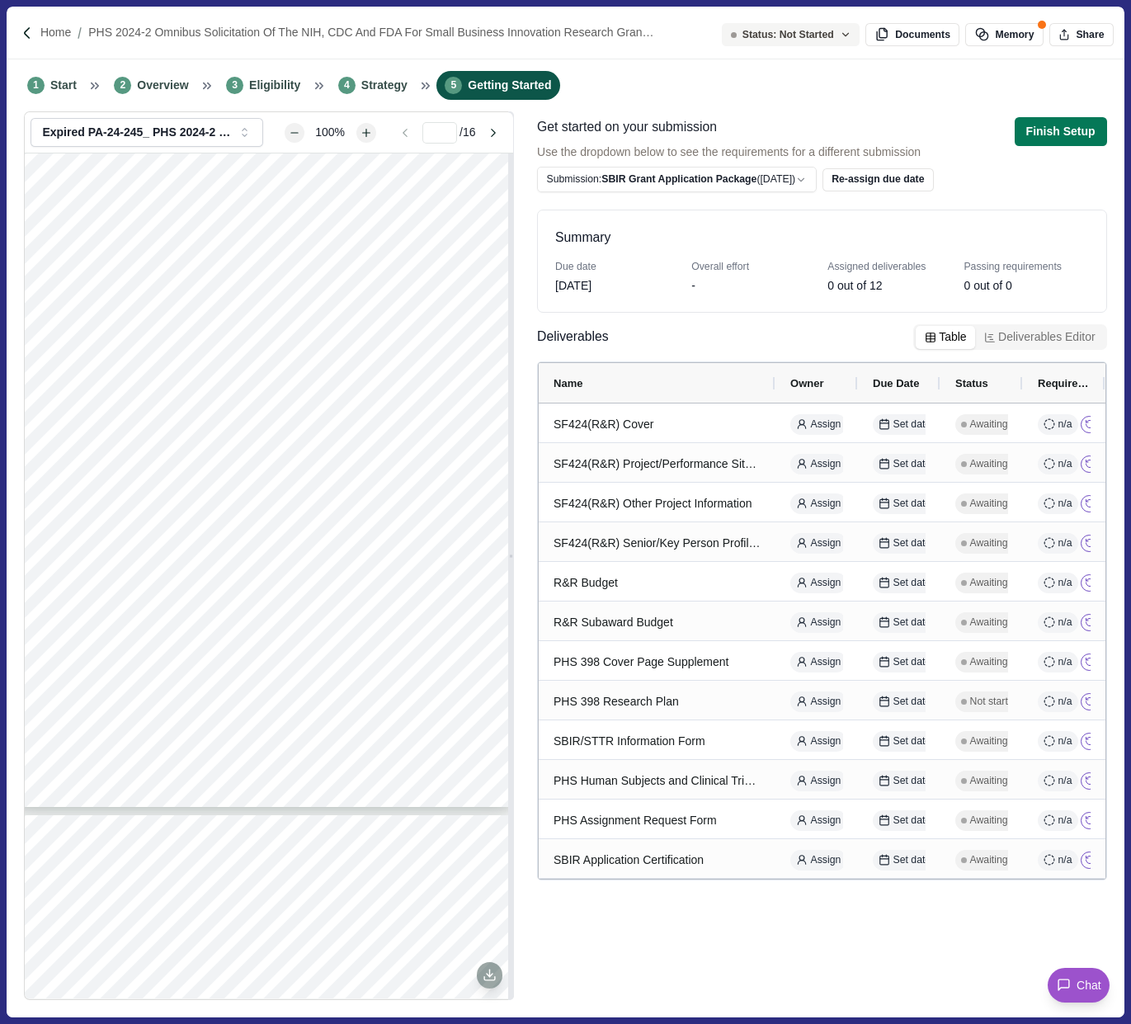
click at [1024, 335] on button "Deliverables Editor" at bounding box center [1039, 337] width 129 height 23
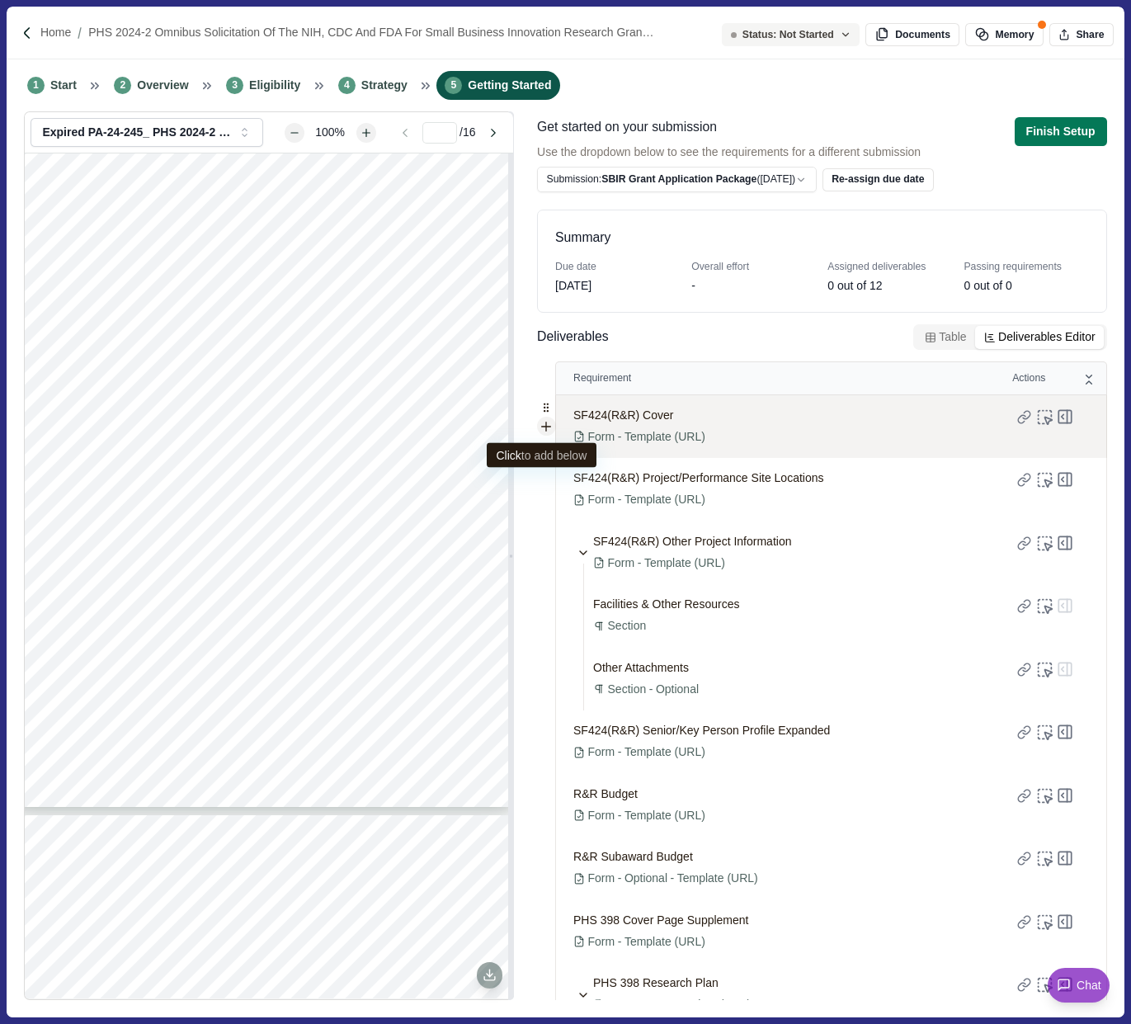
click at [547, 424] on icon at bounding box center [545, 426] width 13 height 13
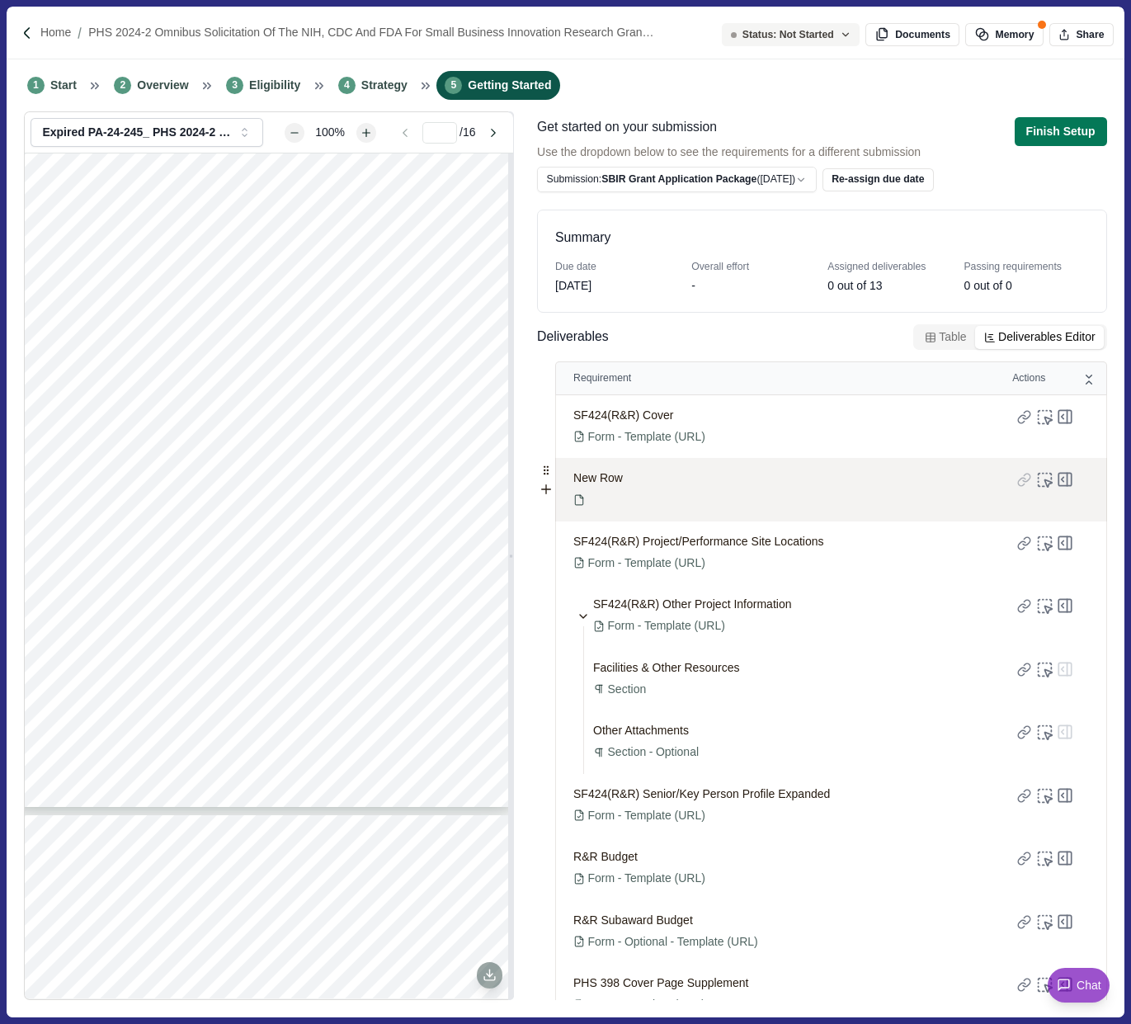
click at [642, 484] on div "New Row" at bounding box center [787, 490] width 429 height 64
click at [606, 478] on span "New Row" at bounding box center [597, 477] width 49 height 17
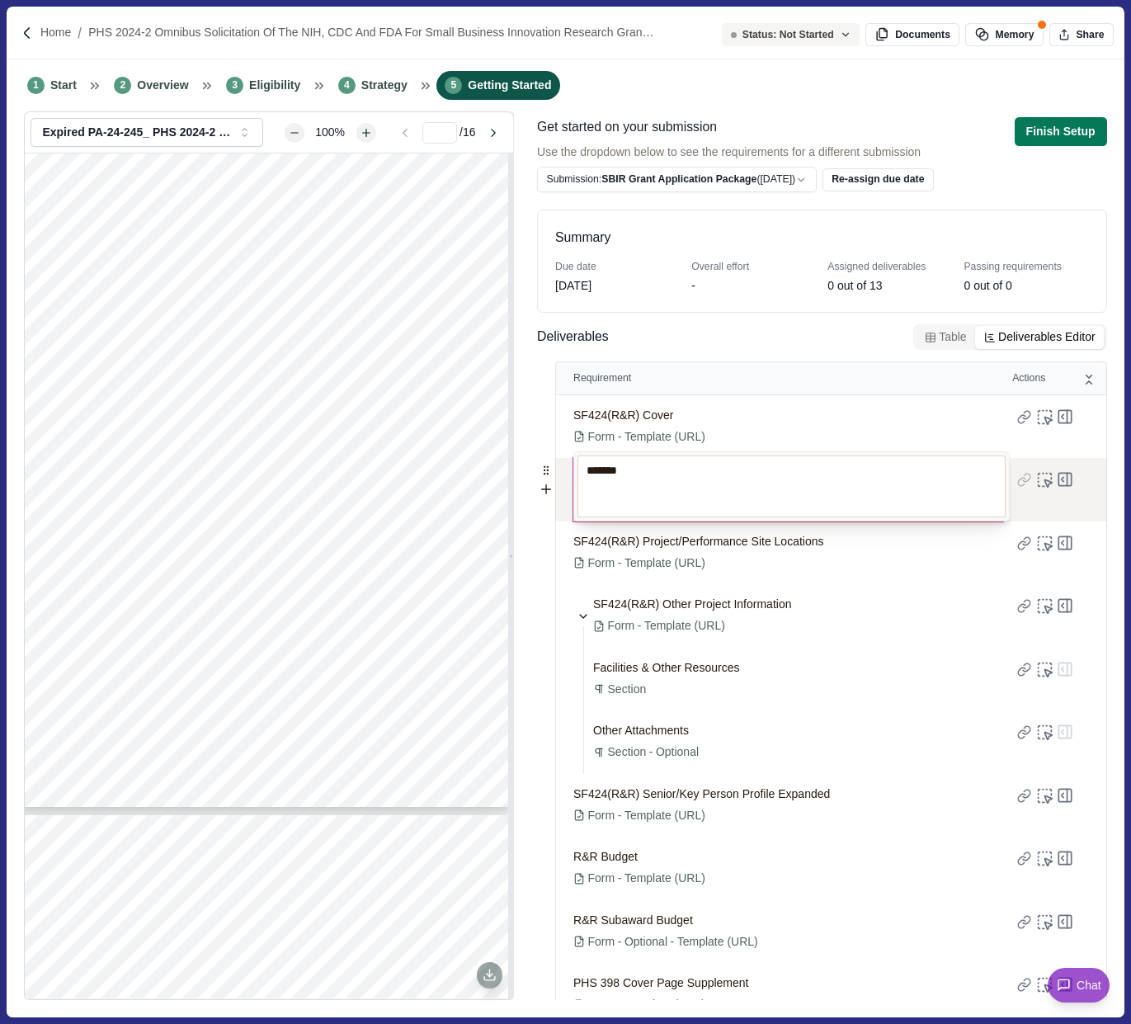
click at [606, 478] on textarea "*******" at bounding box center [791, 486] width 428 height 63
type textarea "**********"
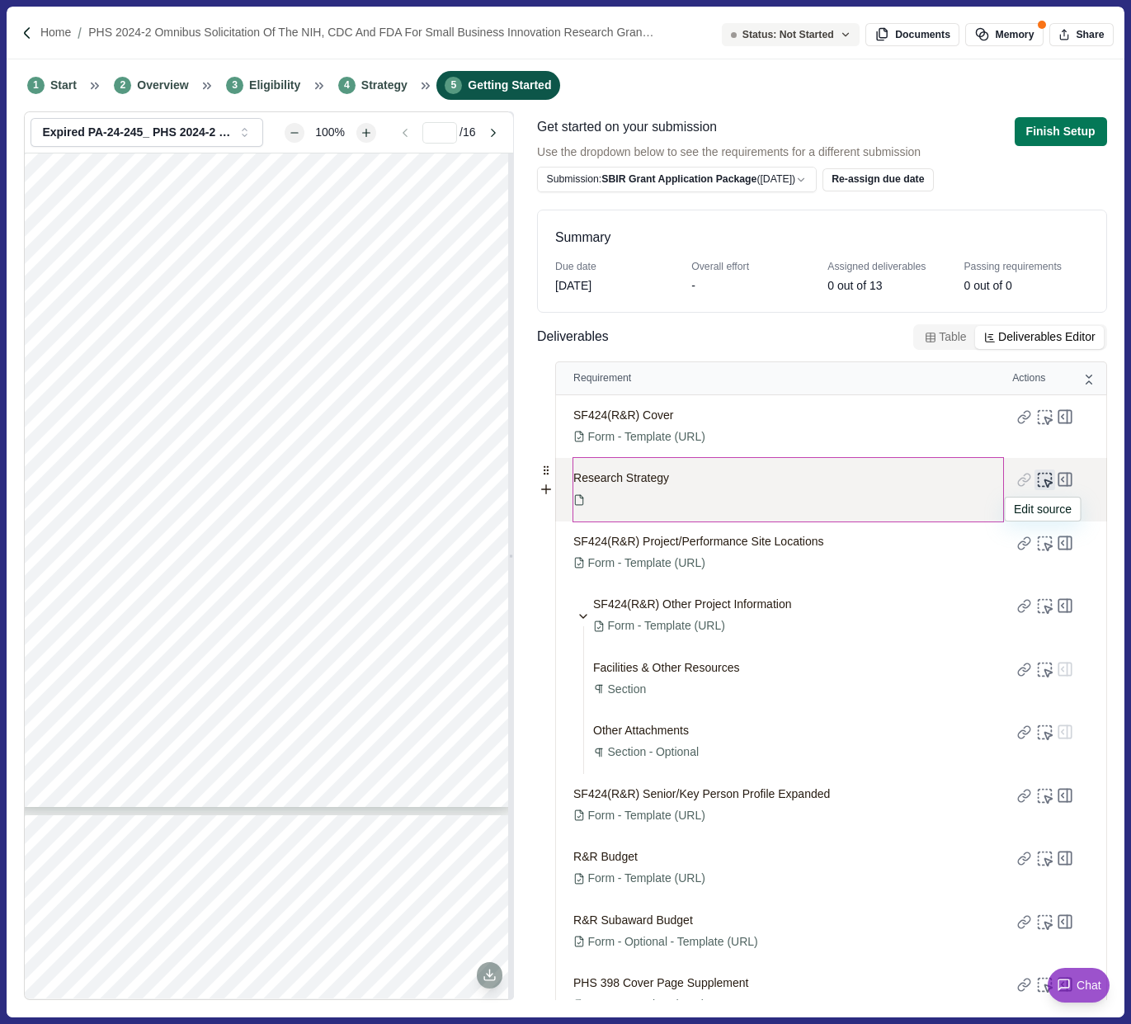
click at [1051, 479] on icon at bounding box center [1051, 479] width 0 height 2
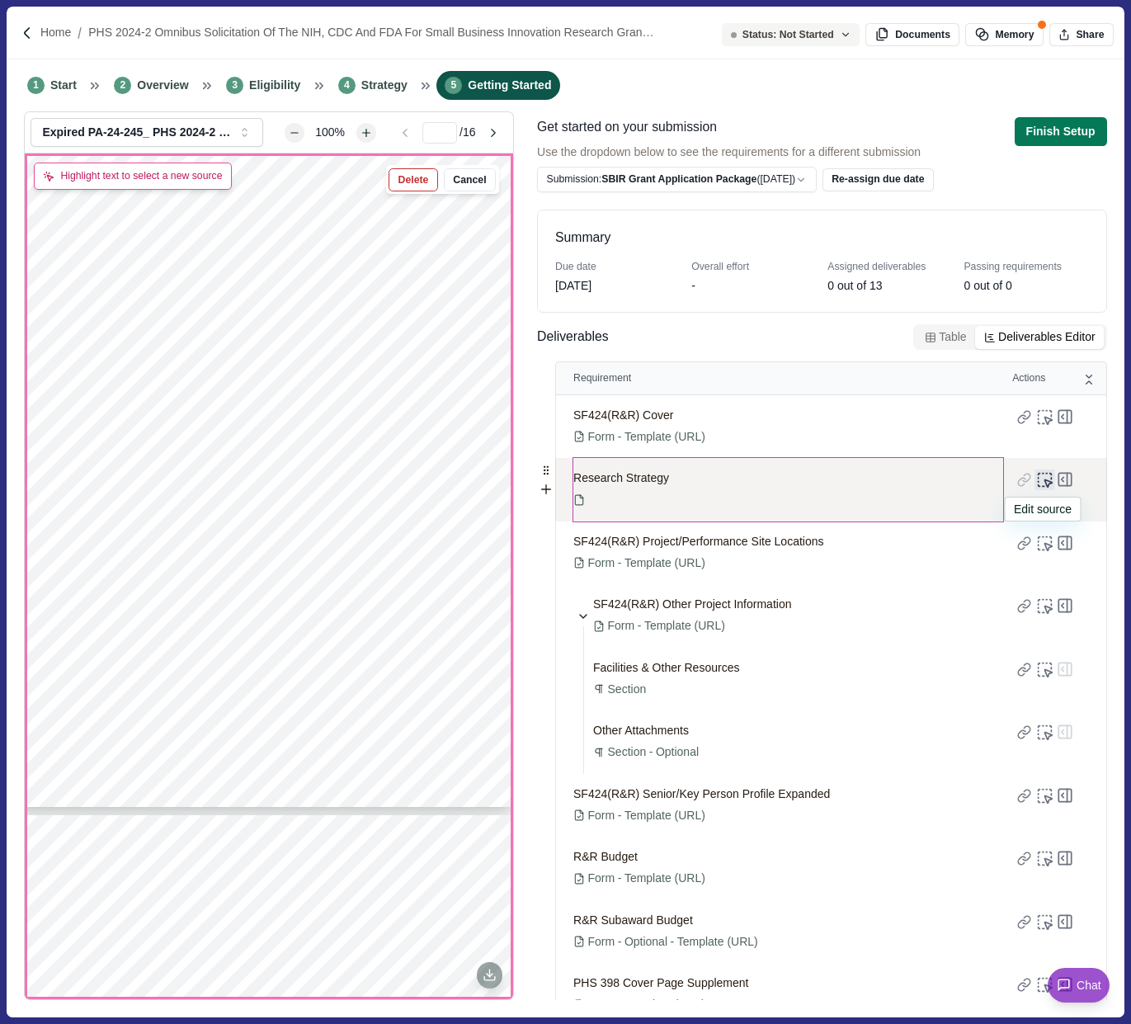
click at [1046, 478] on icon at bounding box center [1044, 479] width 17 height 17
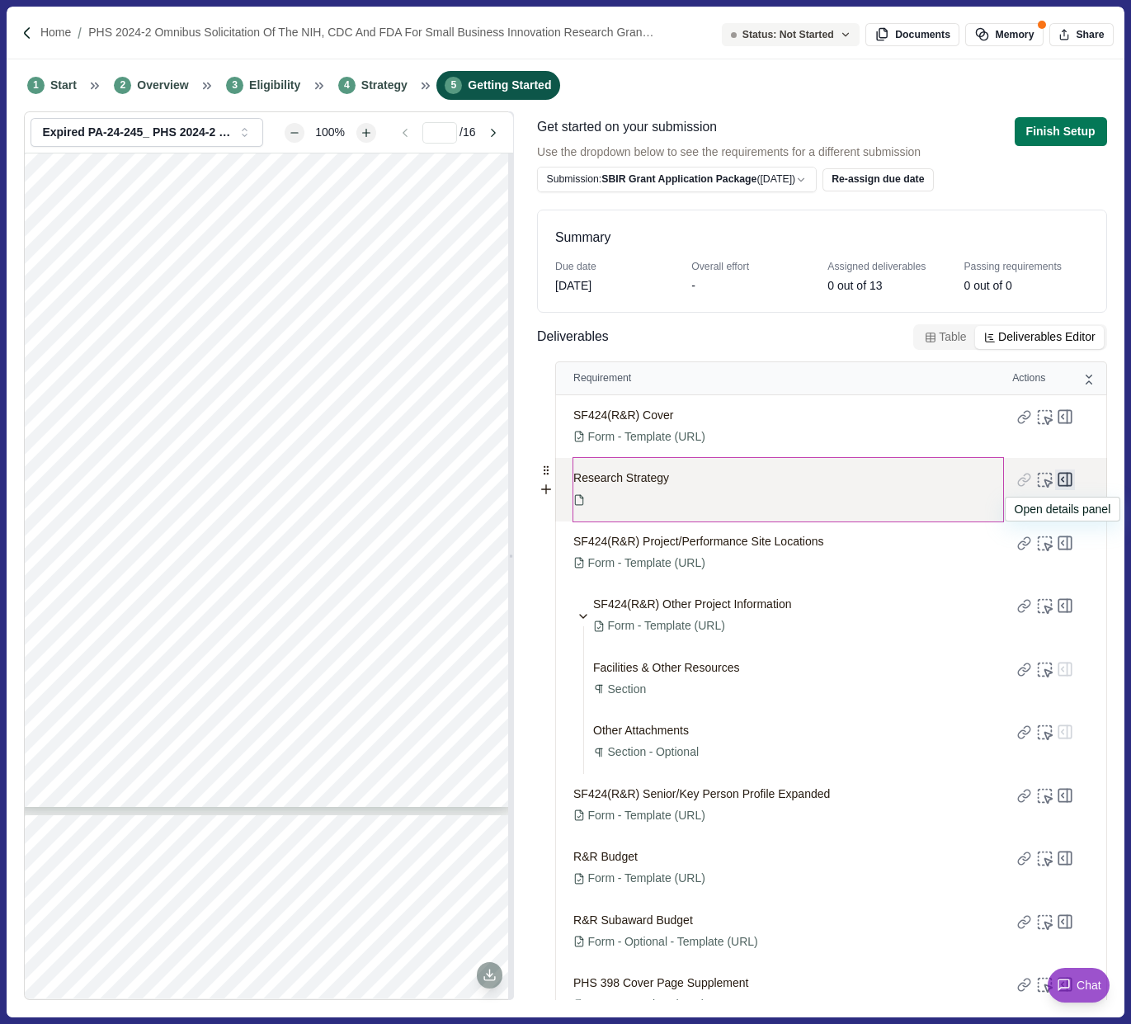
click at [1062, 479] on icon at bounding box center [1065, 479] width 21 height 21
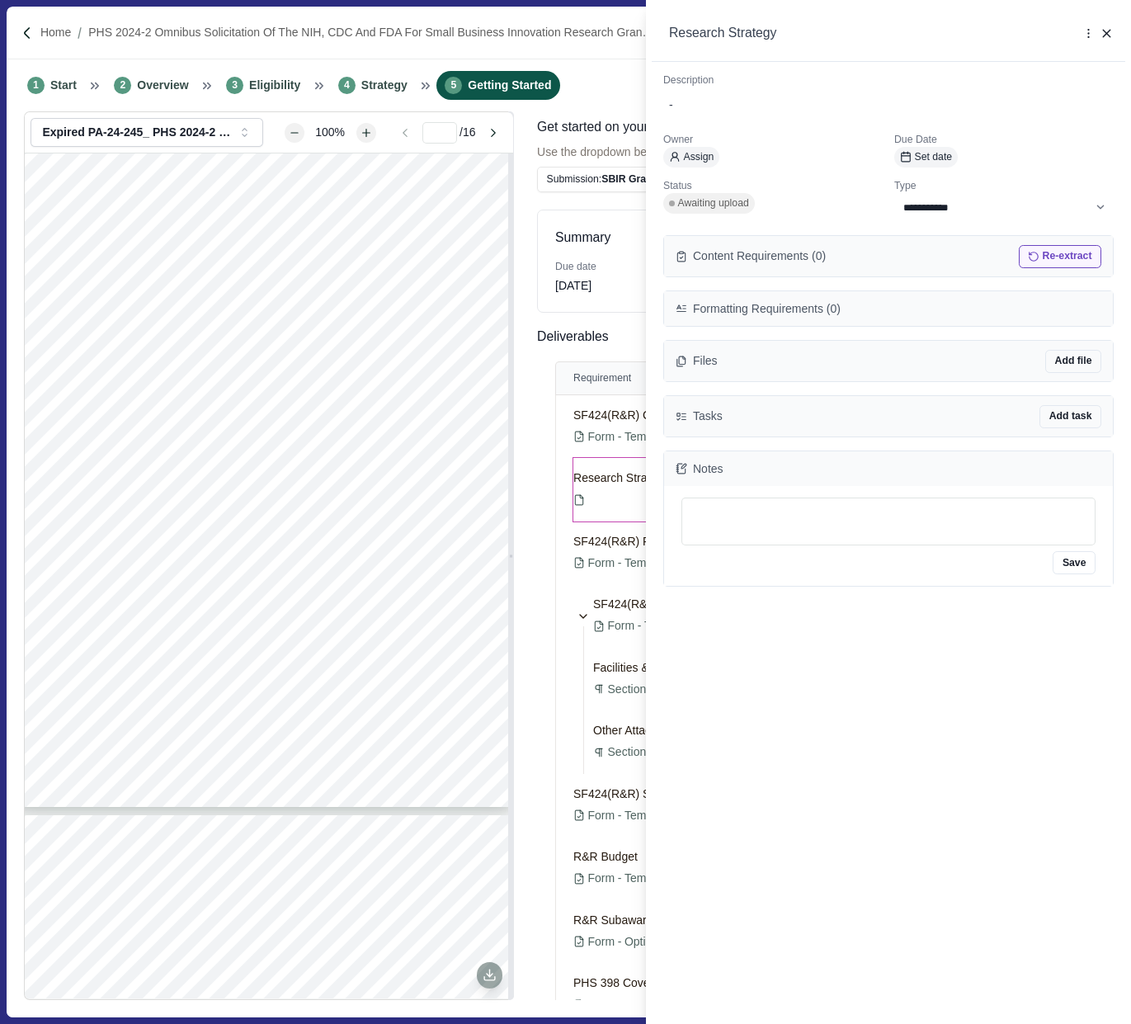
click at [1071, 255] on button "Re-extract" at bounding box center [1060, 256] width 82 height 23
click at [680, 101] on div "-" at bounding box center [888, 104] width 439 height 17
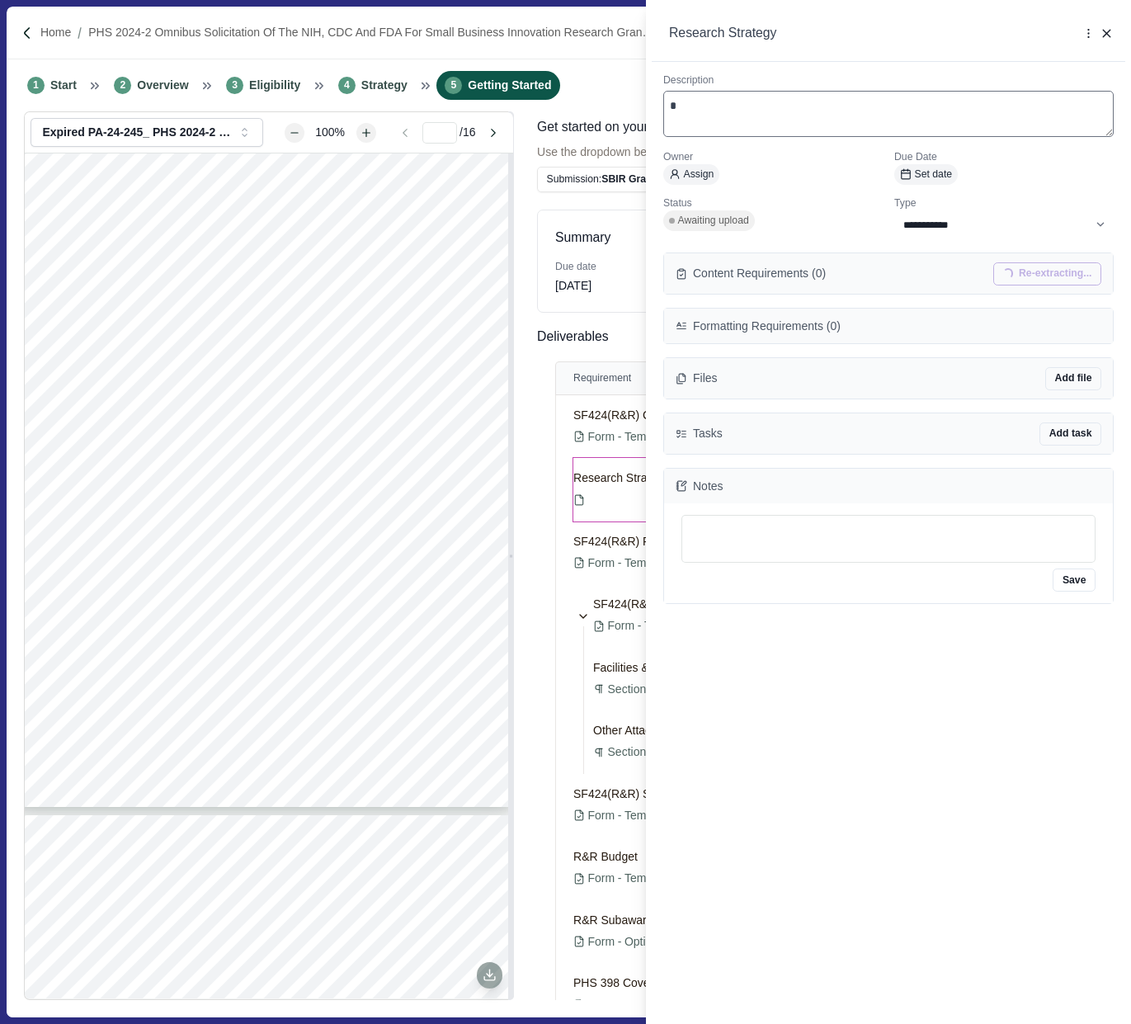
click at [680, 101] on textarea "*" at bounding box center [888, 114] width 450 height 46
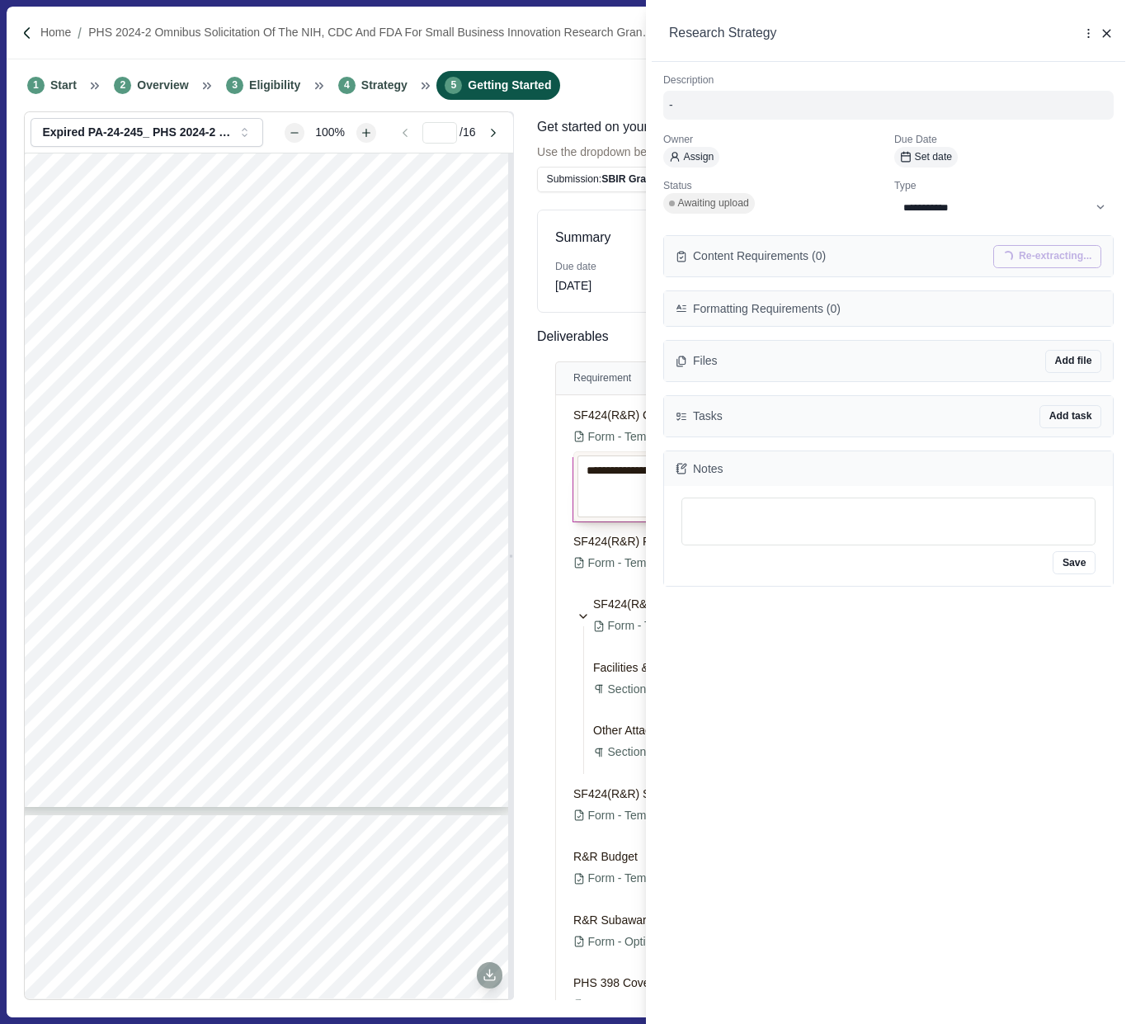
click at [700, 102] on div "-" at bounding box center [888, 104] width 439 height 17
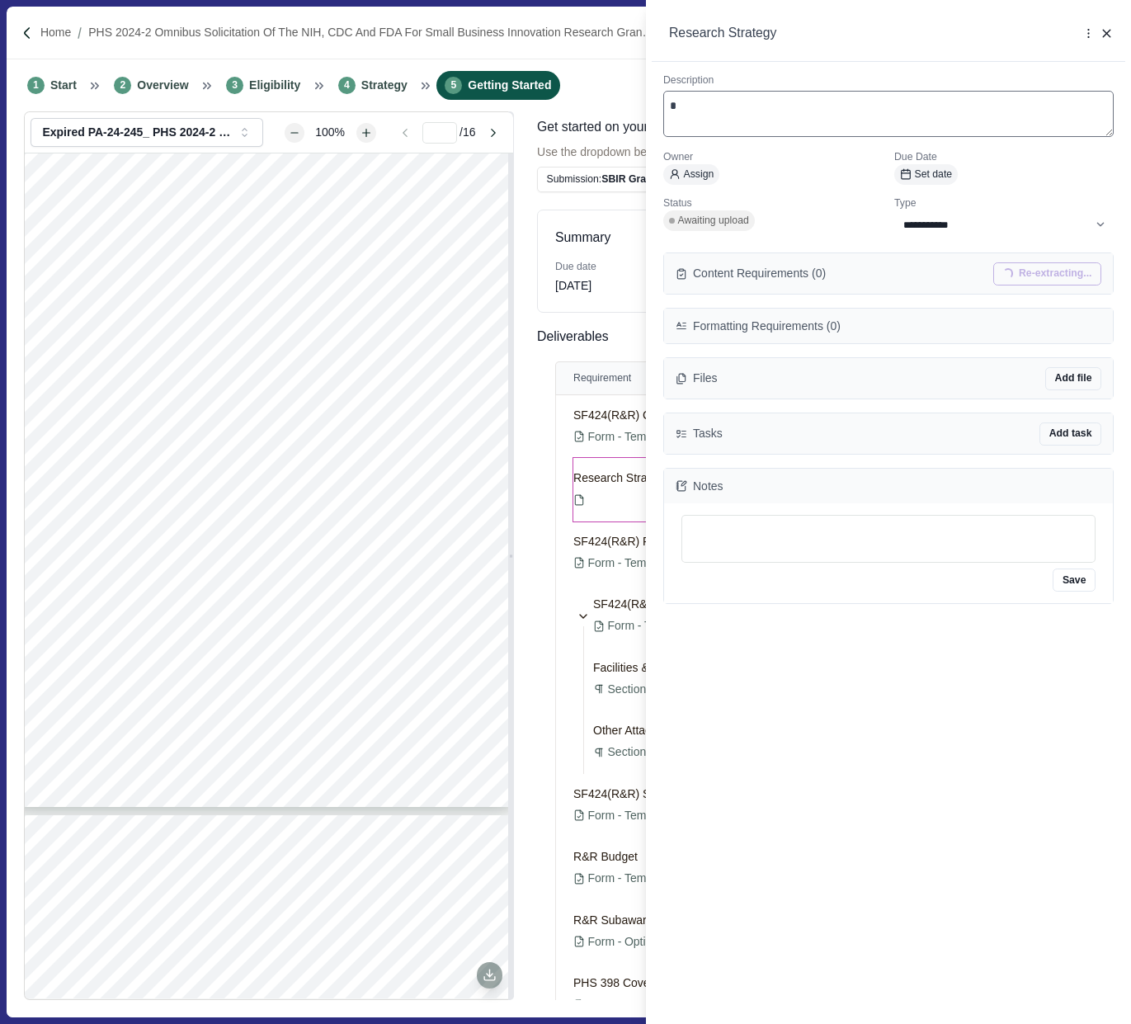
click at [700, 102] on textarea "*" at bounding box center [888, 114] width 450 height 46
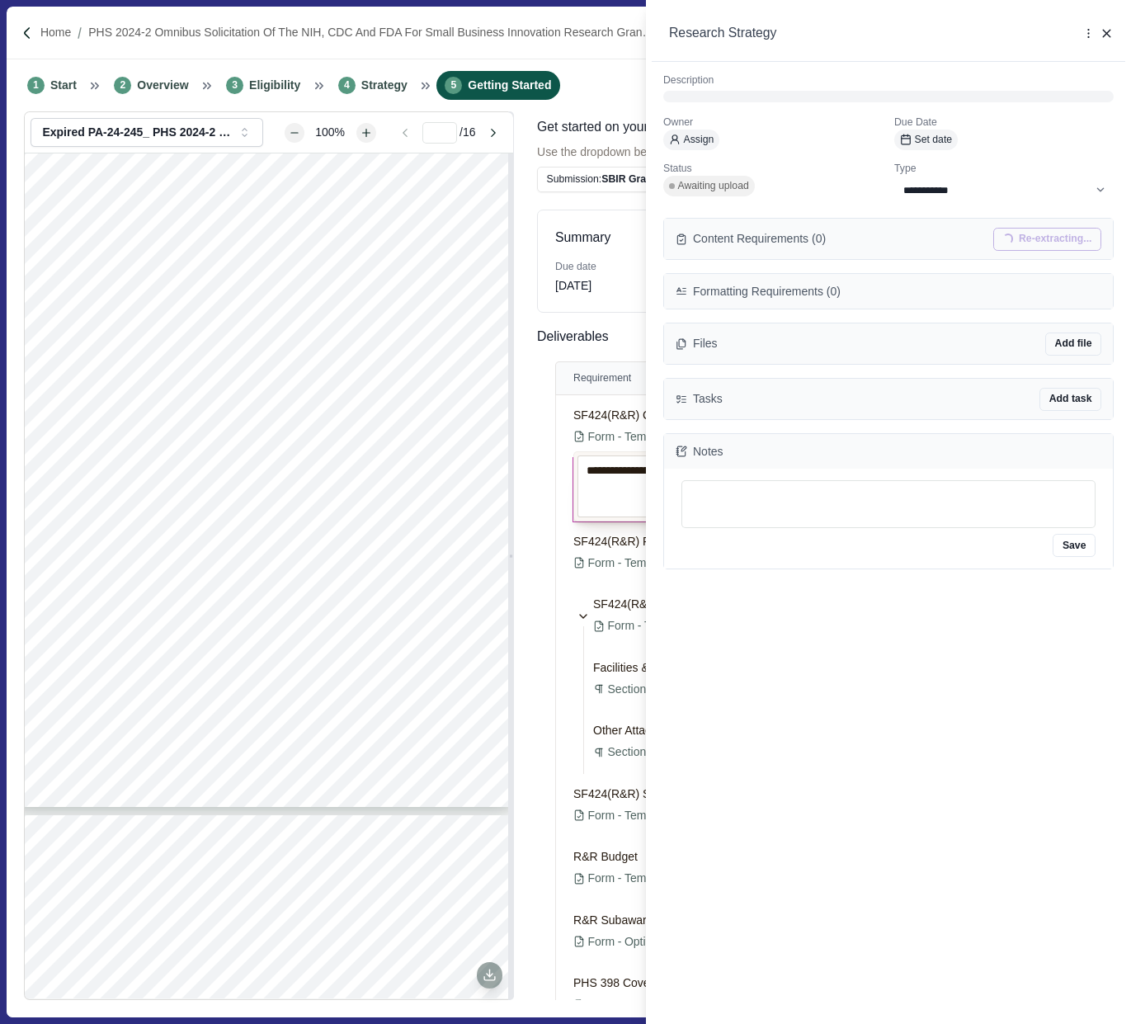
click at [700, 94] on div at bounding box center [888, 97] width 450 height 12
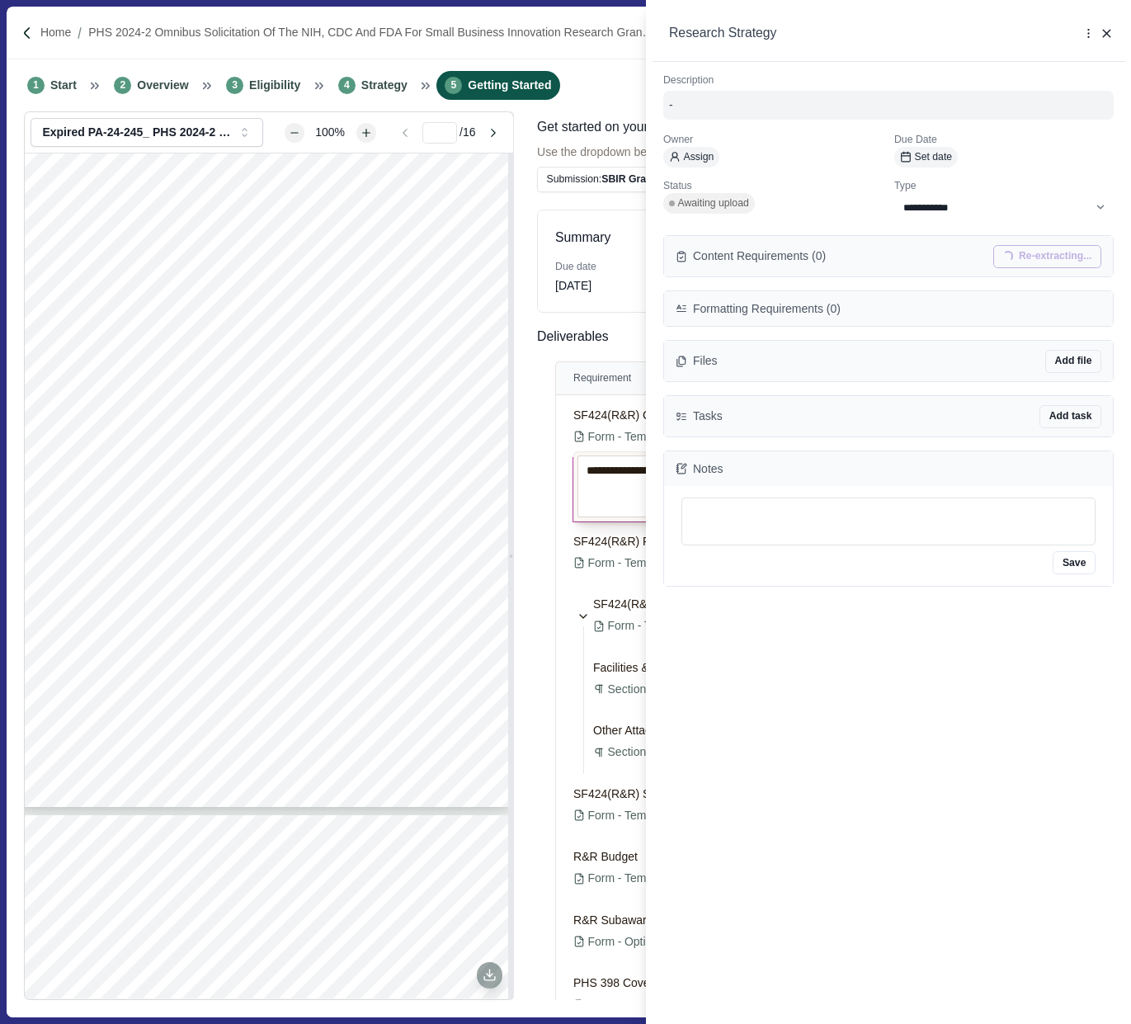
click at [727, 104] on div "-" at bounding box center [888, 104] width 439 height 17
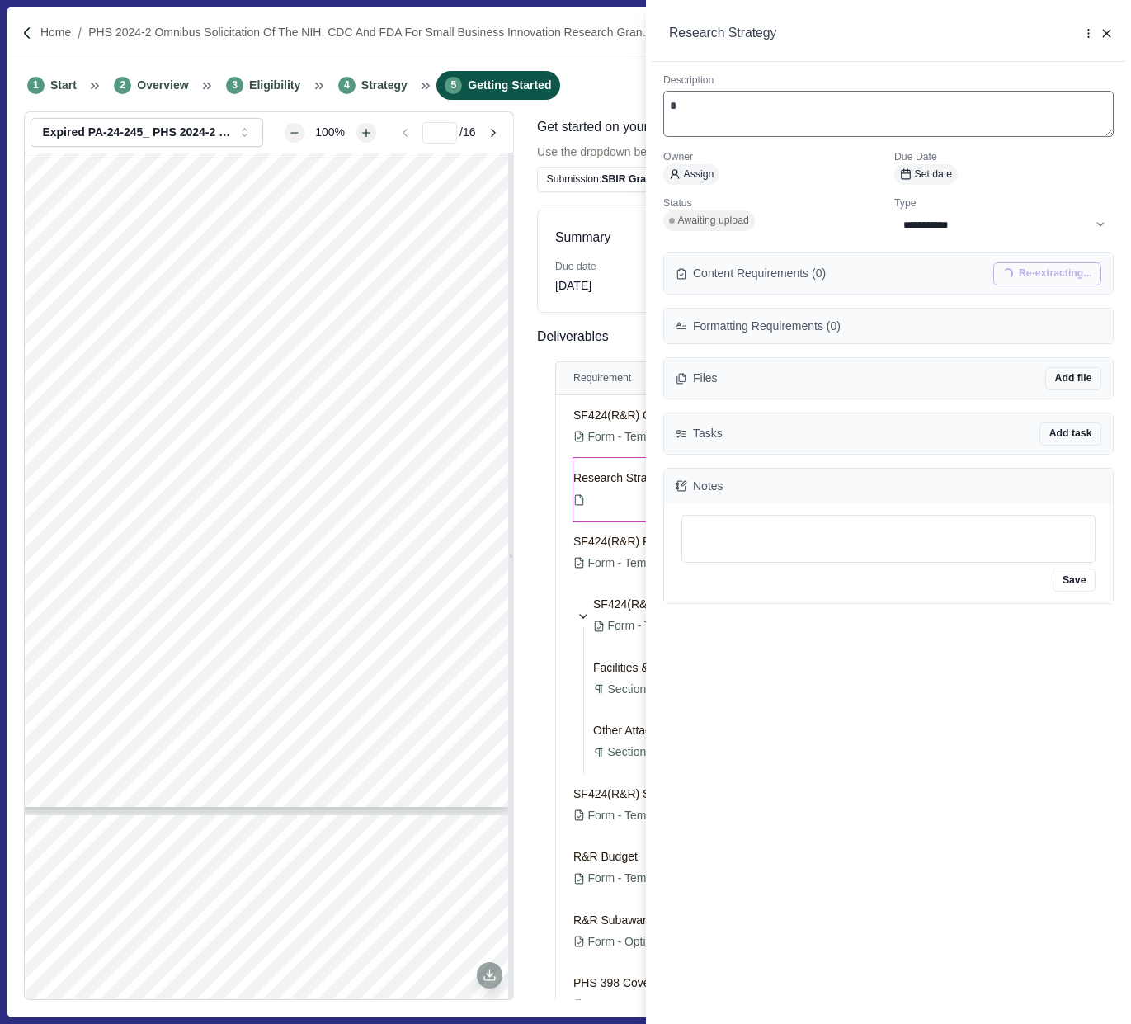
click at [727, 104] on textarea "*" at bounding box center [888, 114] width 450 height 46
click at [855, 231] on div "**********" at bounding box center [888, 568] width 473 height 1012
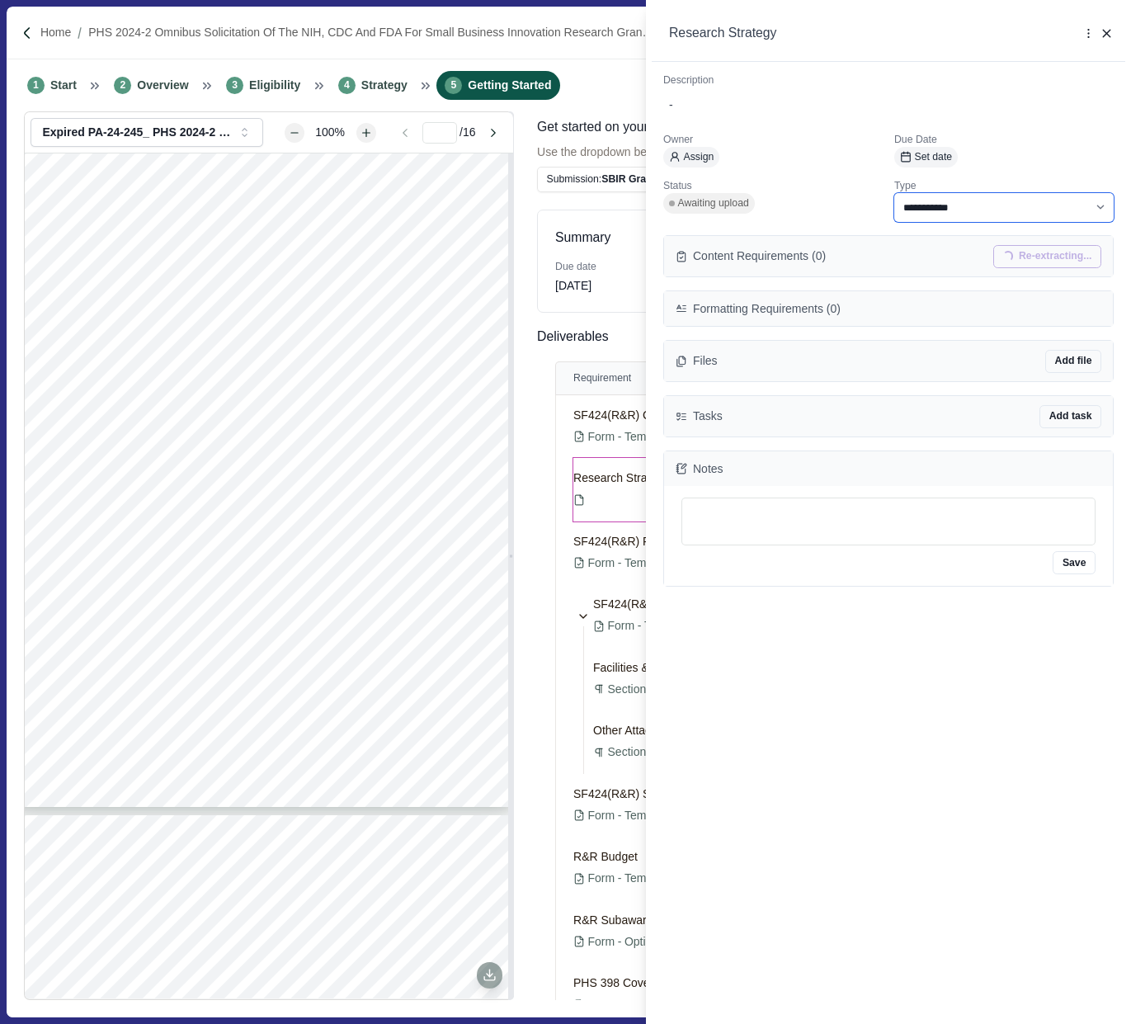
click at [1037, 207] on select "**********" at bounding box center [1003, 207] width 219 height 29
select select "********"
click at [894, 193] on select "**********" at bounding box center [1003, 207] width 219 height 29
click at [810, 211] on div "Not started" at bounding box center [772, 203] width 219 height 21
click at [950, 200] on select "**********" at bounding box center [1003, 207] width 219 height 29
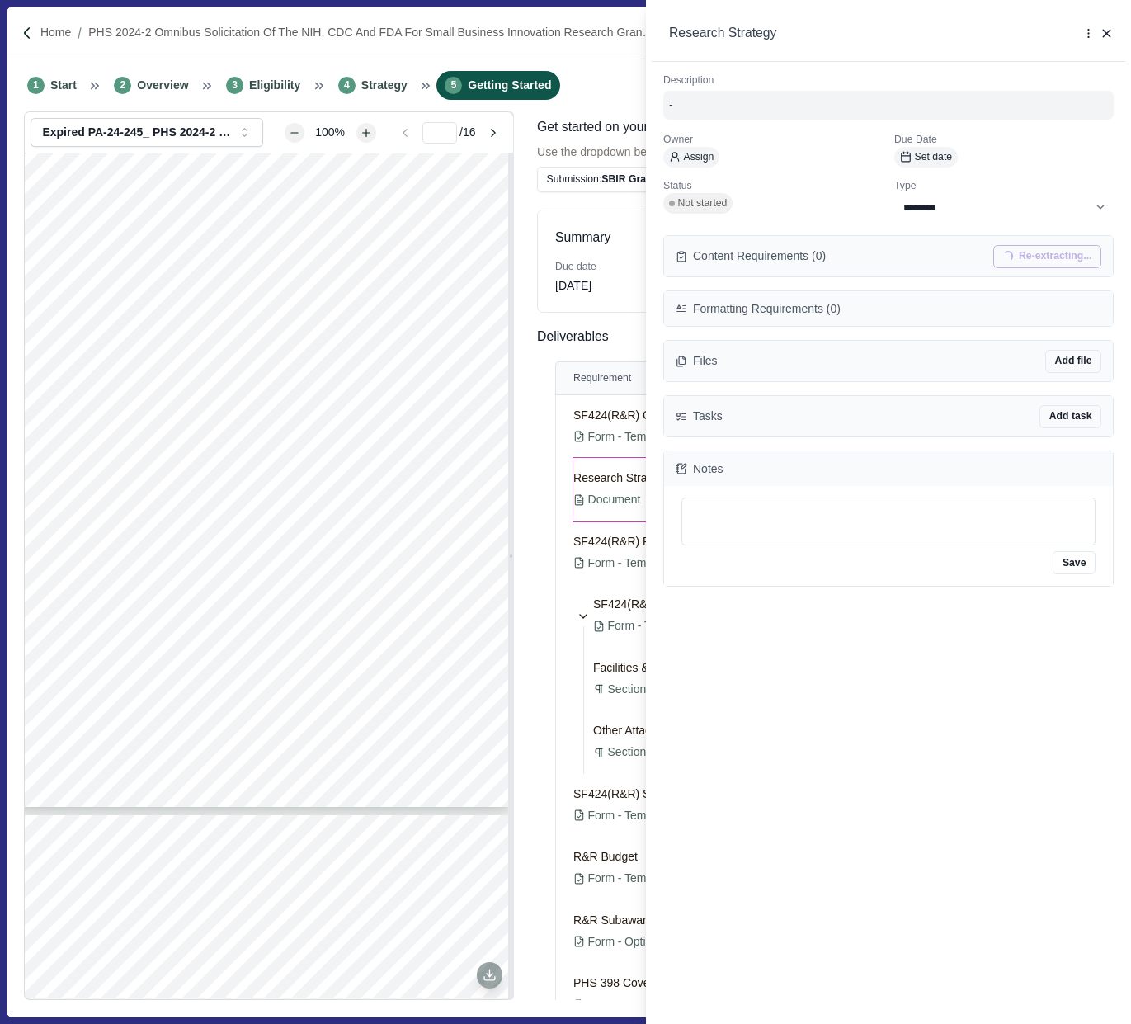
click at [702, 96] on div "-" at bounding box center [888, 104] width 439 height 17
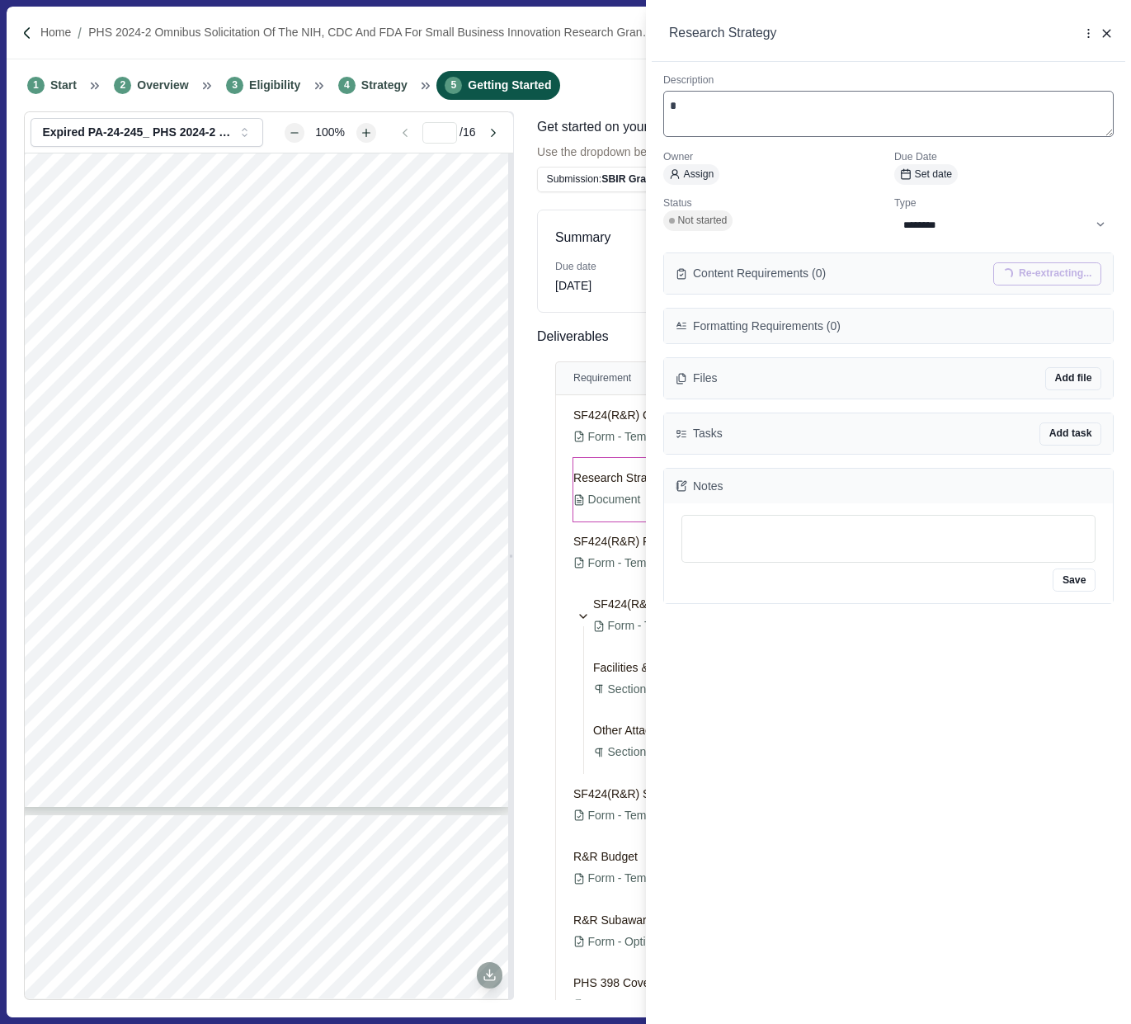
click at [708, 106] on textarea "*" at bounding box center [888, 114] width 450 height 46
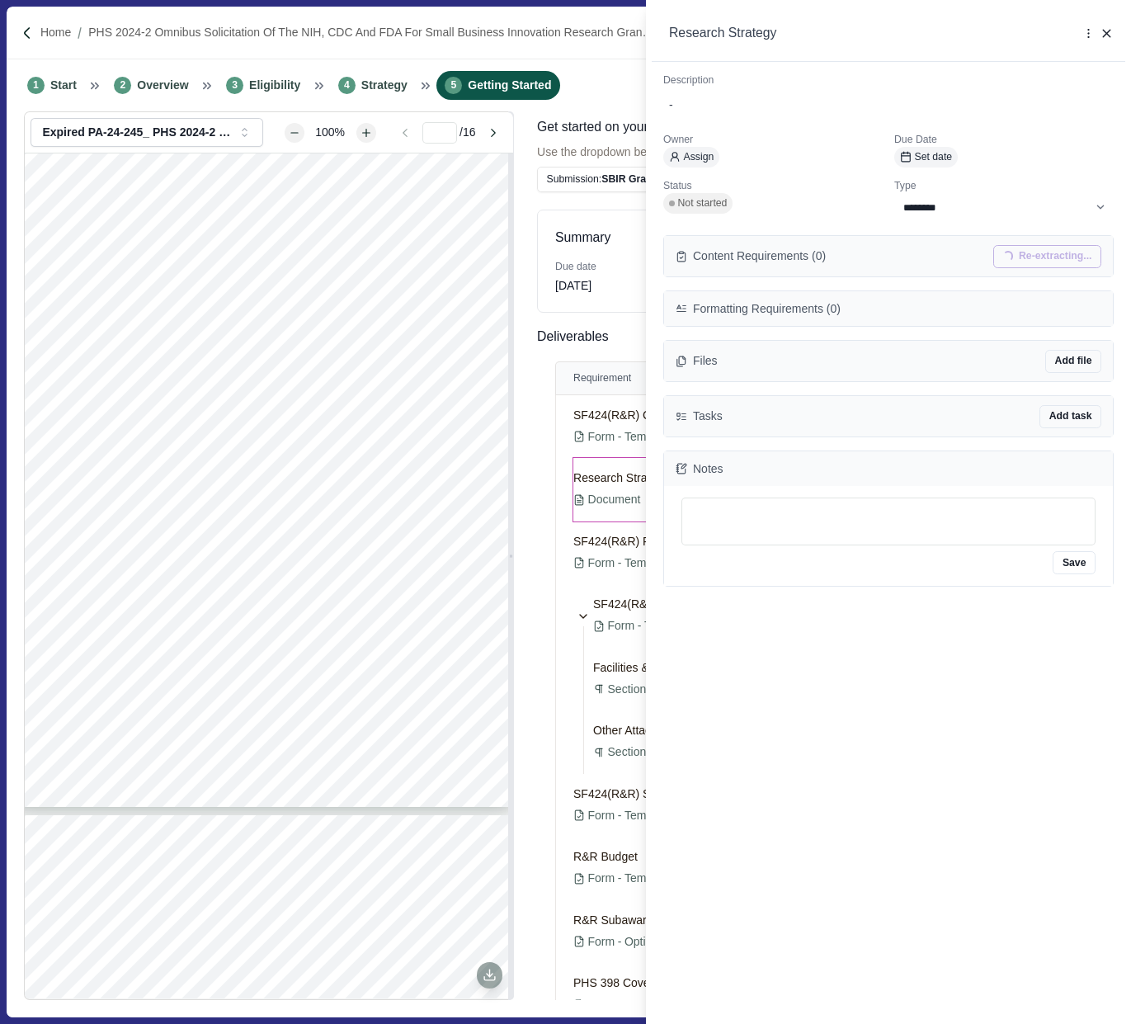
click at [692, 105] on div "**********" at bounding box center [888, 568] width 473 height 1012
click at [710, 104] on div "-" at bounding box center [888, 104] width 439 height 17
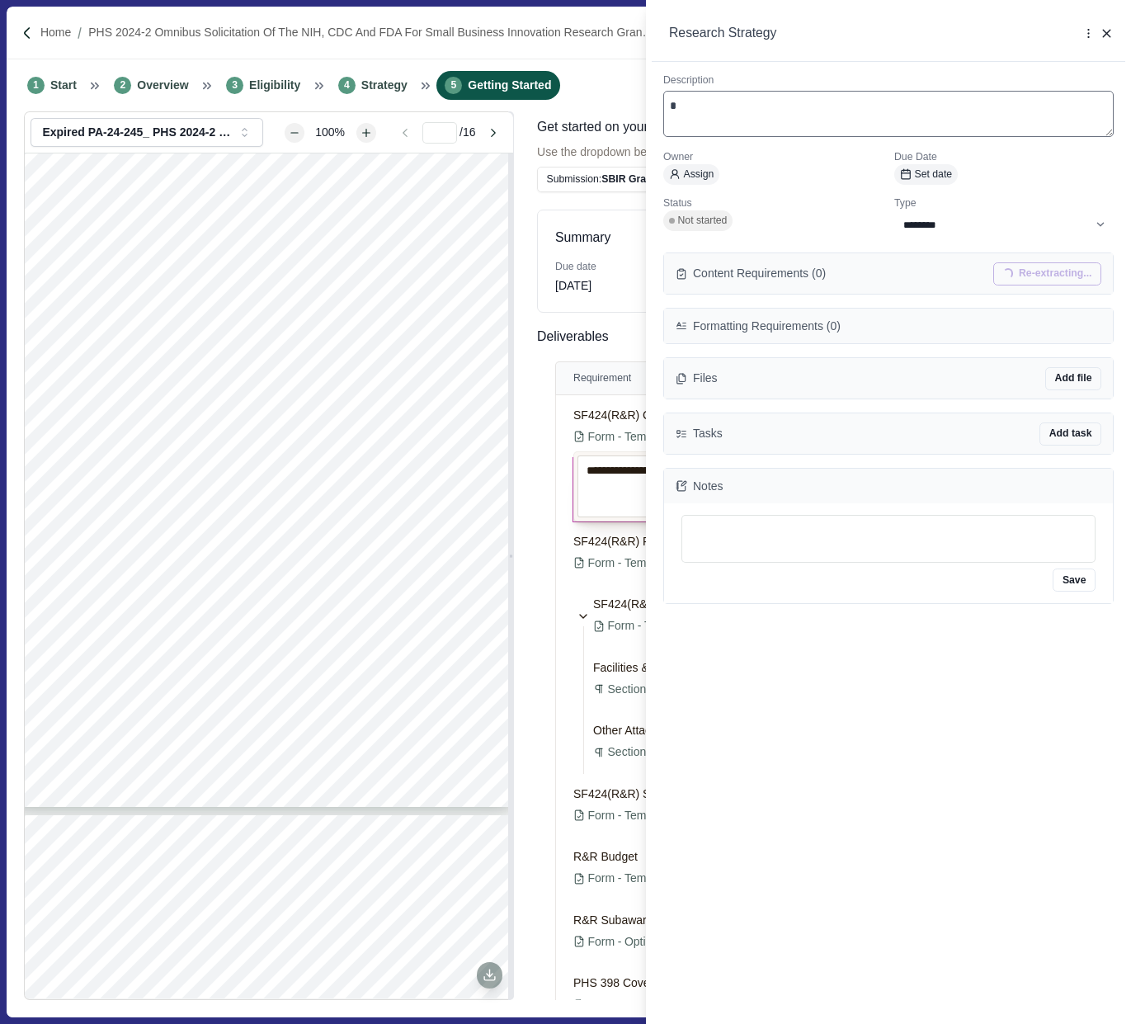
click at [710, 104] on textarea "*" at bounding box center [888, 114] width 450 height 46
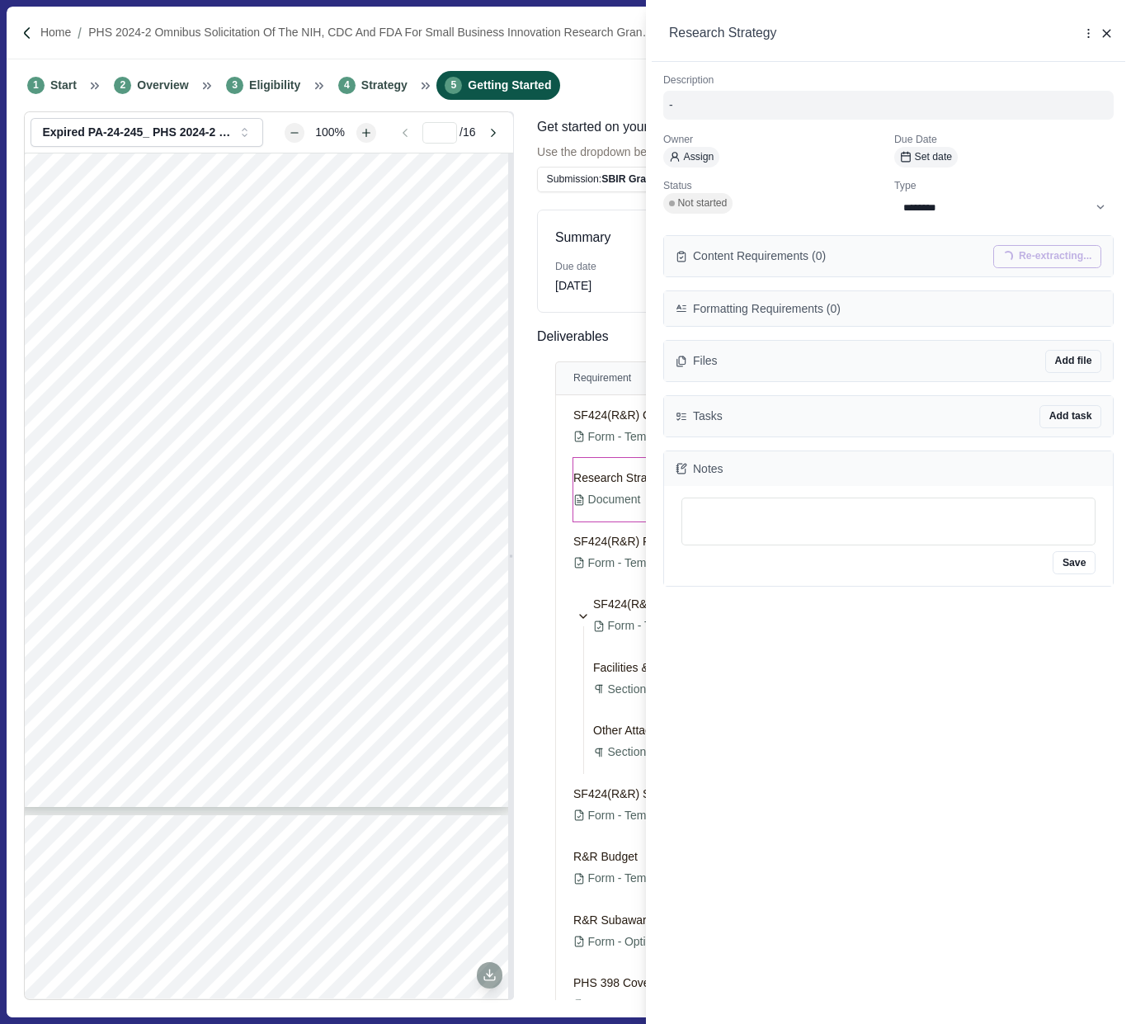
click at [743, 96] on div "-" at bounding box center [888, 105] width 450 height 29
click at [777, 191] on p "Status" at bounding box center [772, 186] width 219 height 15
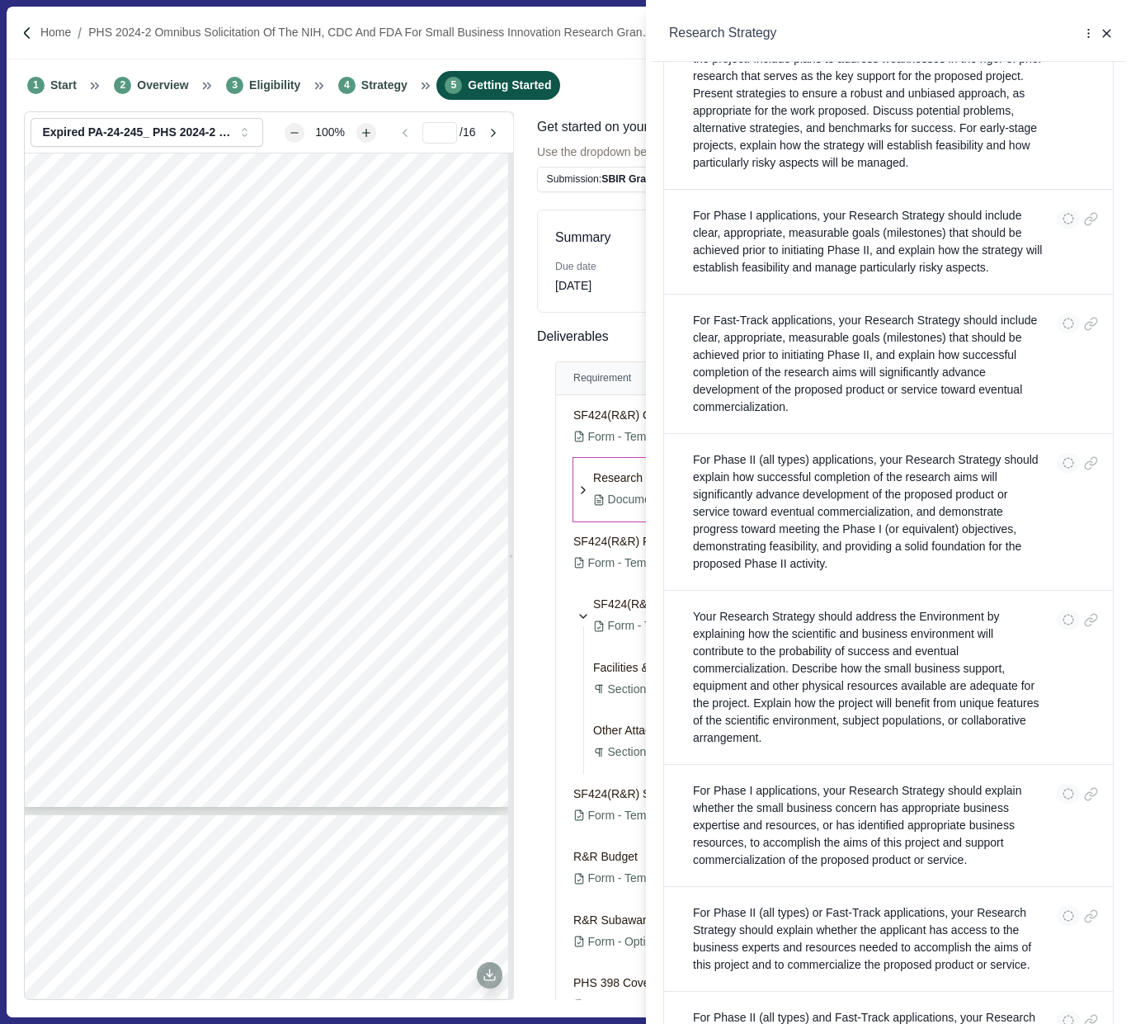
scroll to position [534, 0]
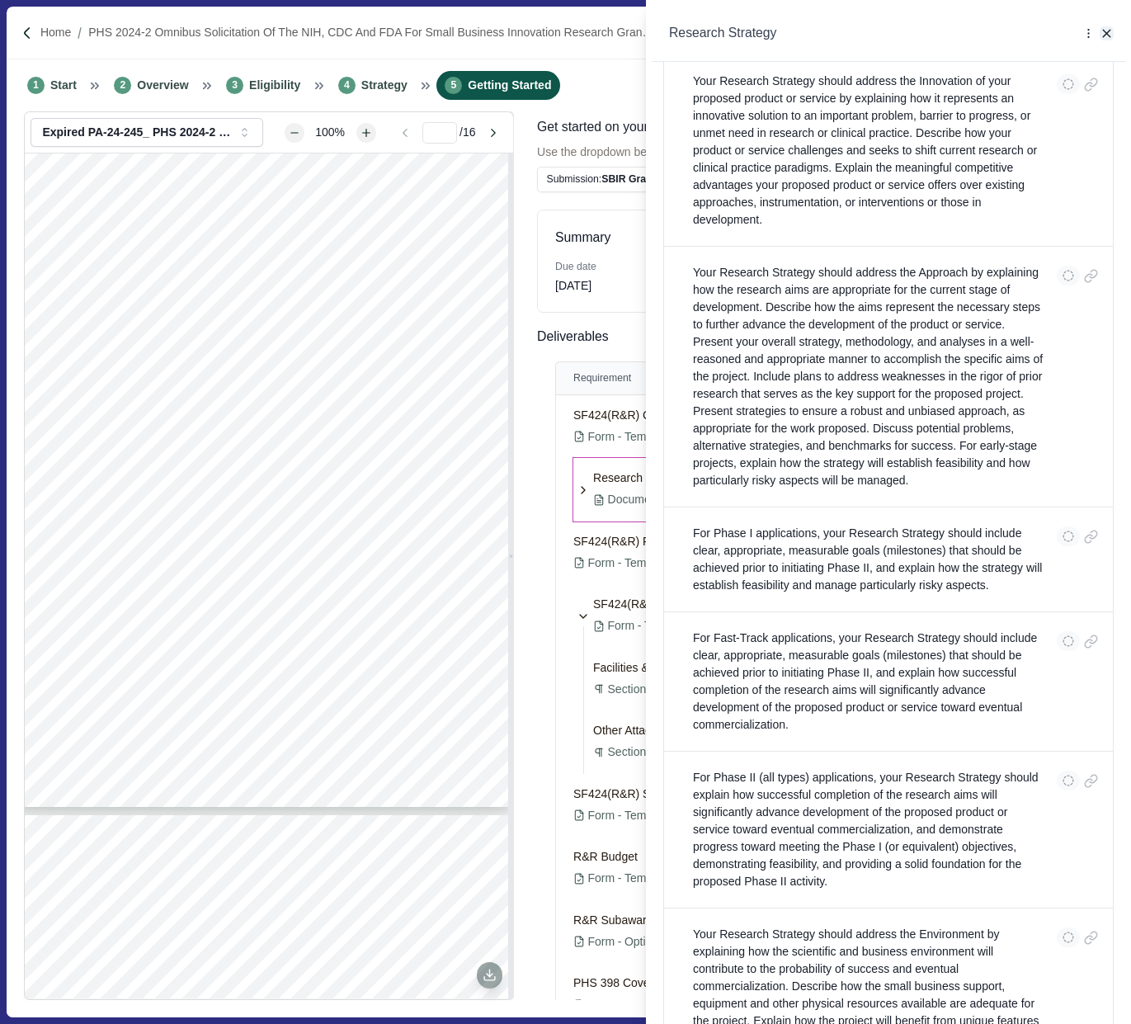
click at [1101, 26] on icon "button" at bounding box center [1106, 33] width 15 height 15
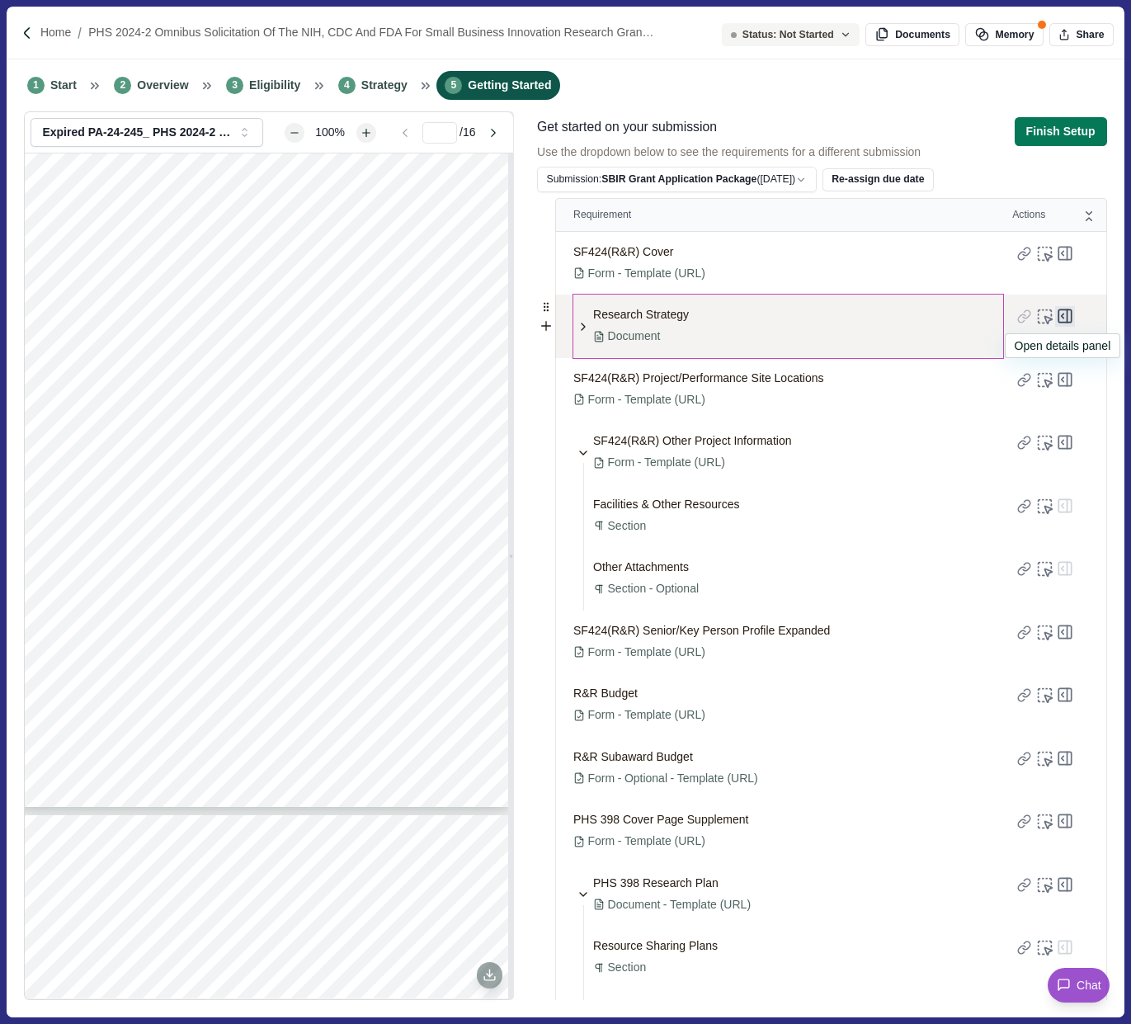
click at [1071, 315] on rect at bounding box center [1064, 316] width 13 height 13
select select "********"
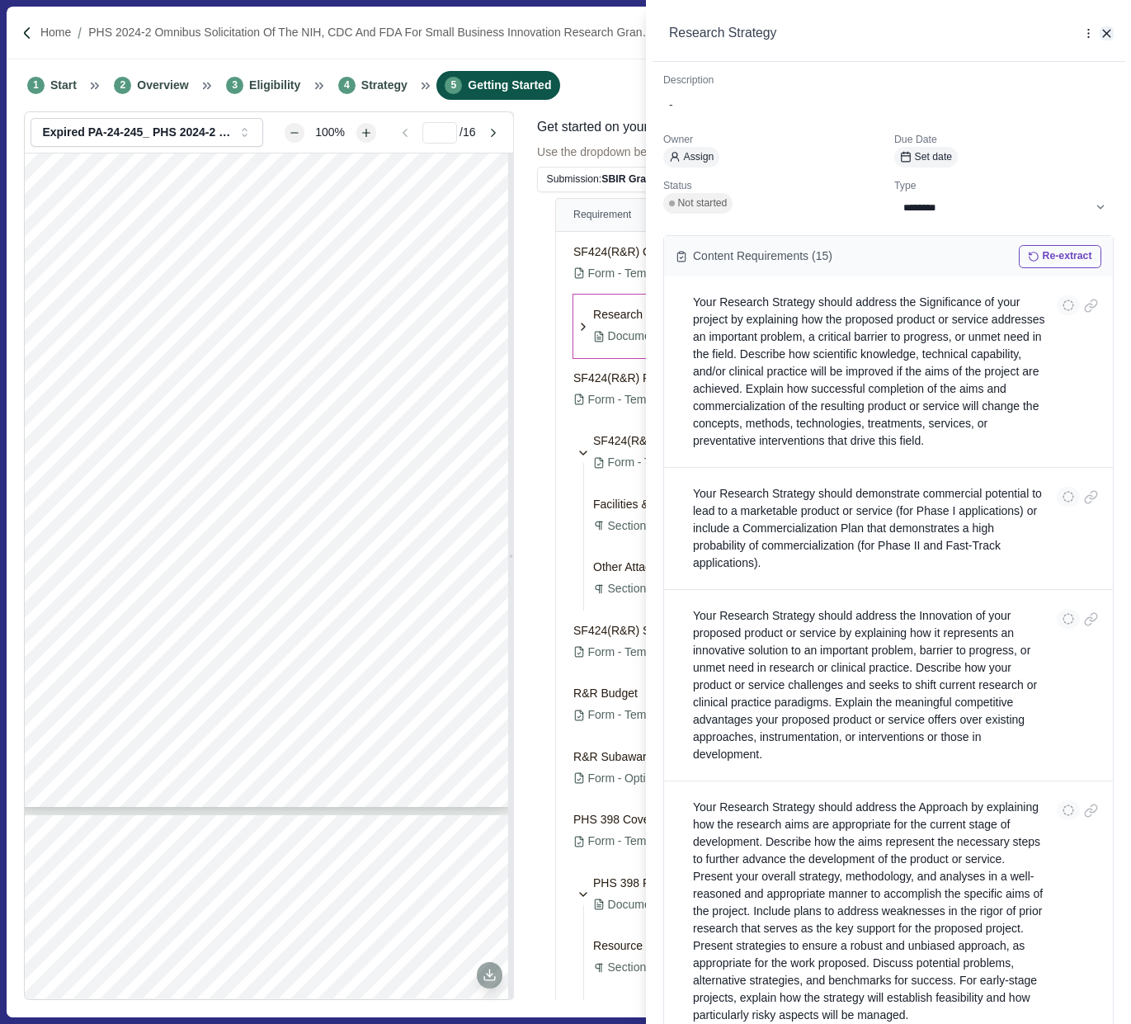
click at [1107, 29] on icon "button" at bounding box center [1106, 33] width 15 height 15
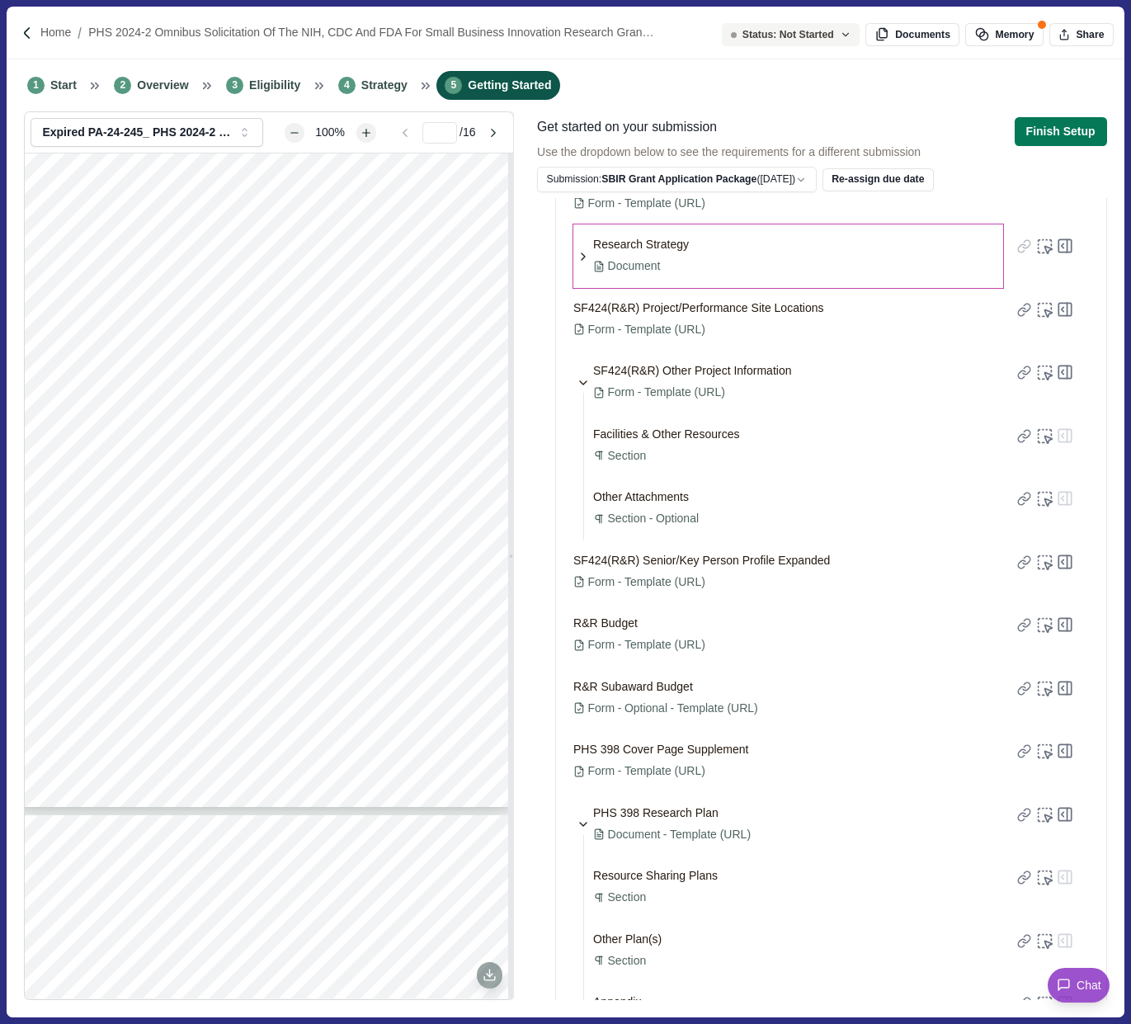
scroll to position [230, 0]
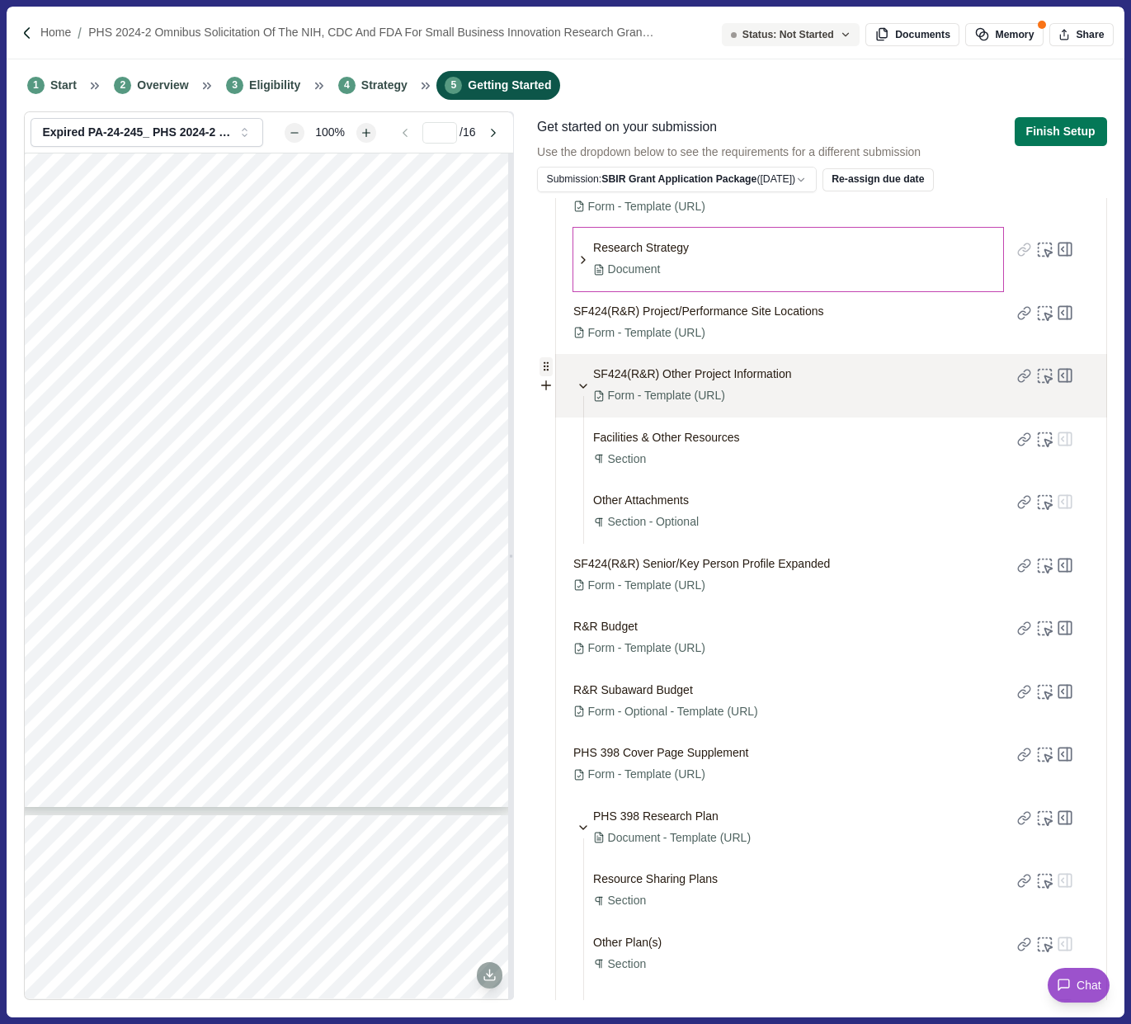
click at [539, 365] on icon at bounding box center [545, 366] width 13 height 13
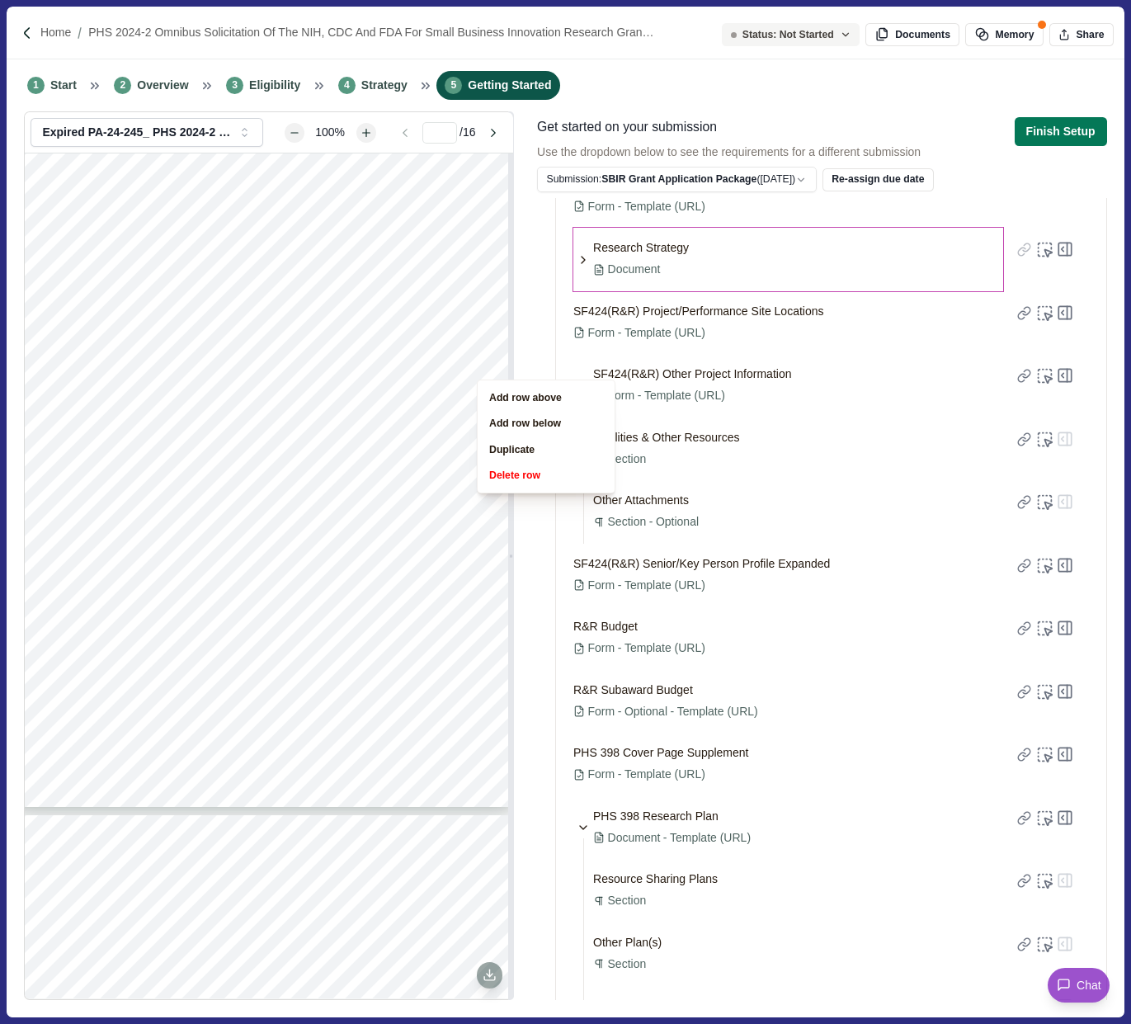
click at [520, 306] on div "Status: Not Started Documents Memory Share Expired PA-24-245_ PHS 2024-2 Omnibu…" at bounding box center [565, 563] width 1117 height 905
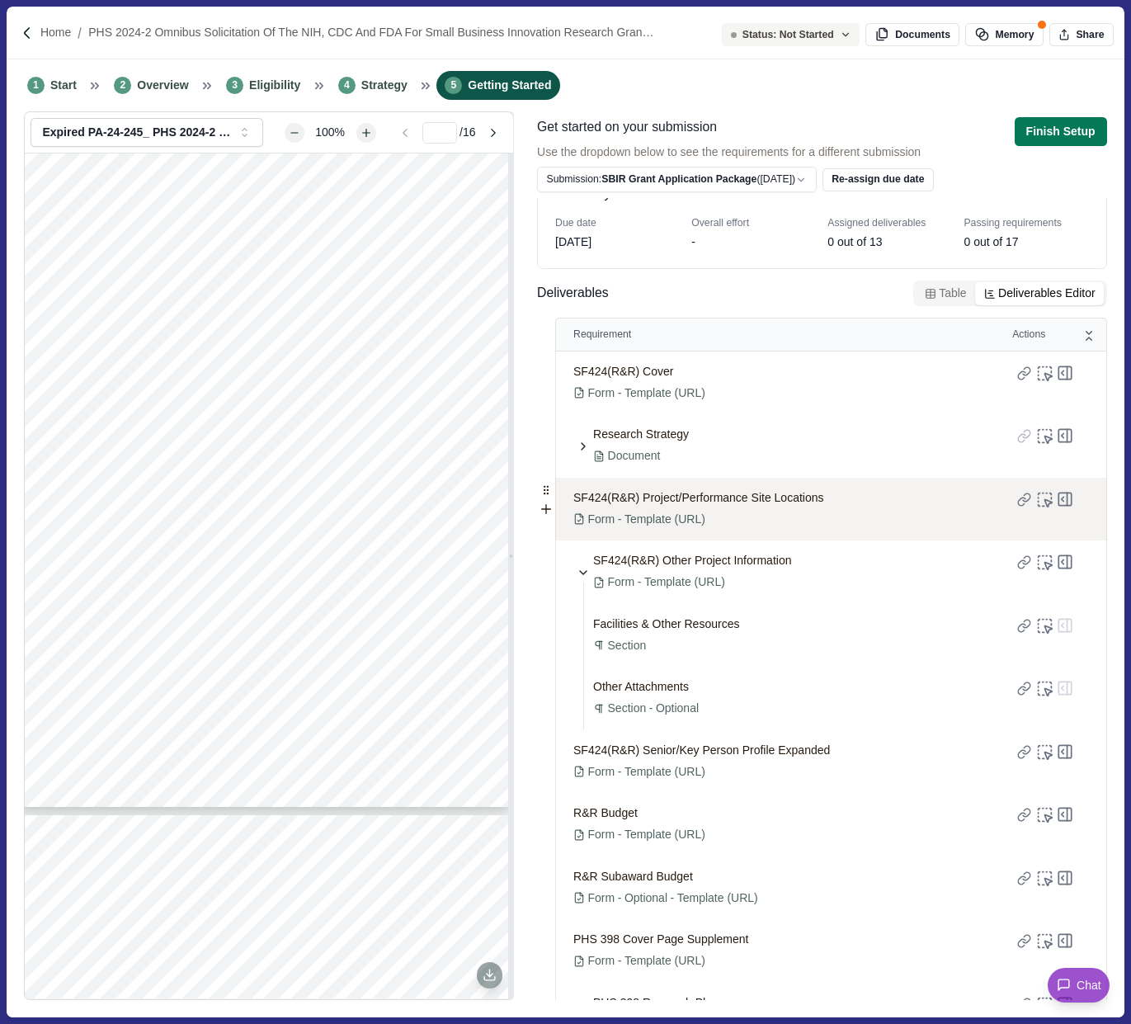
scroll to position [21, 0]
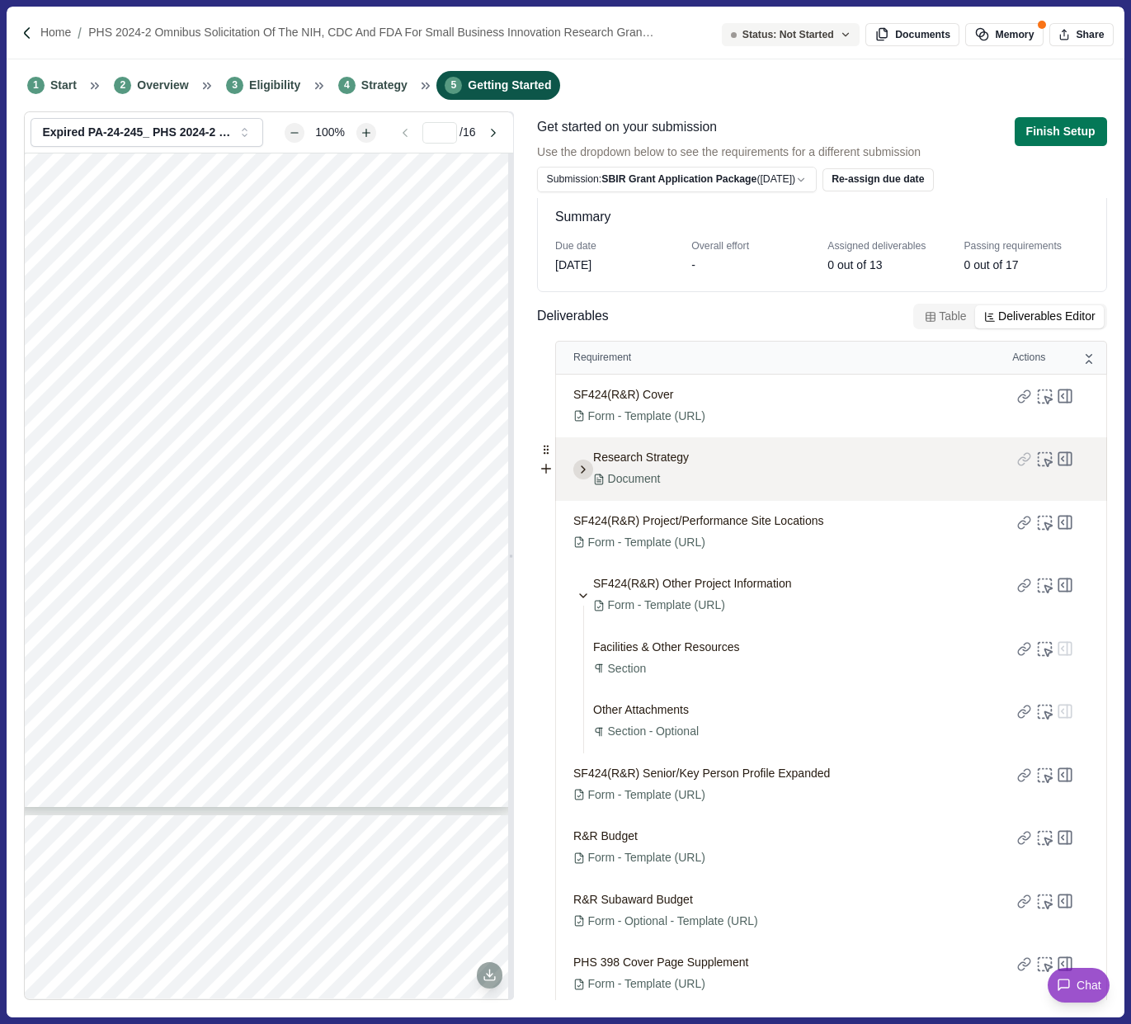
click at [580, 469] on icon at bounding box center [582, 469] width 13 height 13
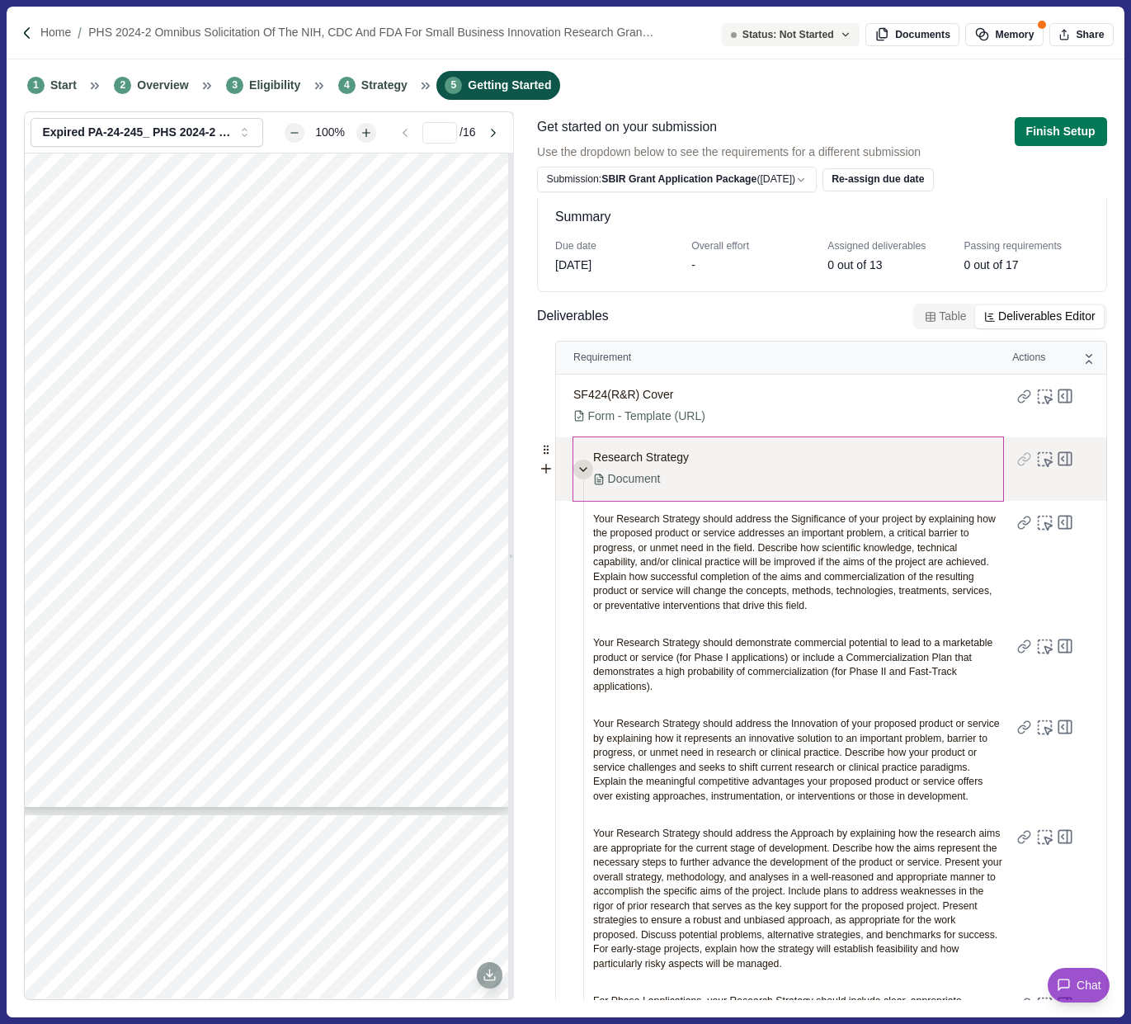
click at [580, 468] on icon at bounding box center [582, 469] width 13 height 13
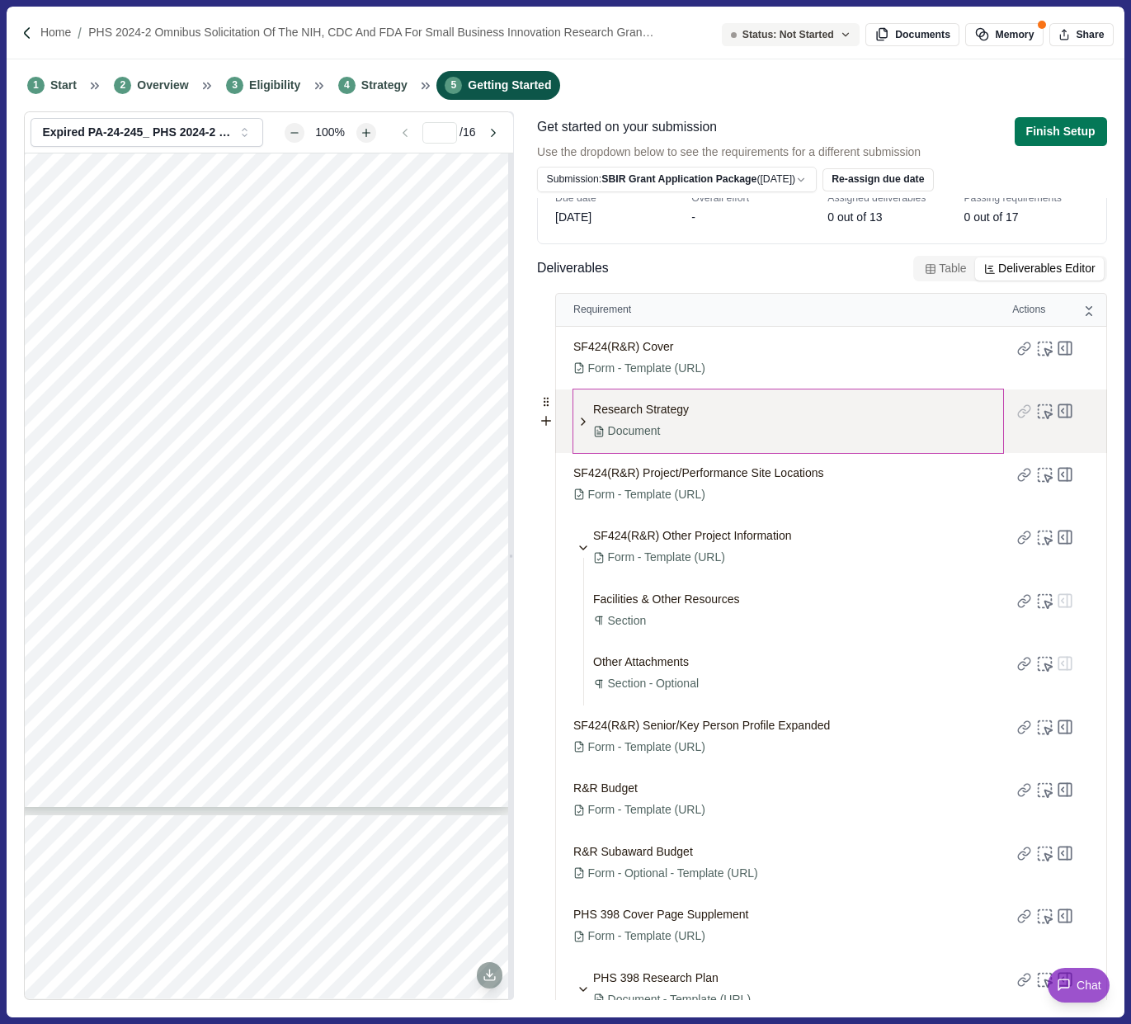
scroll to position [44, 0]
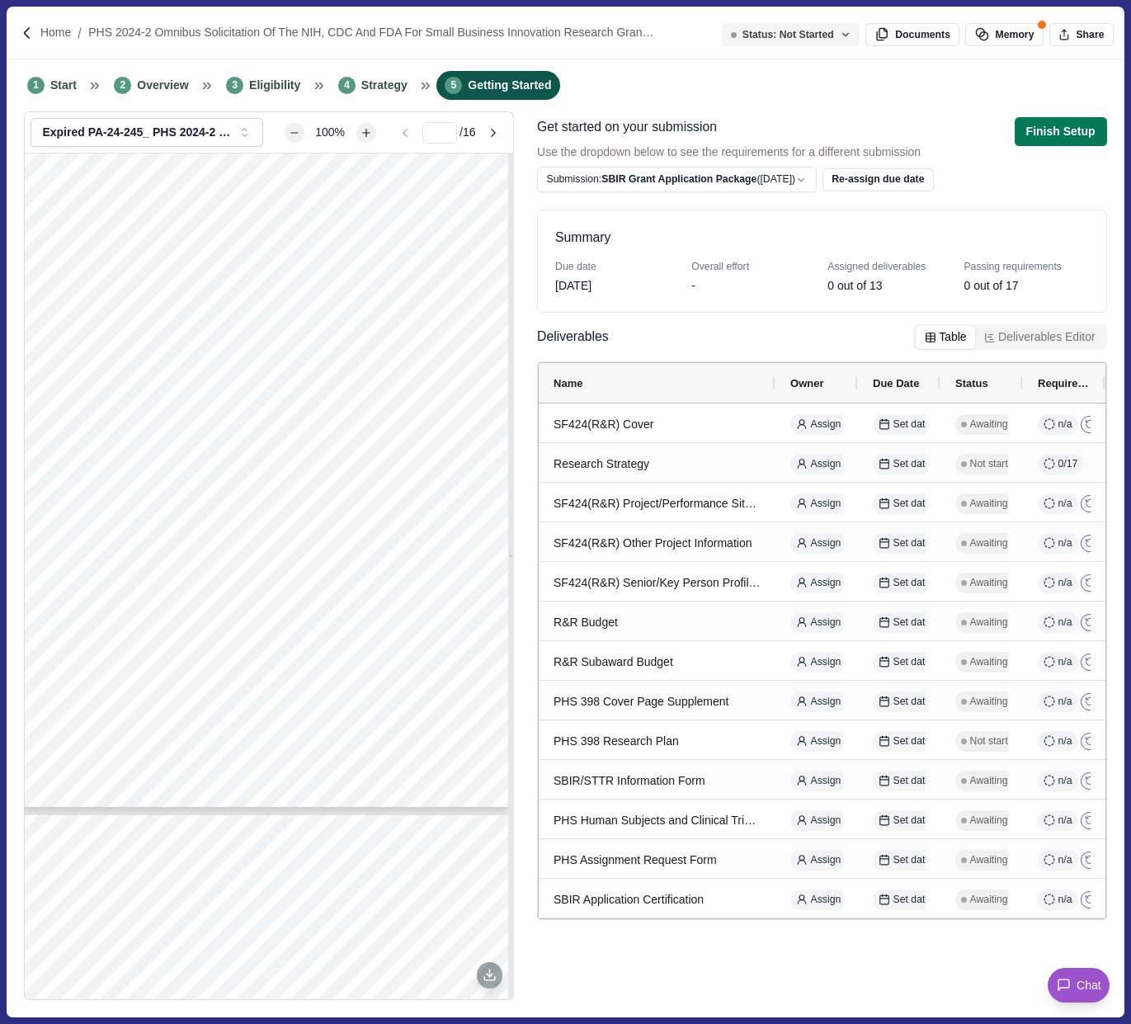
click at [956, 293] on div "Summary Due date Sep 5, 2025 Overall effort - Assigned deliverables 0 out of 13…" at bounding box center [822, 598] width 570 height 801
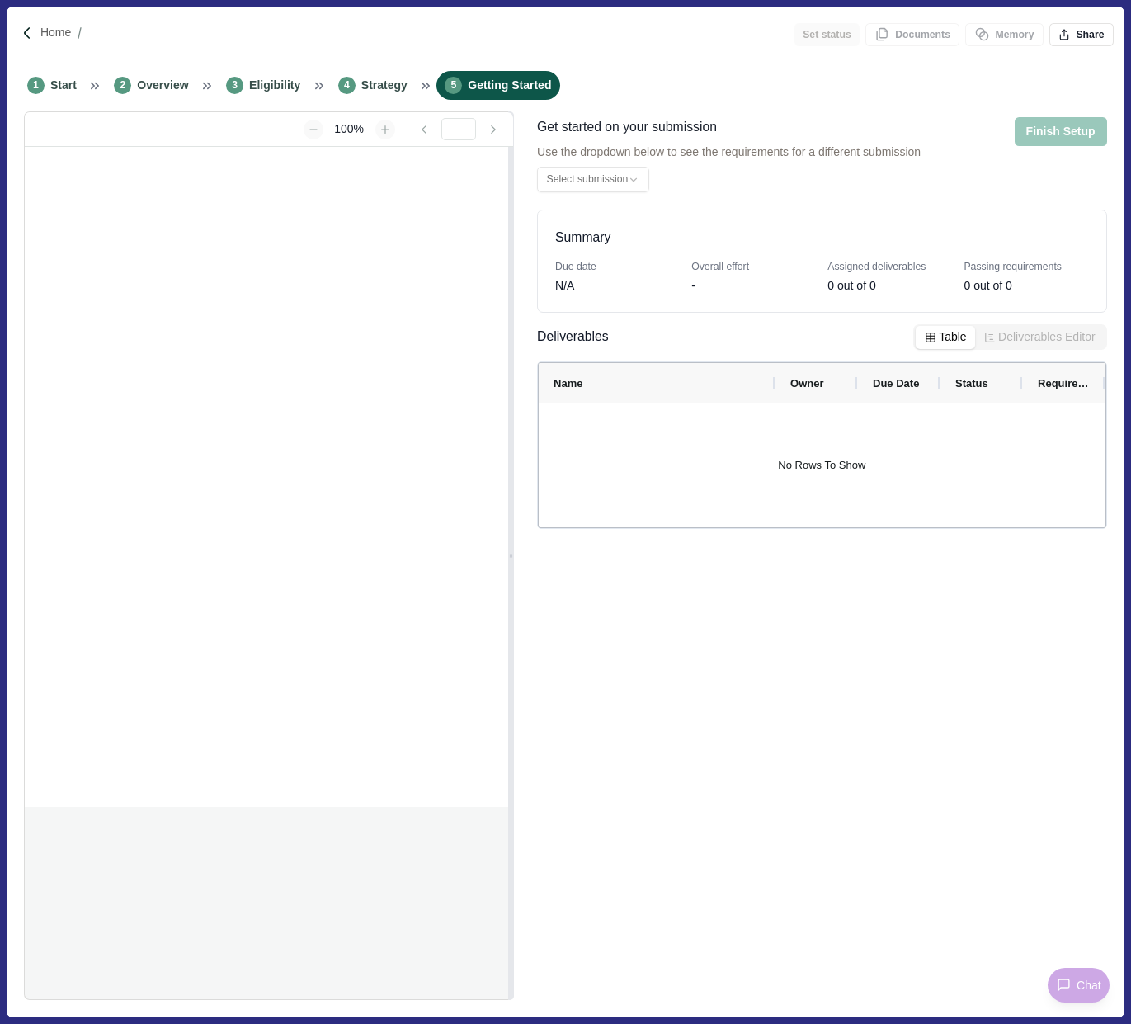
type input "**********"
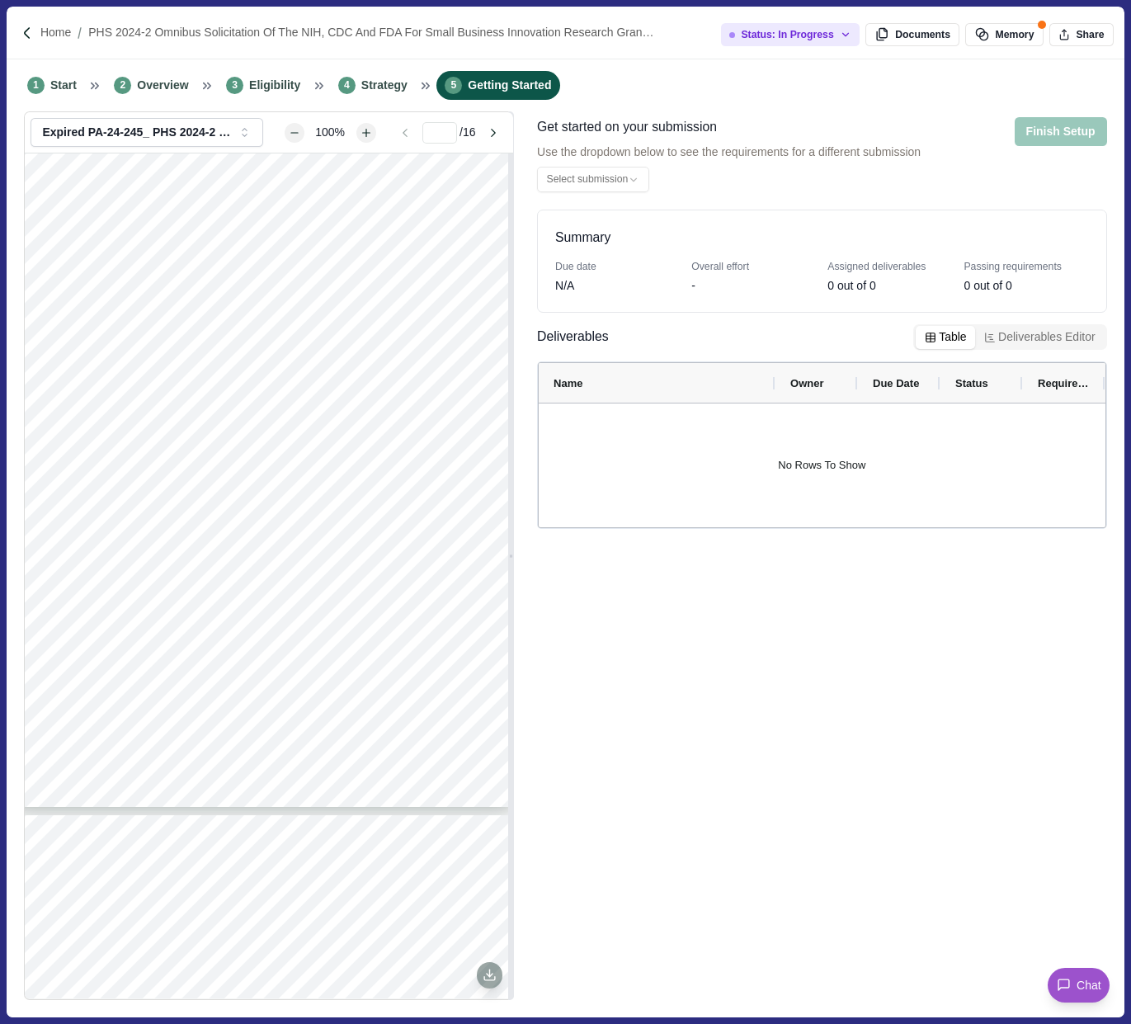
click at [1028, 336] on button "Deliverables Editor" at bounding box center [1039, 337] width 129 height 23
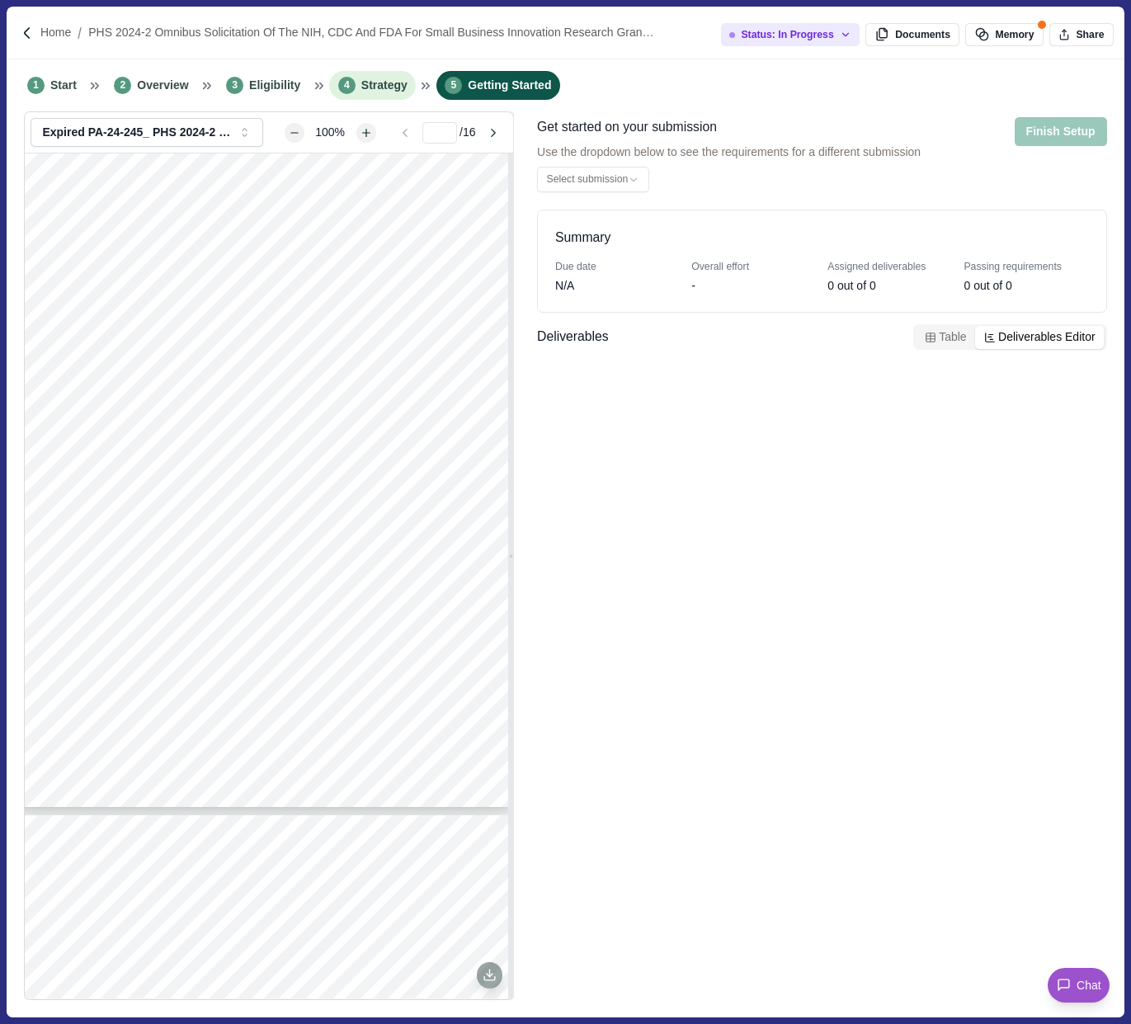
click at [369, 84] on span "Strategy" at bounding box center [384, 85] width 46 height 17
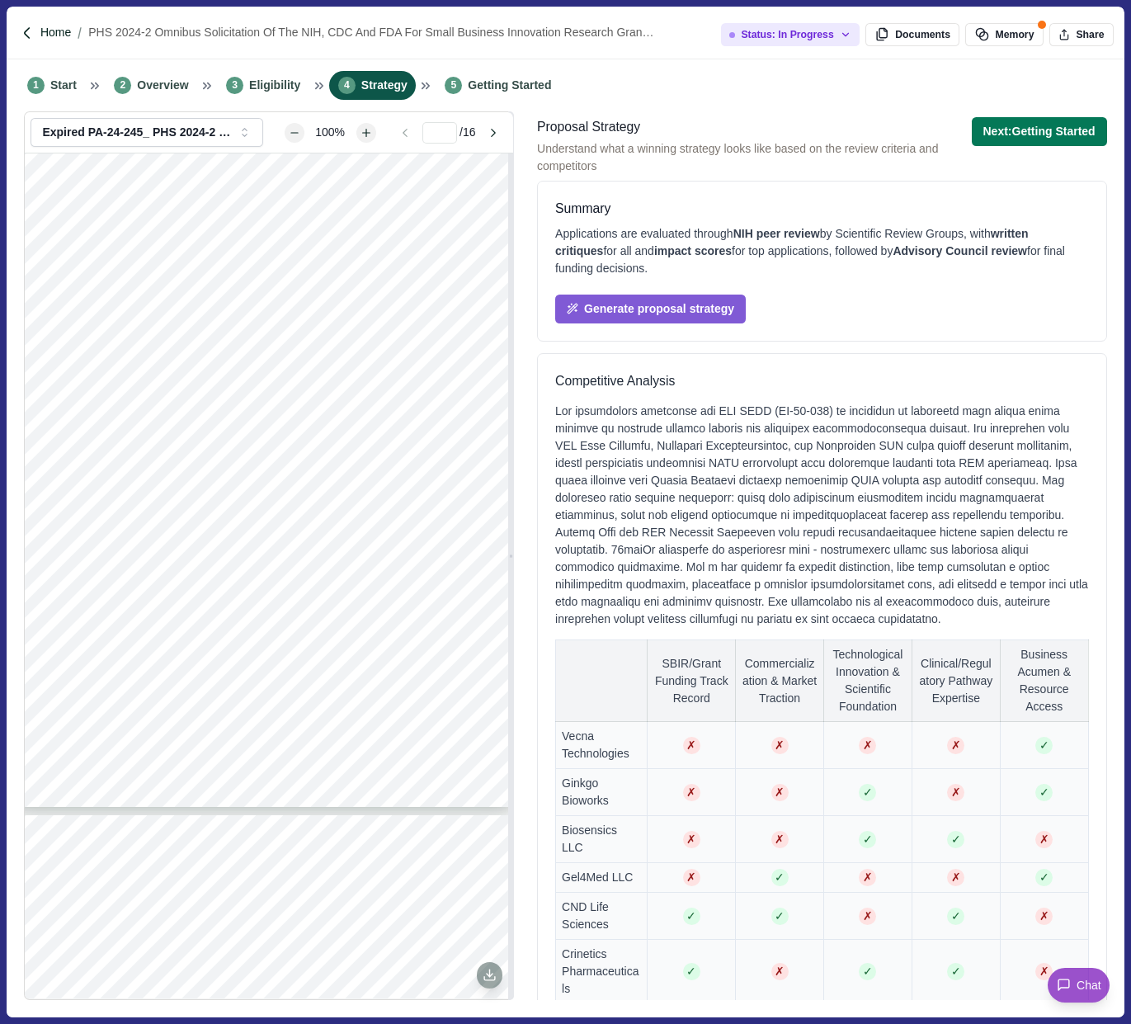
click at [51, 37] on p "Home" at bounding box center [55, 32] width 31 height 17
